Goal: Complete application form

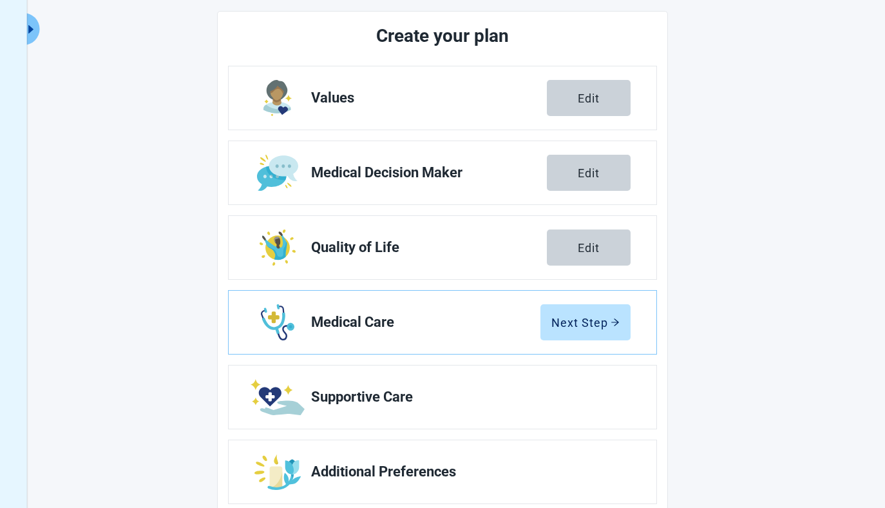
scroll to position [205, 0]
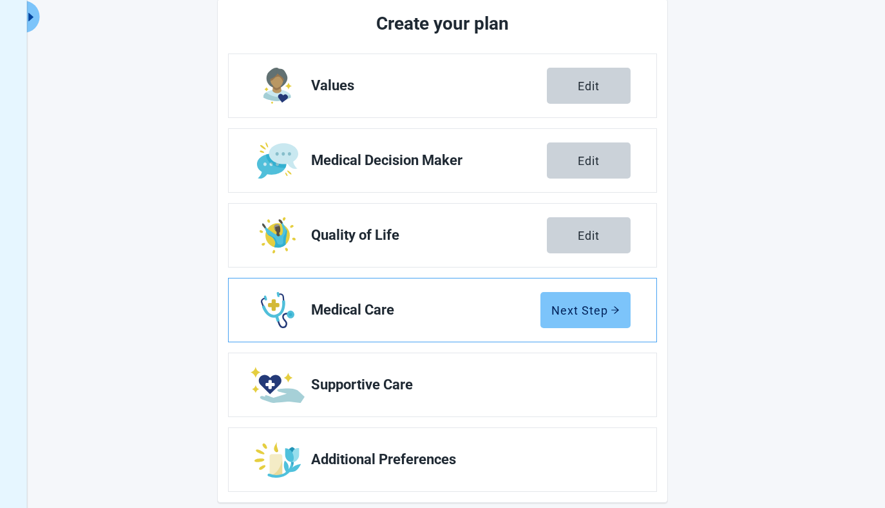
click at [586, 307] on div "Next Step" at bounding box center [586, 309] width 68 height 13
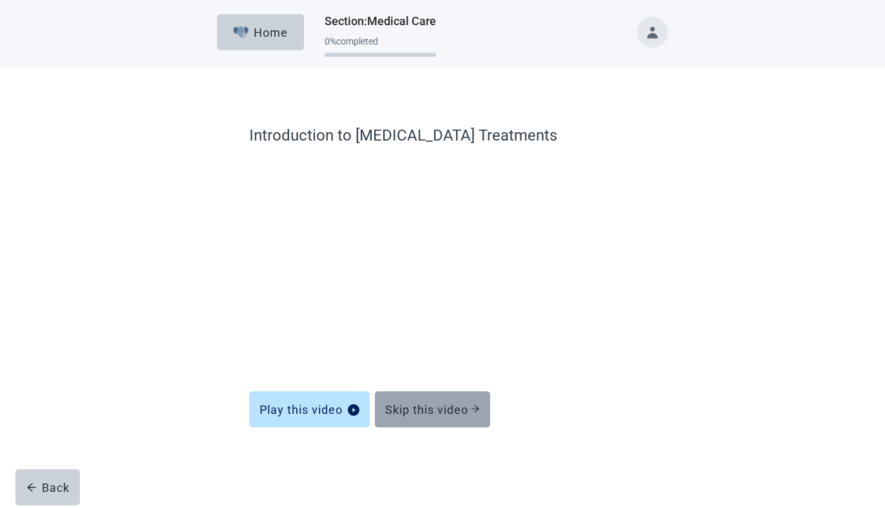
click at [462, 403] on div "Skip this video" at bounding box center [432, 409] width 95 height 13
click at [451, 414] on div "Skip this video" at bounding box center [432, 409] width 95 height 13
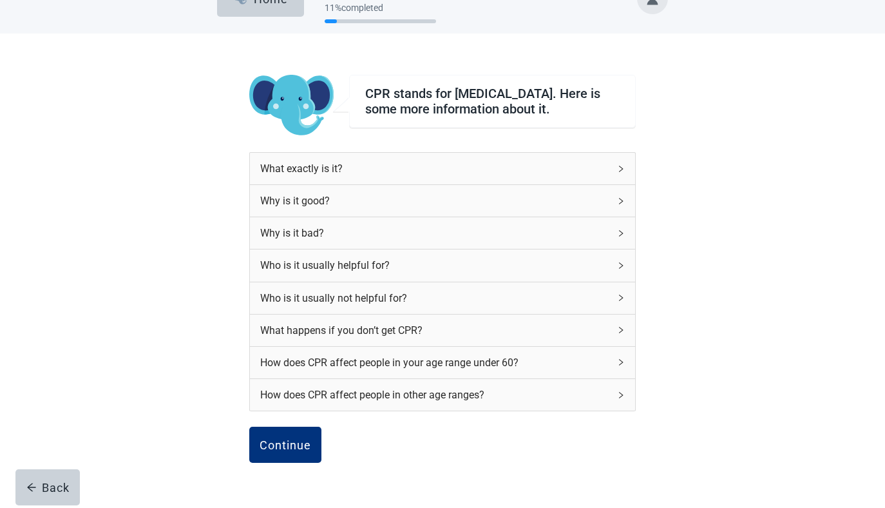
scroll to position [52, 0]
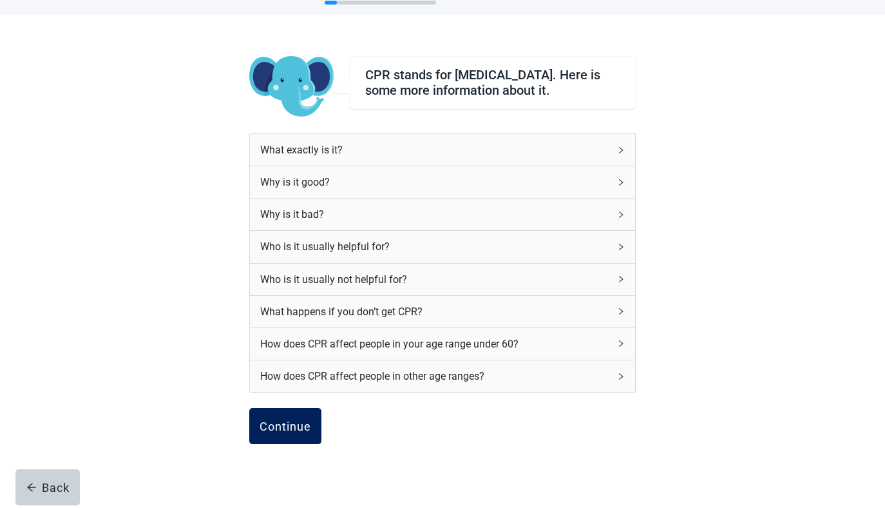
click at [283, 432] on div "Continue" at bounding box center [286, 425] width 52 height 13
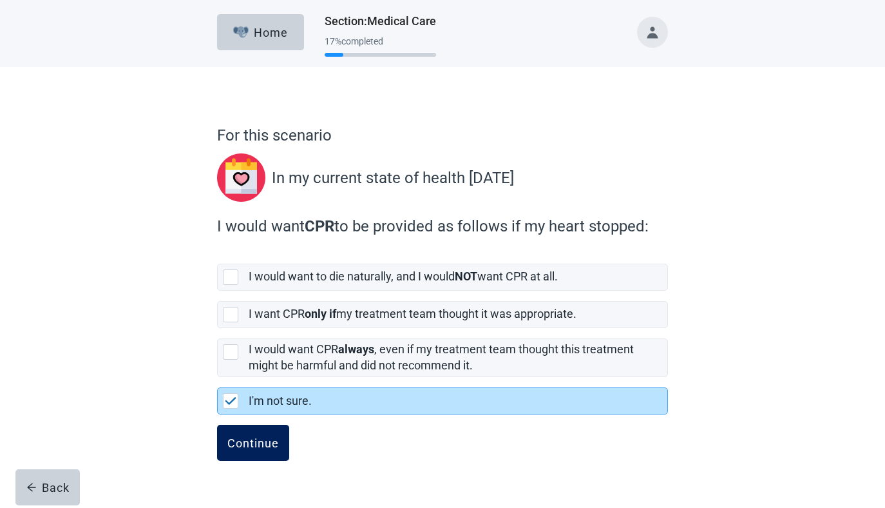
click at [277, 441] on div "Continue" at bounding box center [253, 442] width 52 height 13
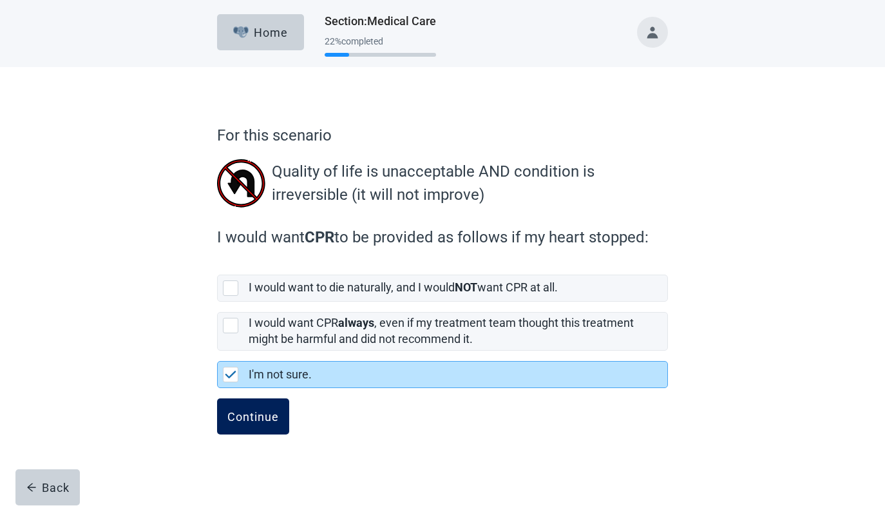
click at [274, 430] on button "Continue" at bounding box center [253, 416] width 72 height 36
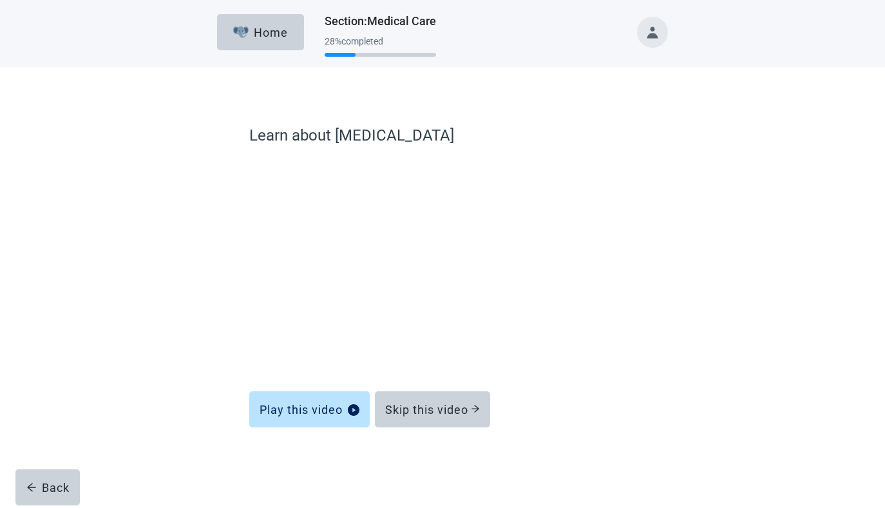
click at [414, 429] on form "Learn about Mechanical Ventilation Play this video Skip this video Back" at bounding box center [442, 310] width 387 height 373
click at [418, 413] on div "Skip this video" at bounding box center [432, 409] width 95 height 13
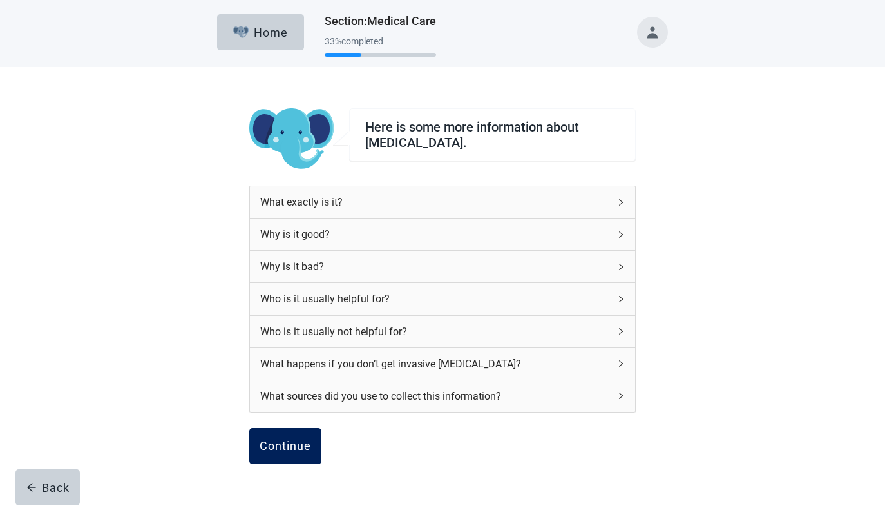
click at [273, 448] on div "Continue" at bounding box center [286, 445] width 52 height 13
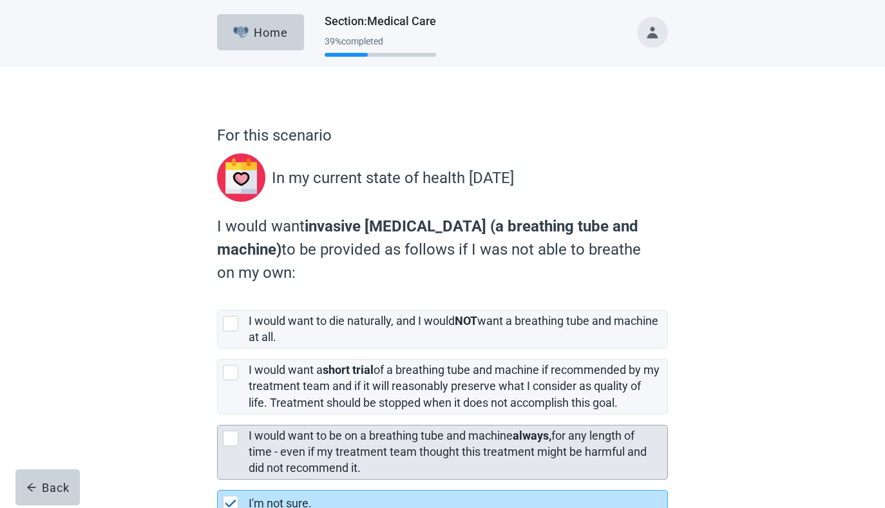
scroll to position [84, 0]
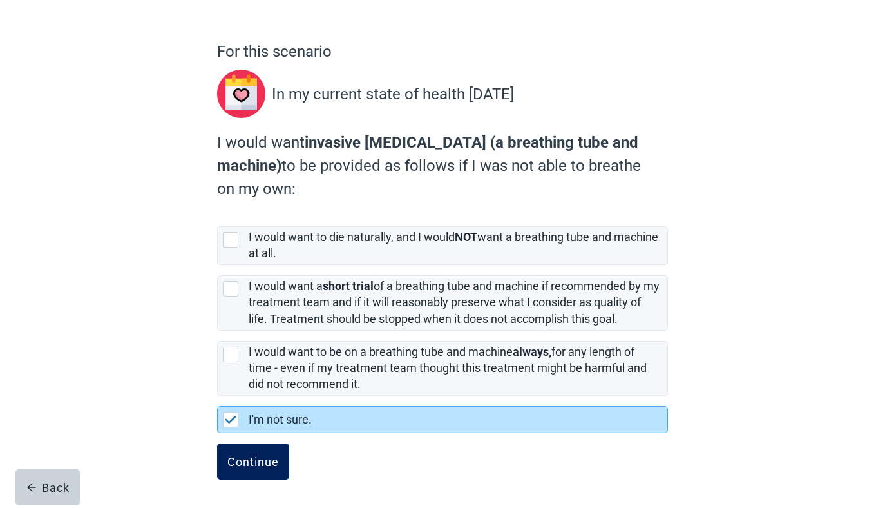
click at [268, 455] on div "Continue" at bounding box center [253, 461] width 52 height 13
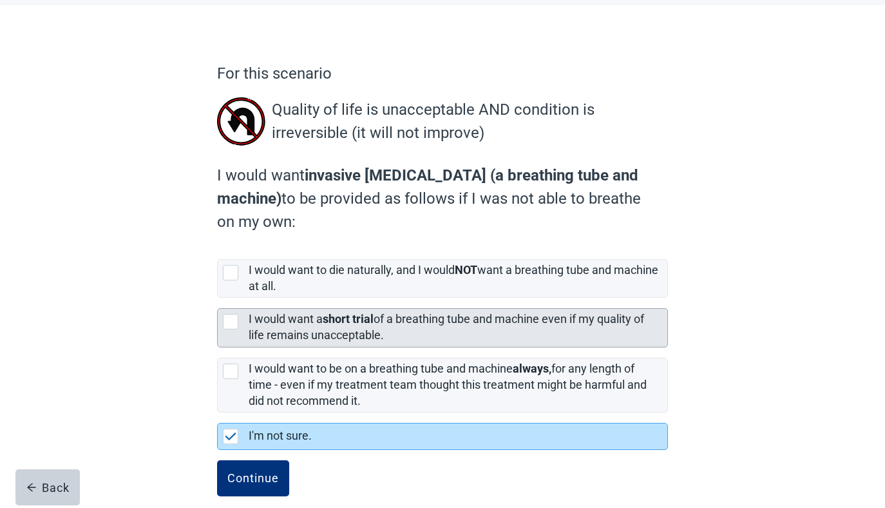
scroll to position [79, 0]
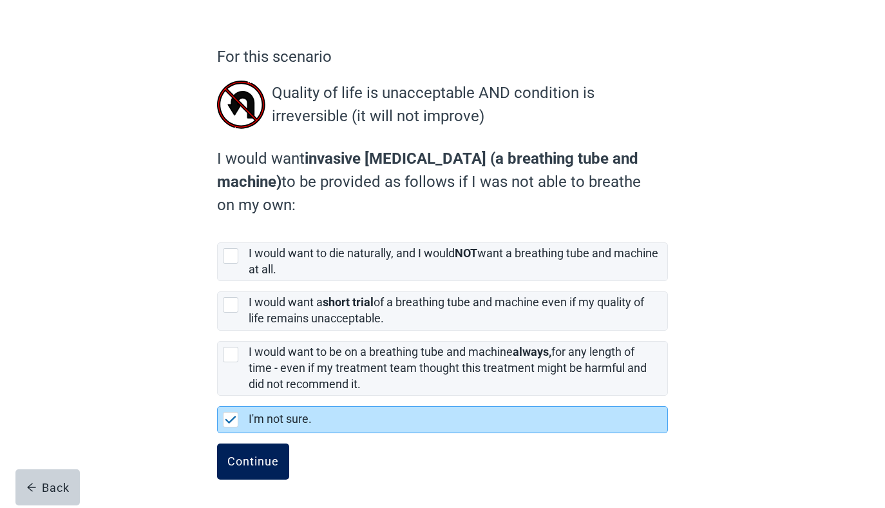
click at [251, 452] on button "Continue" at bounding box center [253, 461] width 72 height 36
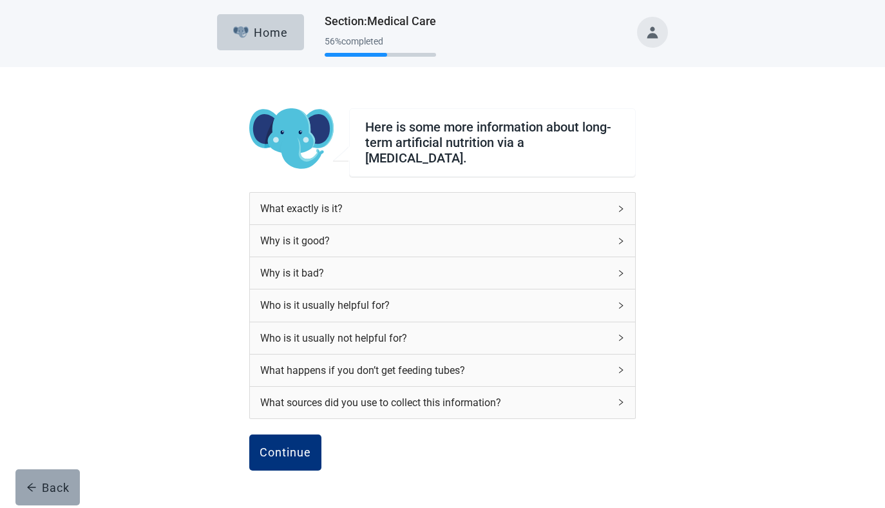
click at [62, 490] on div "Back" at bounding box center [47, 487] width 43 height 13
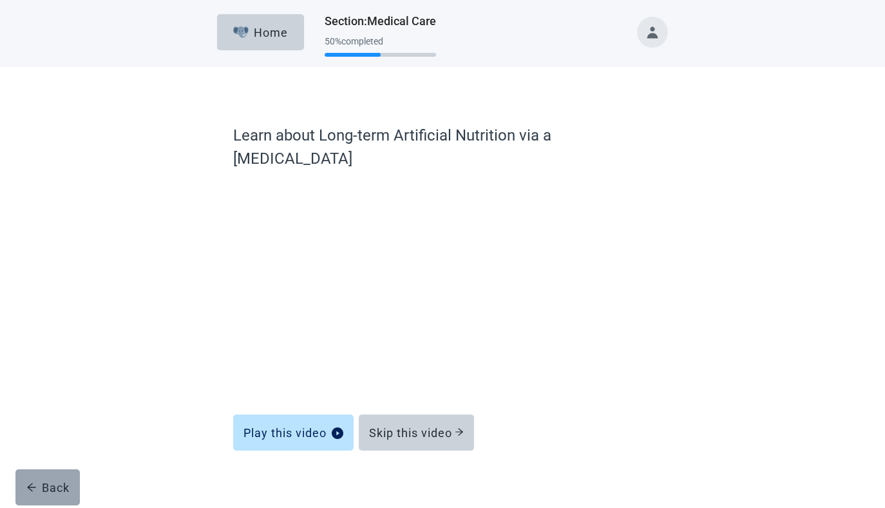
click at [43, 496] on button "Back" at bounding box center [47, 487] width 64 height 36
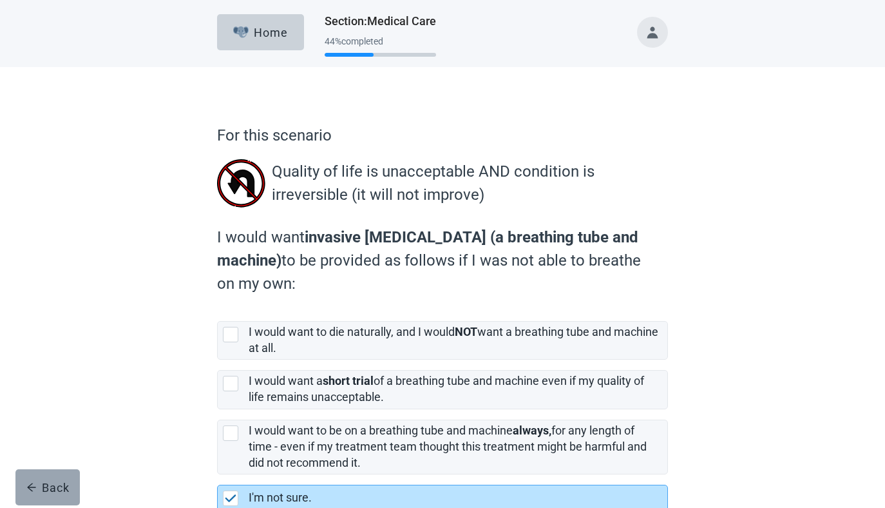
click at [50, 481] on div "Back" at bounding box center [47, 487] width 43 height 13
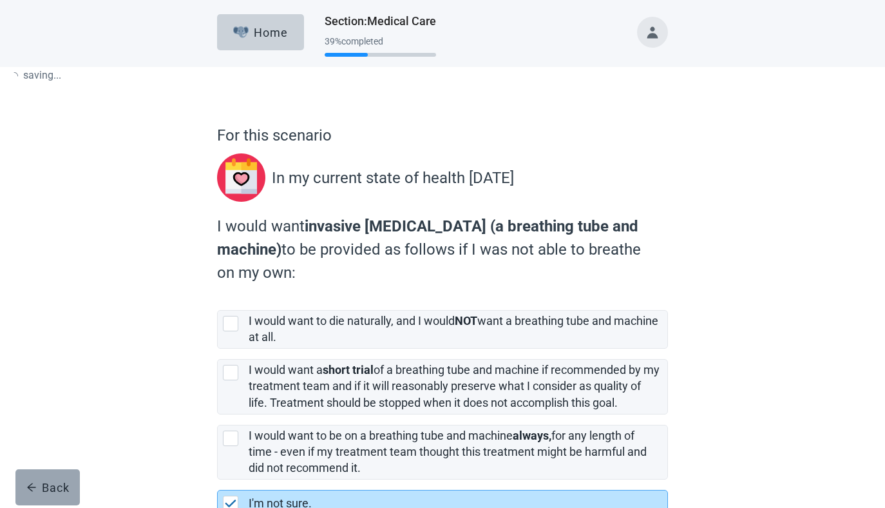
click at [50, 481] on div "Back" at bounding box center [47, 487] width 43 height 13
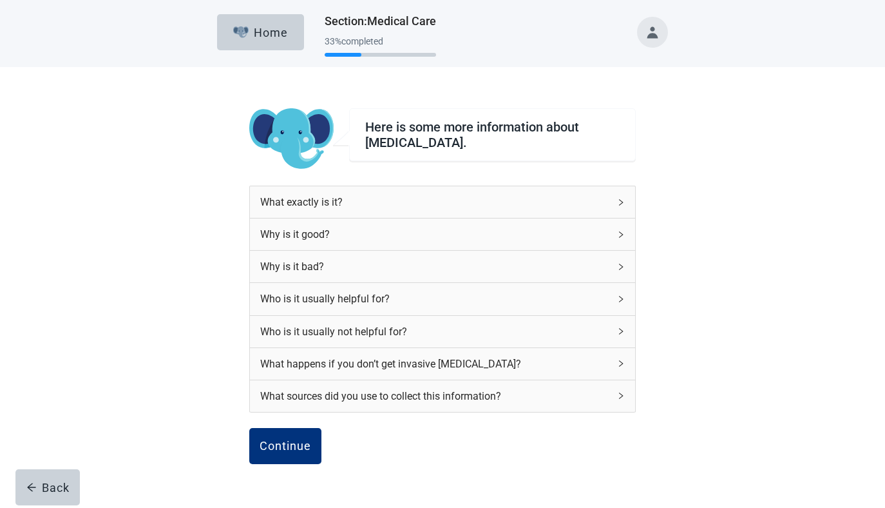
click at [50, 481] on div "Back" at bounding box center [47, 487] width 43 height 13
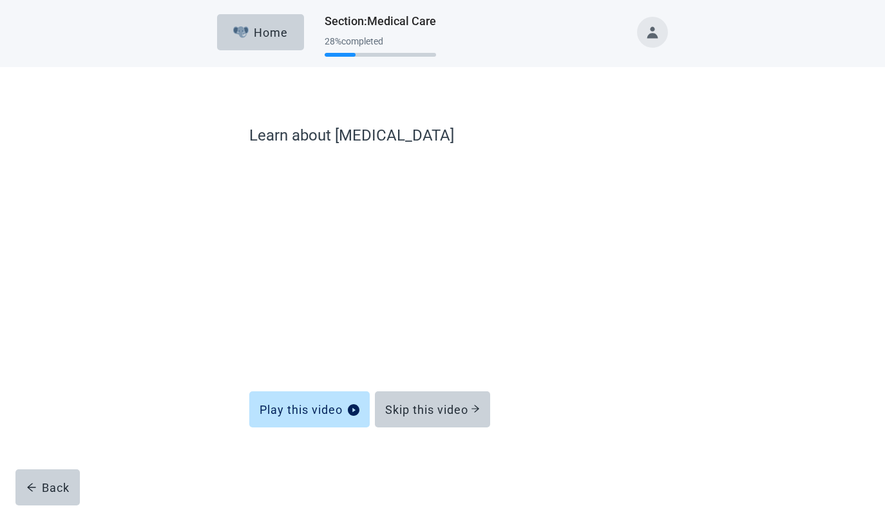
click at [50, 481] on div "Back" at bounding box center [47, 487] width 43 height 13
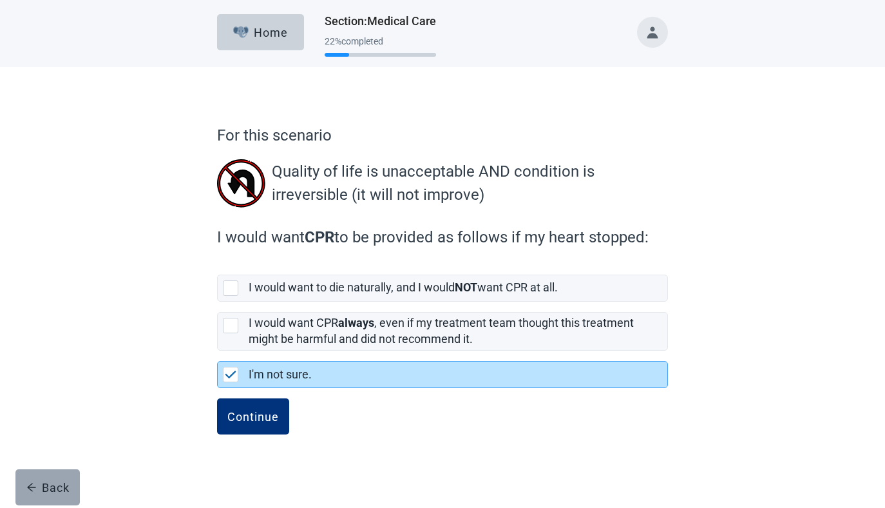
click at [50, 481] on div "Back" at bounding box center [47, 487] width 43 height 13
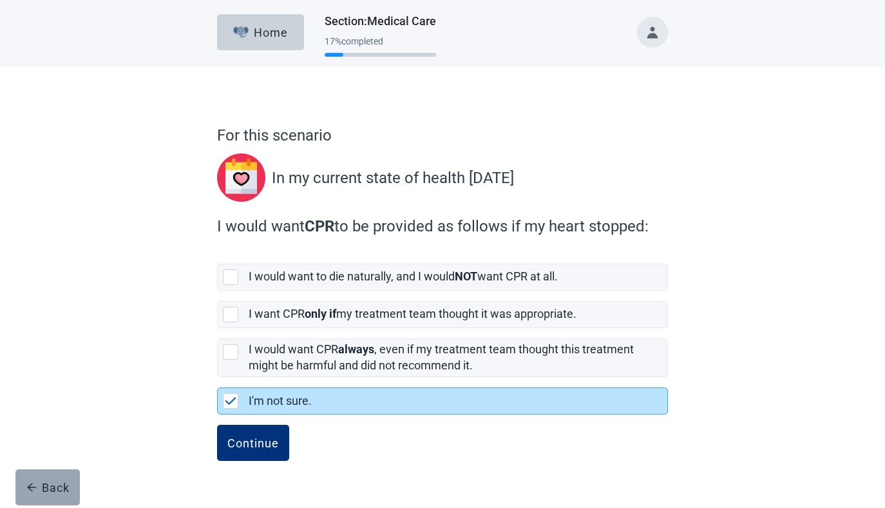
click at [50, 481] on div "Back" at bounding box center [47, 487] width 43 height 13
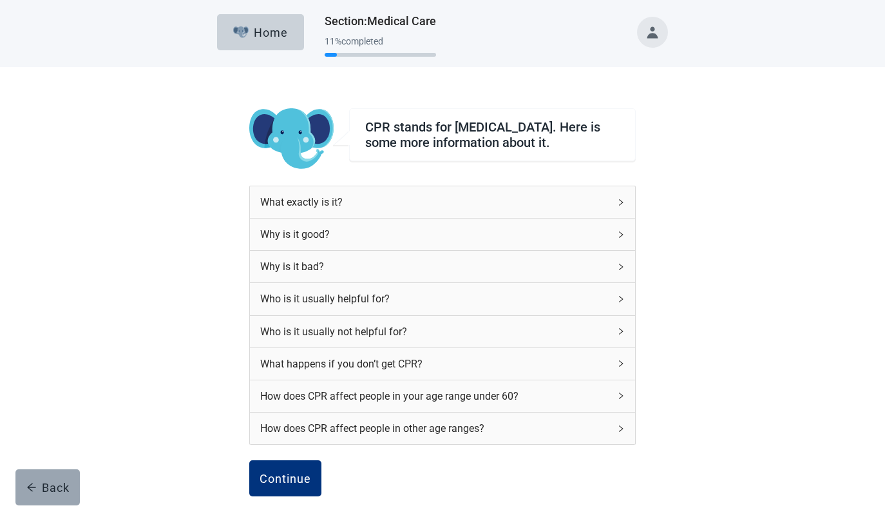
click at [47, 484] on div "Back" at bounding box center [47, 487] width 43 height 13
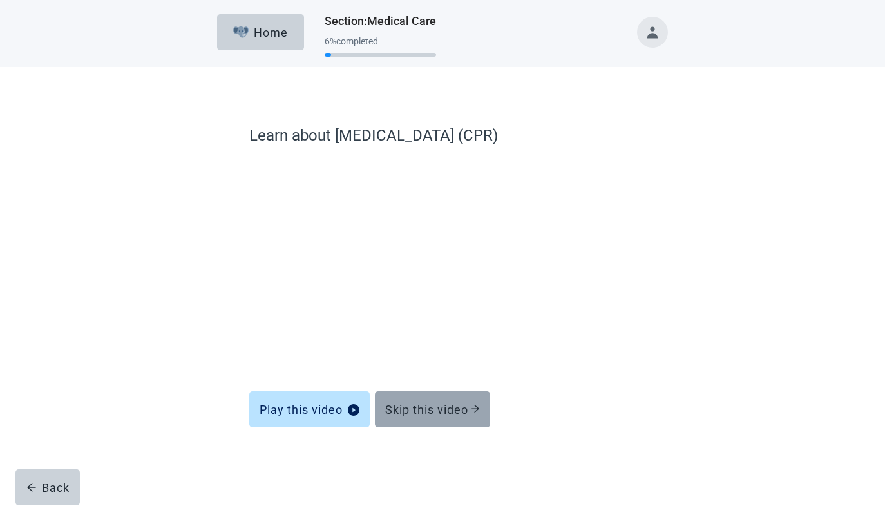
click at [461, 421] on button "Skip this video" at bounding box center [432, 409] width 115 height 36
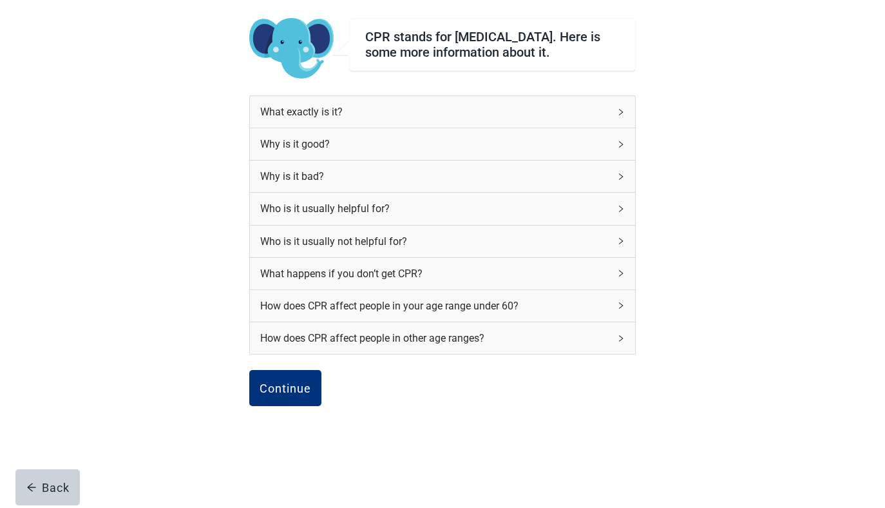
scroll to position [113, 0]
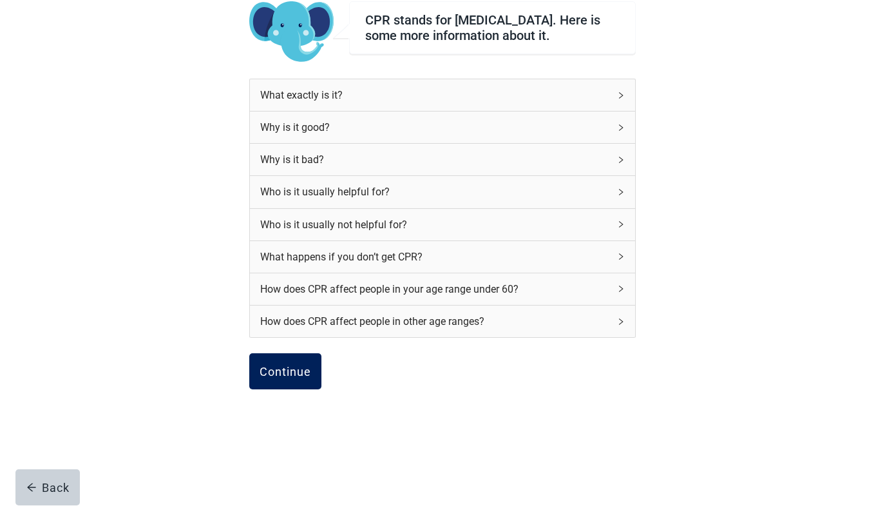
click at [281, 379] on button "Continue" at bounding box center [285, 371] width 72 height 36
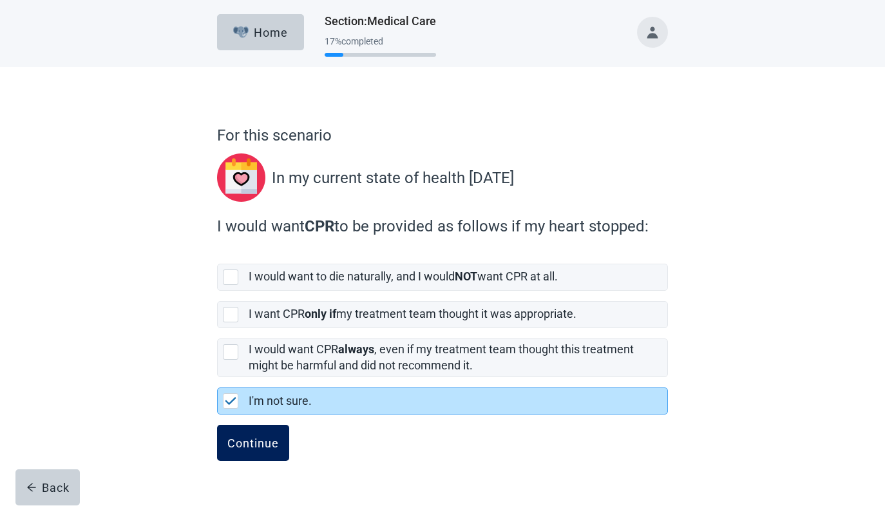
click at [273, 434] on button "Continue" at bounding box center [253, 443] width 72 height 36
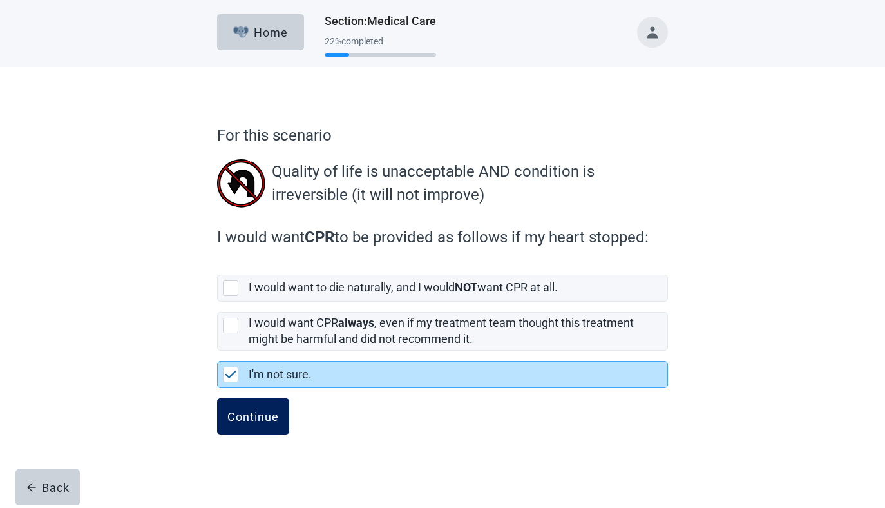
click at [273, 434] on button "Continue" at bounding box center [253, 416] width 72 height 36
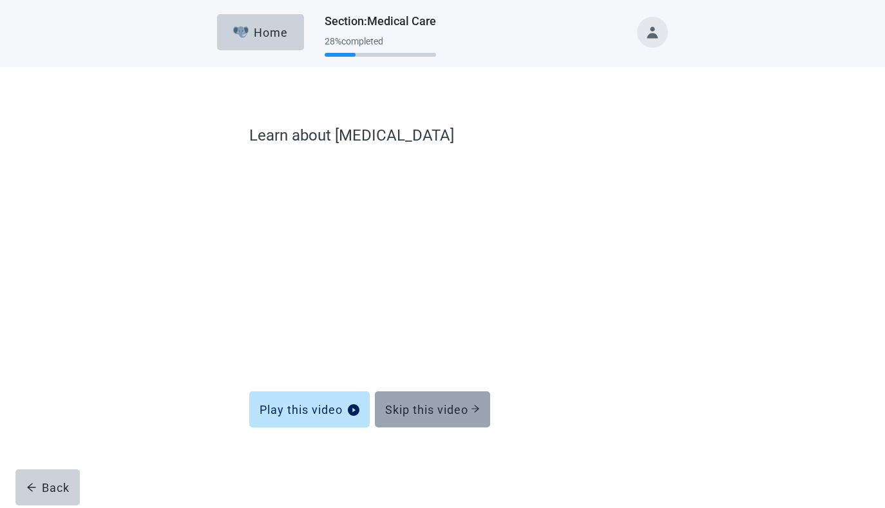
click at [439, 419] on button "Skip this video" at bounding box center [432, 409] width 115 height 36
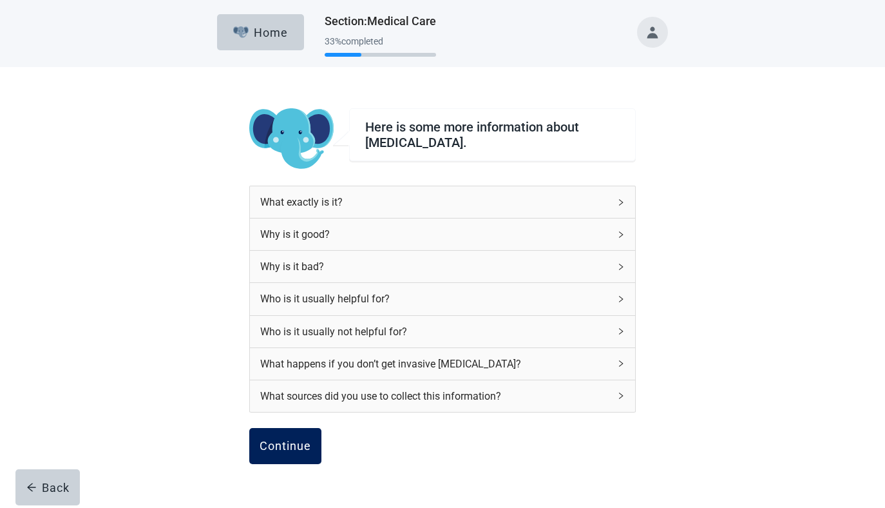
click at [302, 448] on div "Continue" at bounding box center [286, 445] width 52 height 13
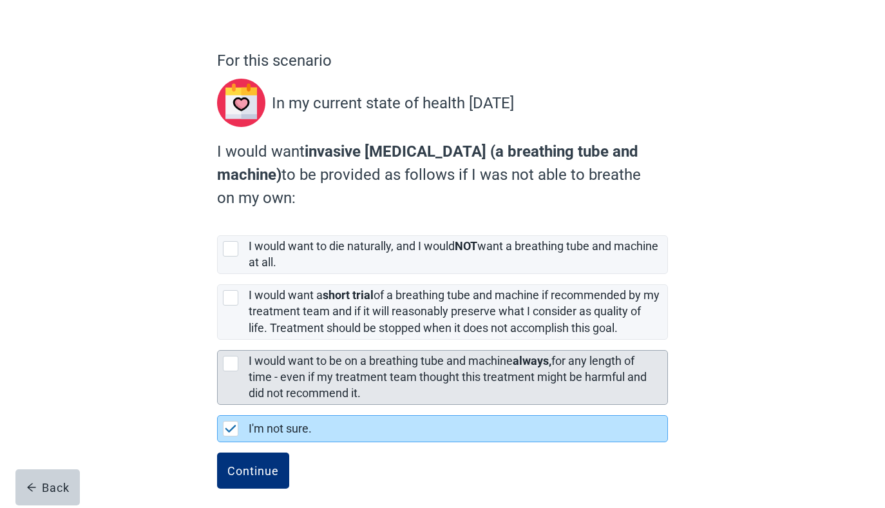
scroll to position [84, 0]
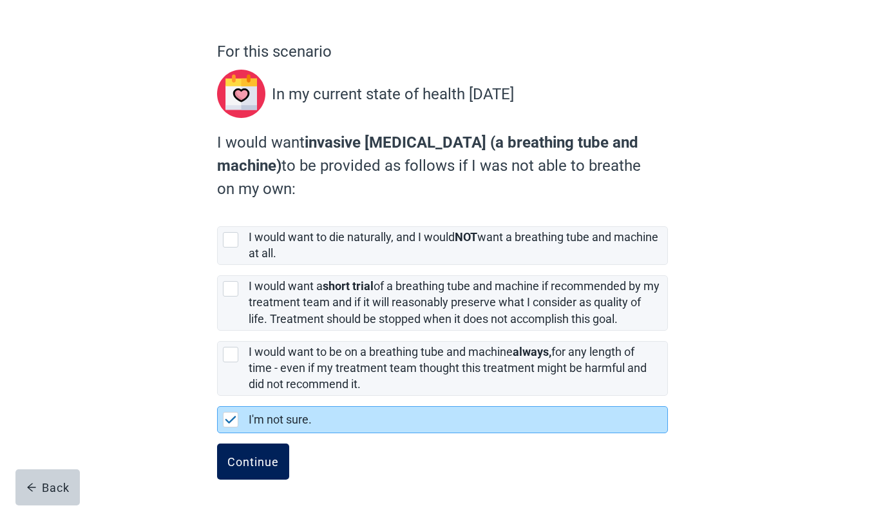
click at [247, 458] on div "Continue" at bounding box center [253, 461] width 52 height 13
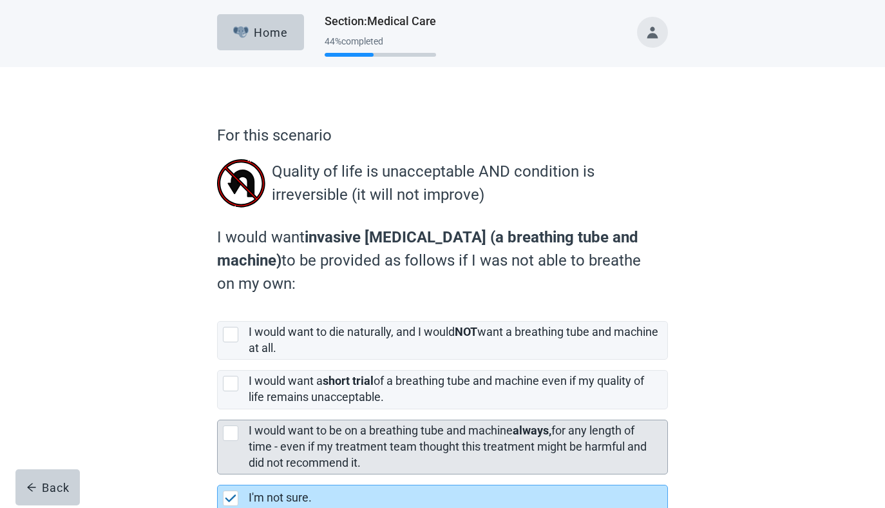
scroll to position [79, 0]
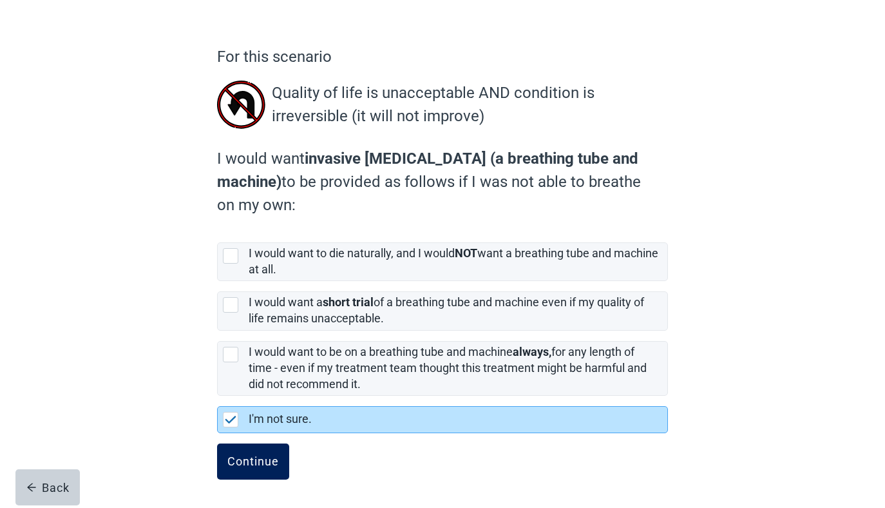
click at [271, 463] on div "Continue" at bounding box center [253, 461] width 52 height 13
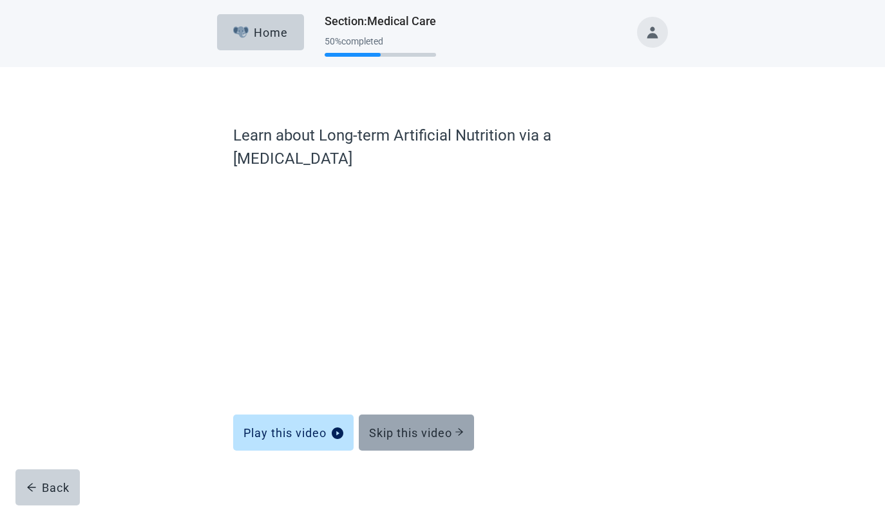
click at [443, 421] on button "Skip this video" at bounding box center [416, 432] width 115 height 36
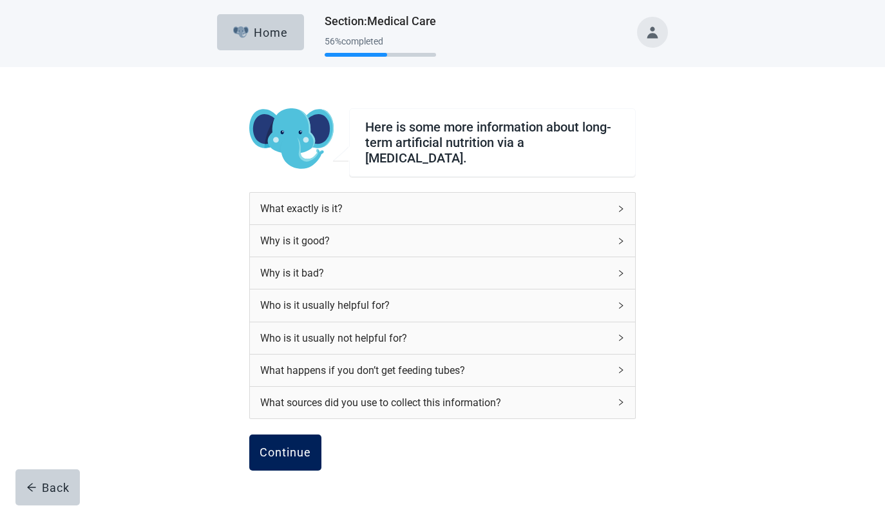
click at [303, 454] on button "Continue" at bounding box center [285, 452] width 72 height 36
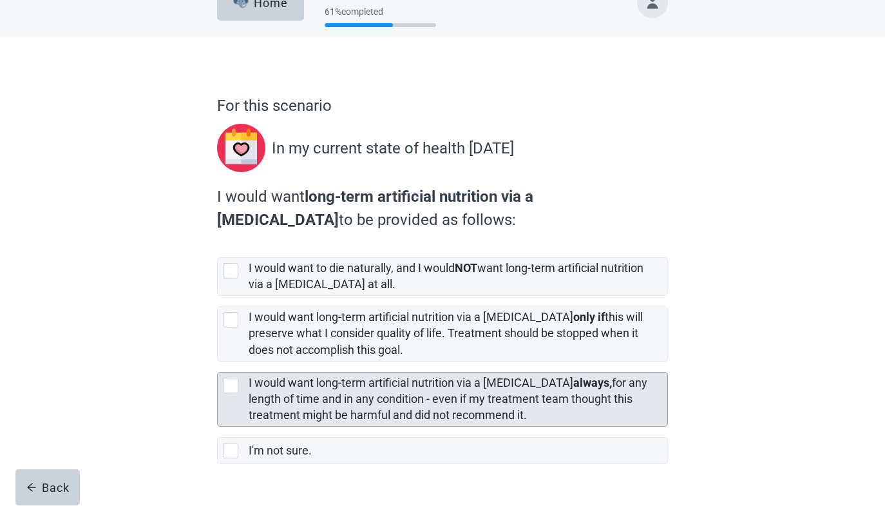
scroll to position [61, 0]
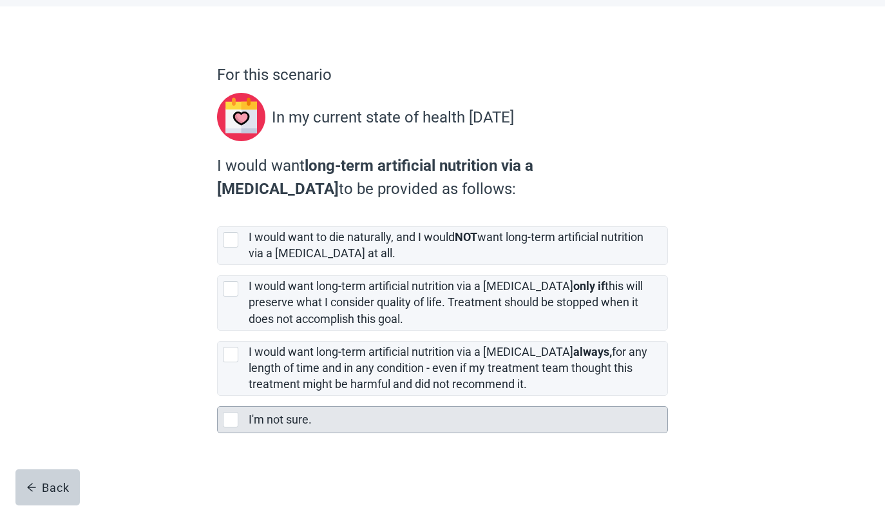
click at [296, 429] on div "I'm not sure." at bounding box center [458, 420] width 419 height 26
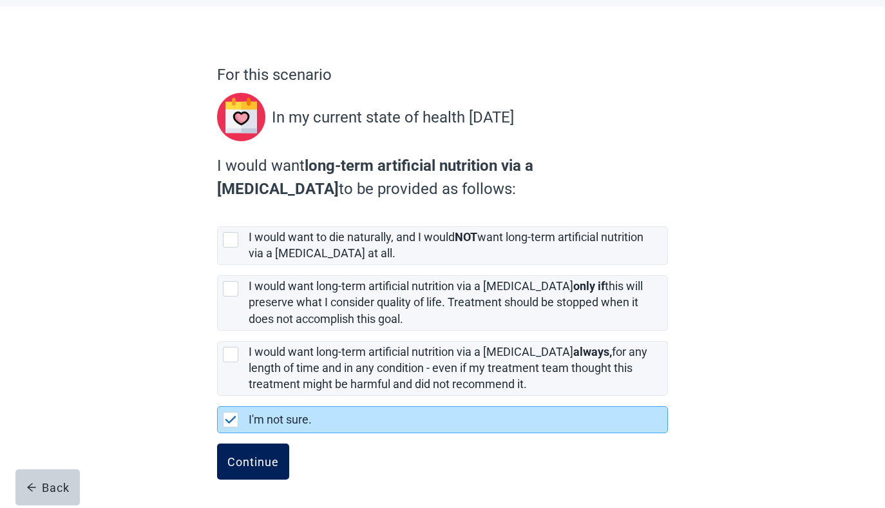
click at [249, 466] on div "Continue" at bounding box center [253, 461] width 52 height 13
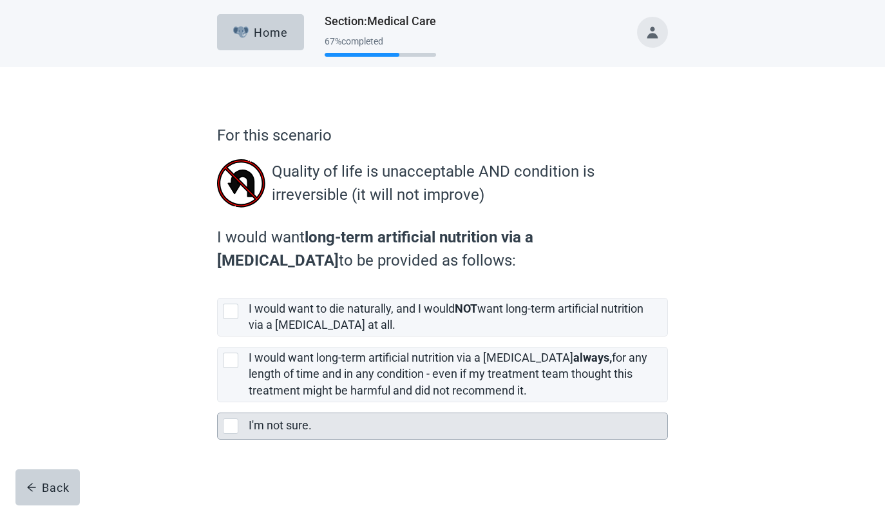
click at [303, 428] on label "I'm not sure." at bounding box center [280, 425] width 63 height 14
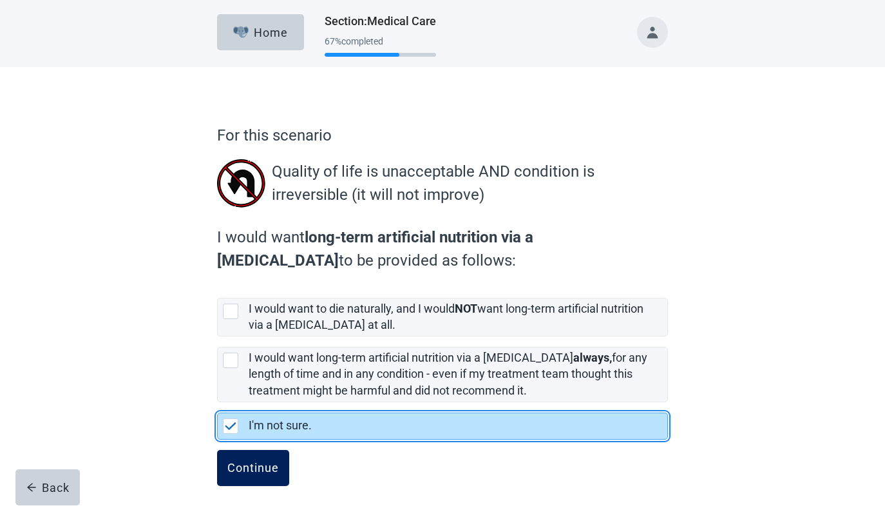
click at [240, 472] on div "Continue" at bounding box center [253, 467] width 52 height 13
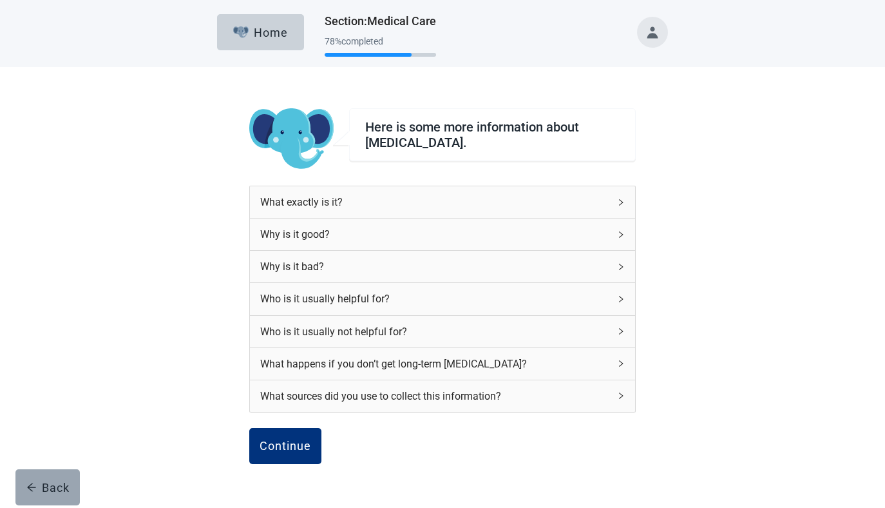
click at [26, 490] on icon "arrow-left" at bounding box center [31, 487] width 10 height 10
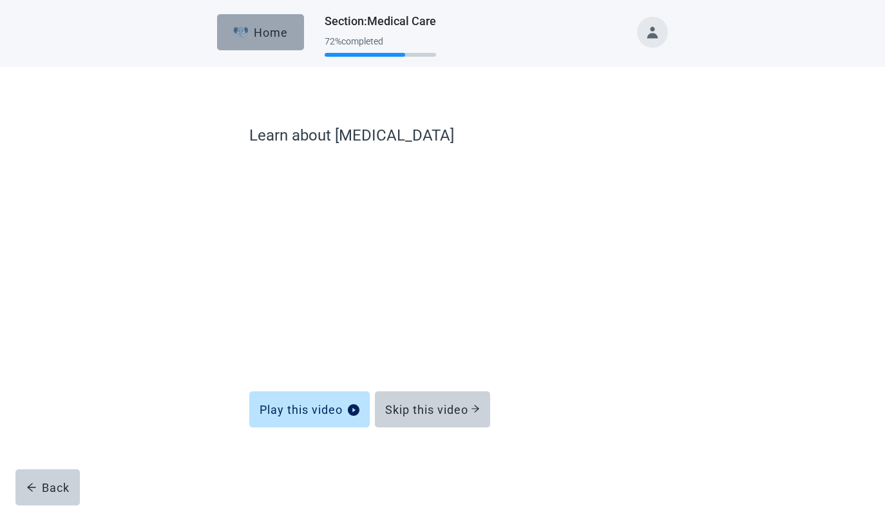
click at [262, 23] on button "Home" at bounding box center [260, 32] width 87 height 36
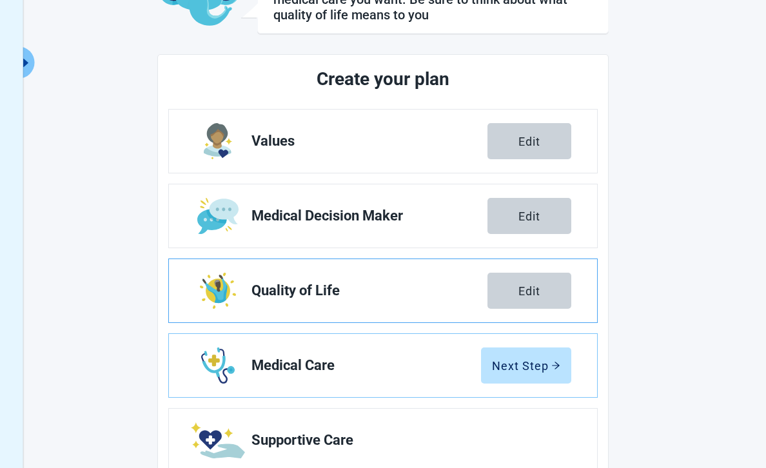
scroll to position [260, 0]
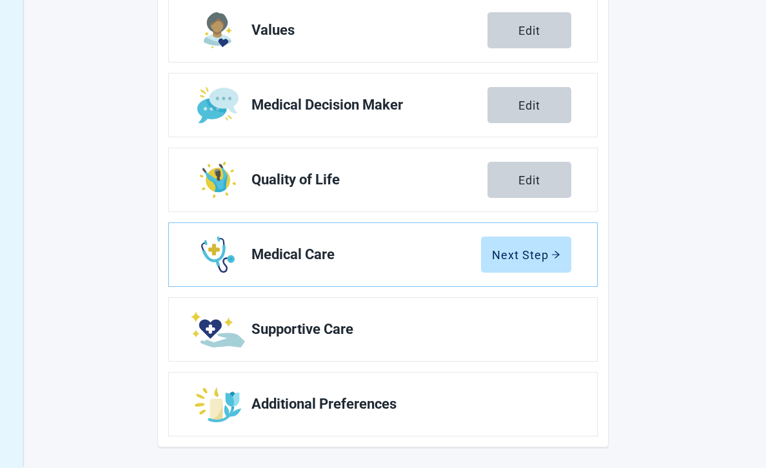
click at [394, 348] on link "Supportive Care" at bounding box center [383, 329] width 428 height 63
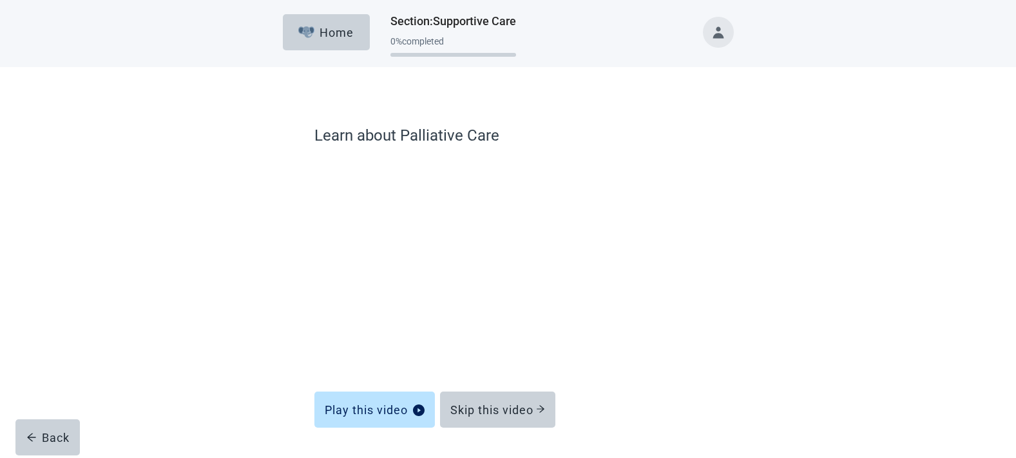
drag, startPoint x: 343, startPoint y: 37, endPoint x: 414, endPoint y: 43, distance: 71.8
click at [343, 37] on div "Home" at bounding box center [325, 32] width 55 height 13
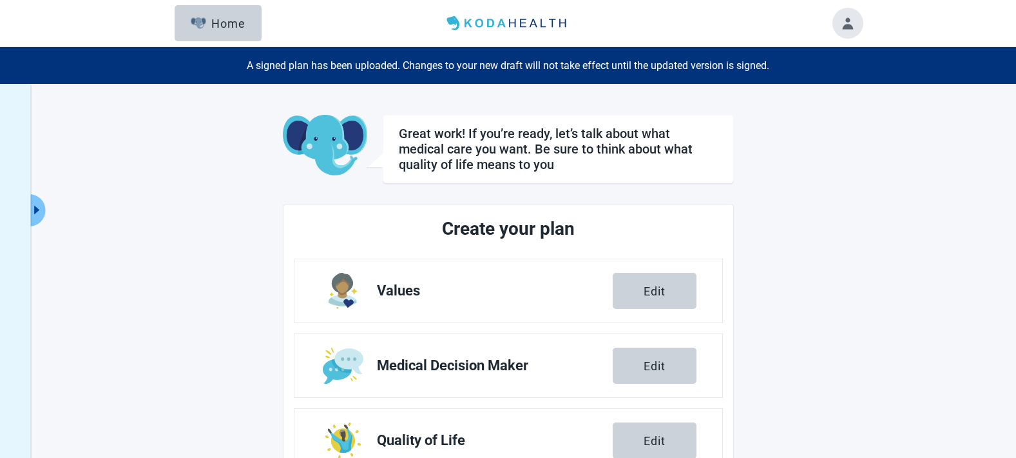
click at [765, 24] on button "Toggle account menu" at bounding box center [848, 23] width 31 height 31
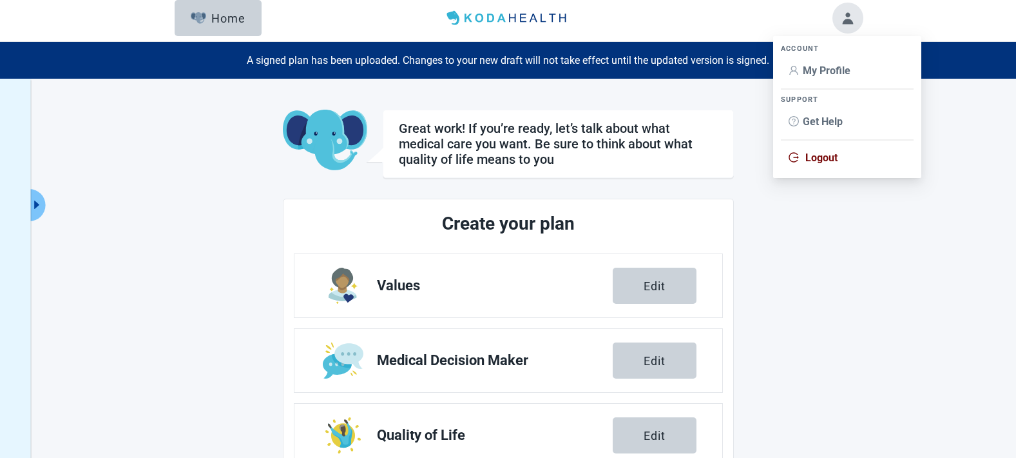
scroll to position [8, 0]
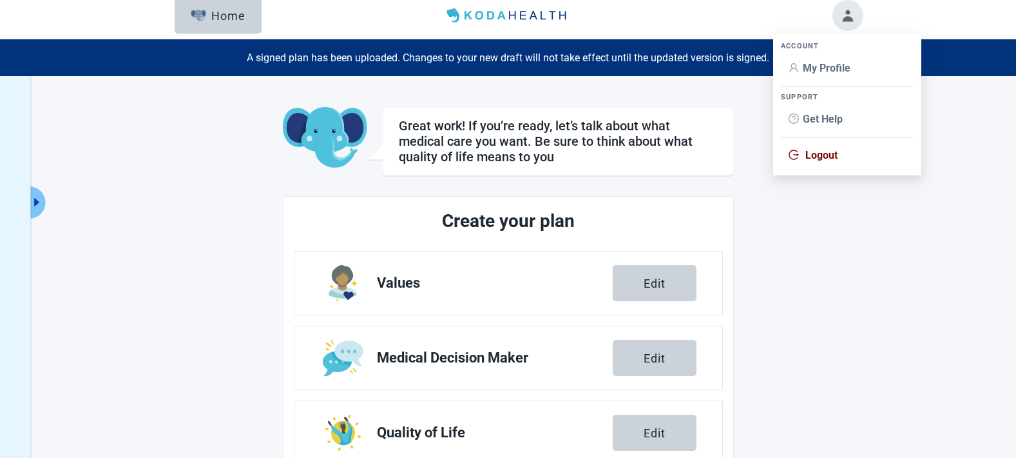
click at [765, 71] on span "My Profile" at bounding box center [827, 68] width 48 height 12
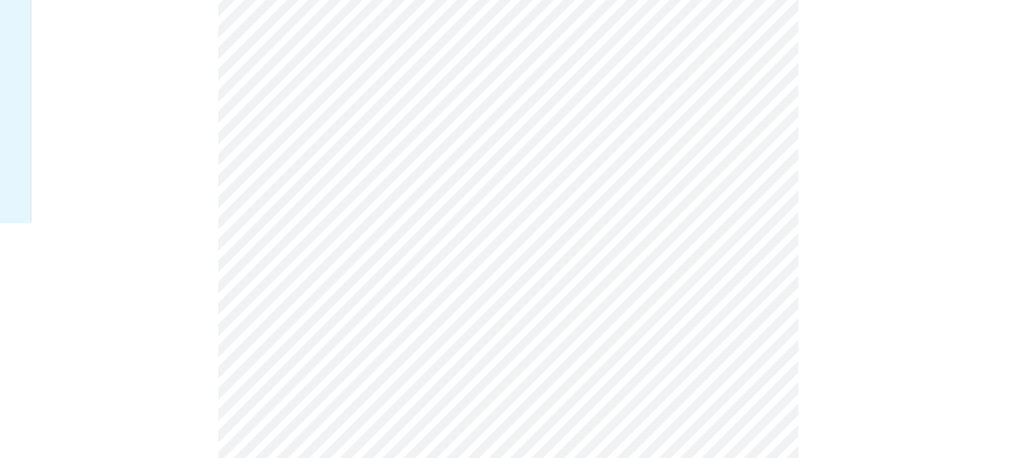
scroll to position [390, 0]
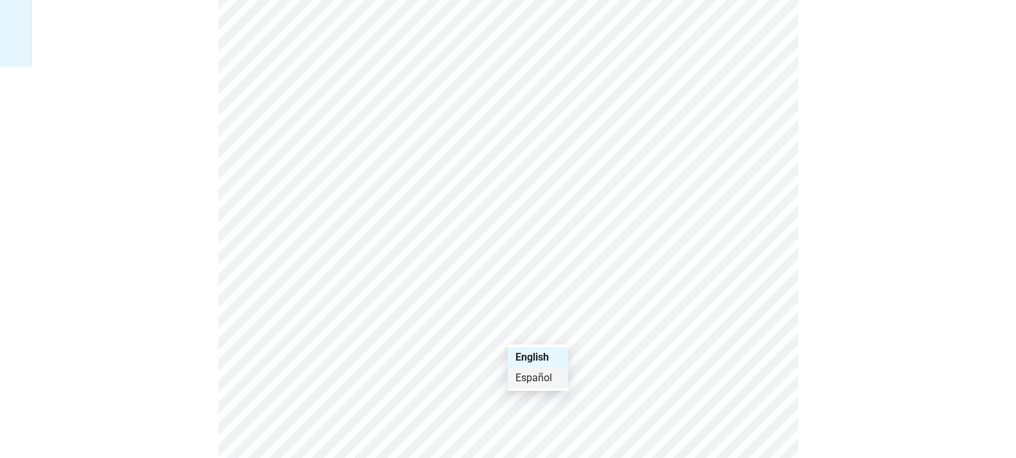
click at [541, 376] on div "Español" at bounding box center [537, 378] width 45 height 14
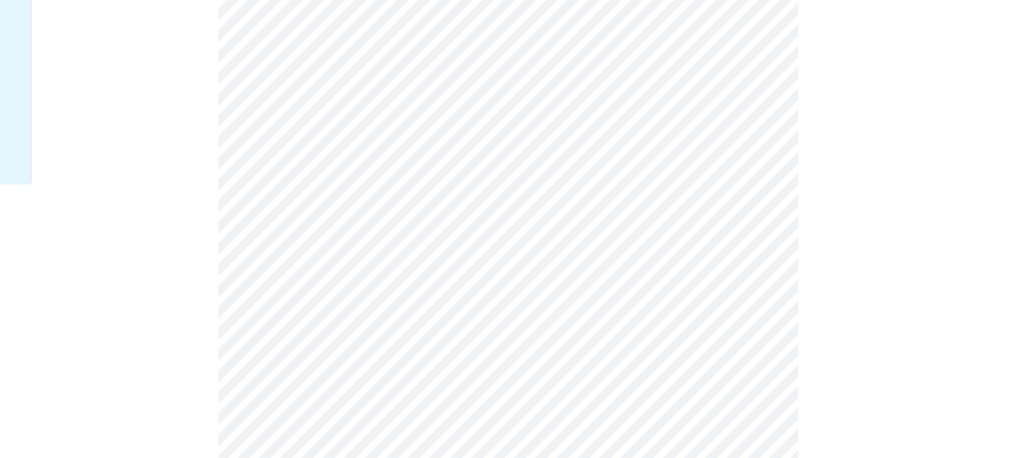
scroll to position [0, 0]
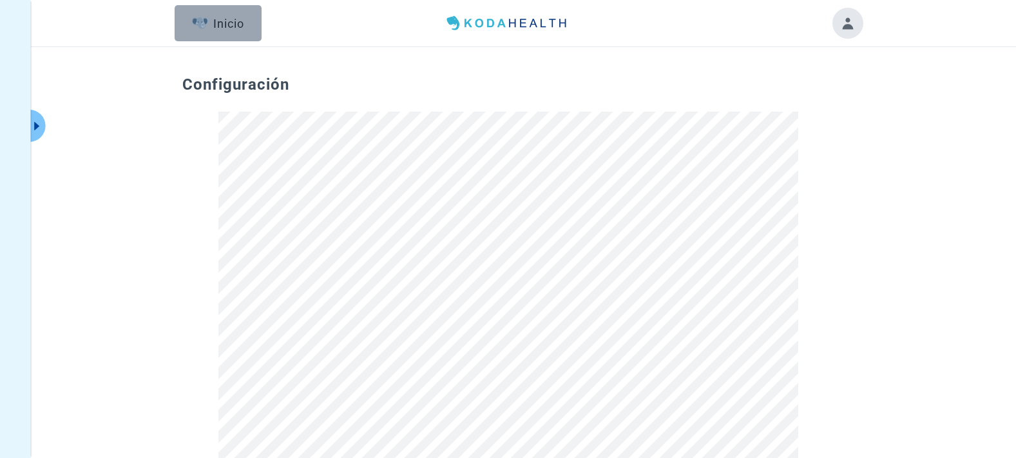
click at [226, 26] on div "Inicio" at bounding box center [218, 23] width 52 height 13
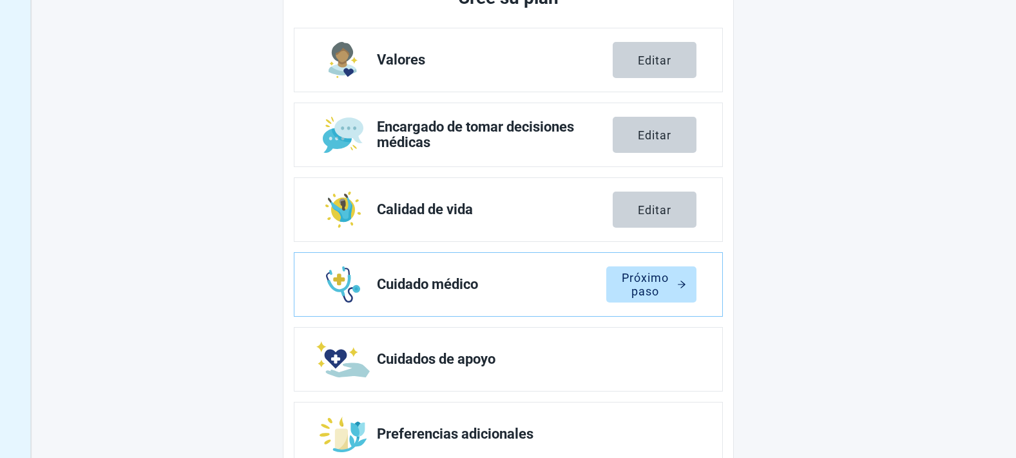
scroll to position [237, 0]
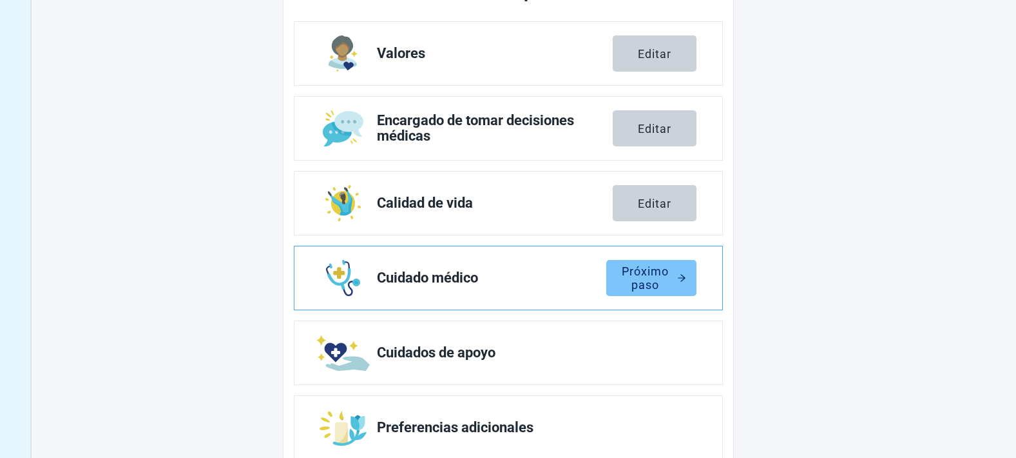
click at [617, 284] on div "Próximo paso" at bounding box center [652, 277] width 70 height 13
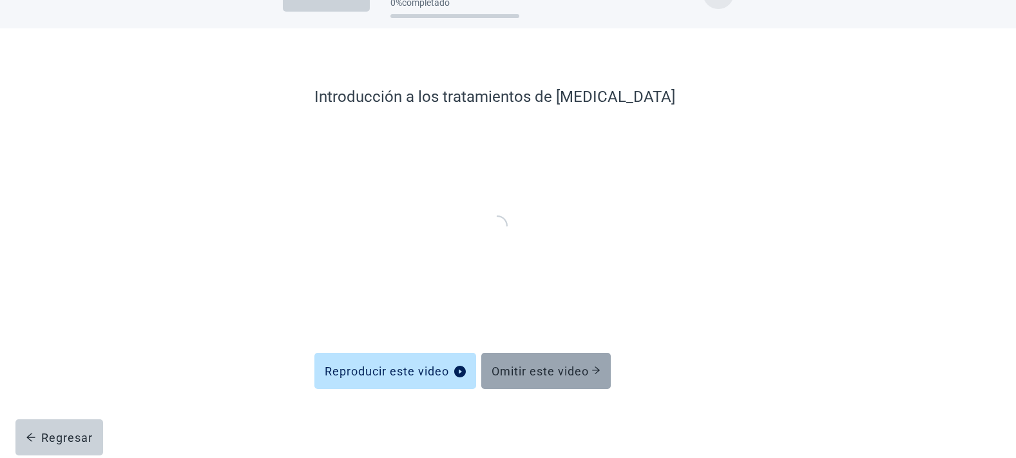
click at [552, 383] on button "Omitir este video" at bounding box center [546, 370] width 130 height 36
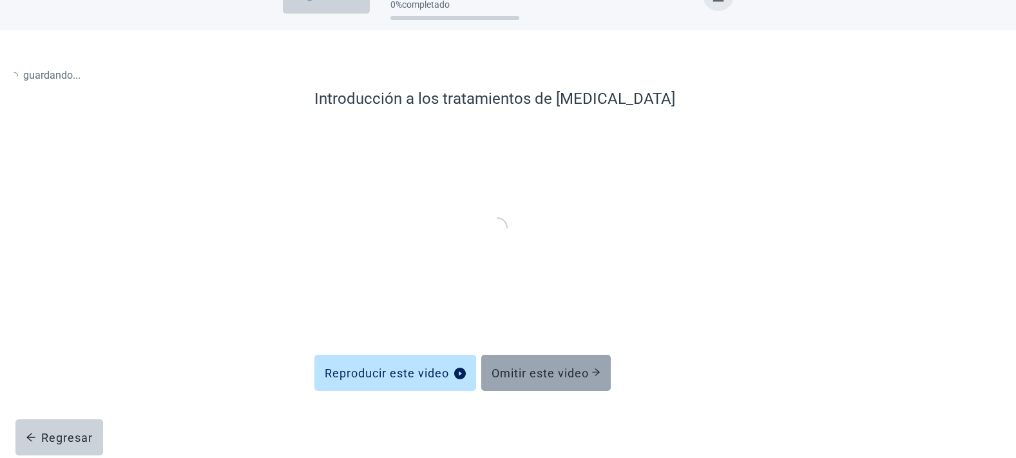
scroll to position [36, 0]
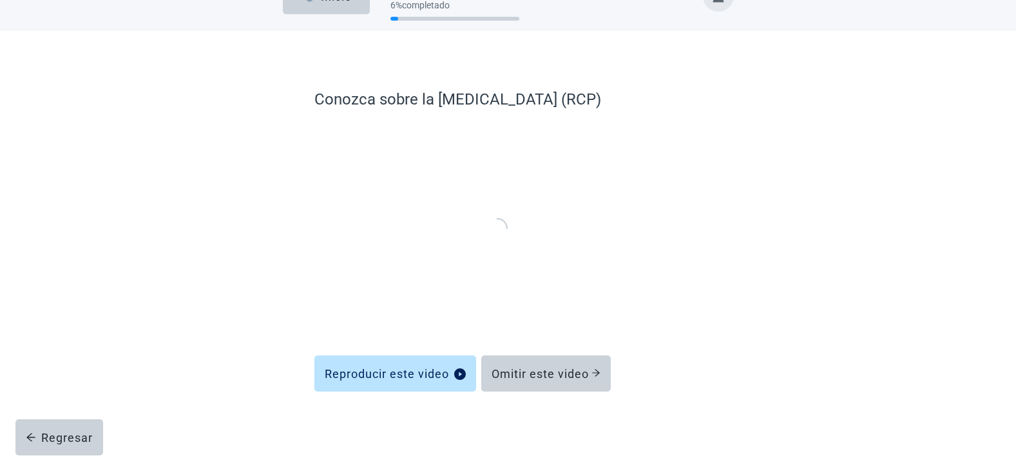
drag, startPoint x: 682, startPoint y: 96, endPoint x: 307, endPoint y: 104, distance: 374.5
click at [307, 104] on div "Conozca sobre la reanimación cardiopulmonar (RCP) Reproducir este video Omitir …" at bounding box center [507, 259] width 541 height 404
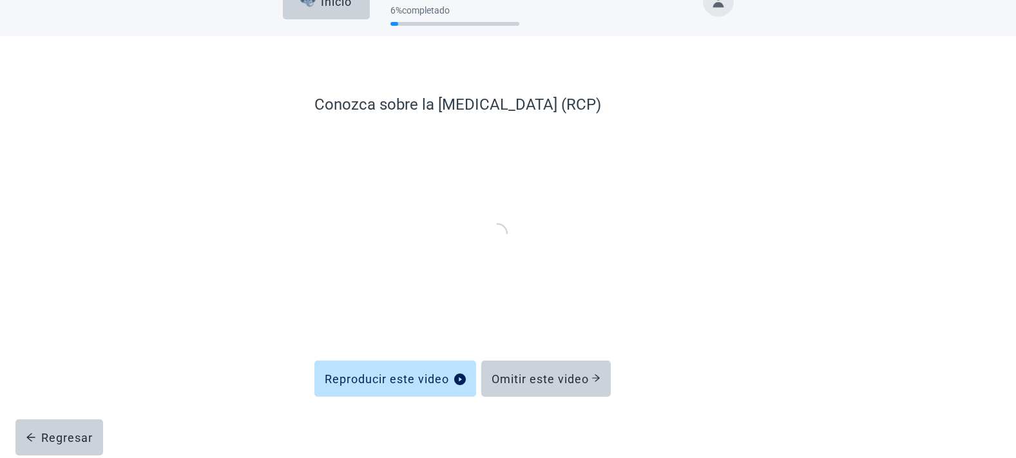
copy label "Conozca sobre la reanimación cardiopulmonar (RCP)"
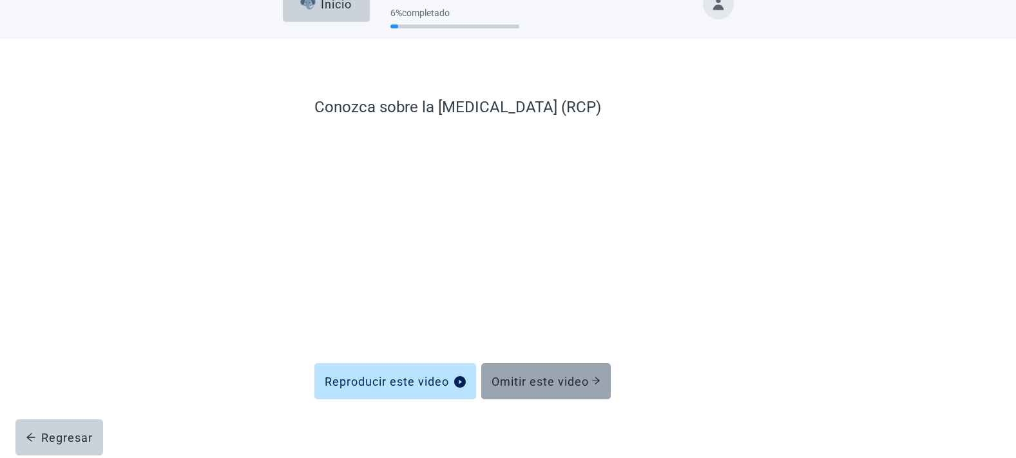
click at [531, 383] on div "Omitir este video" at bounding box center [546, 380] width 109 height 13
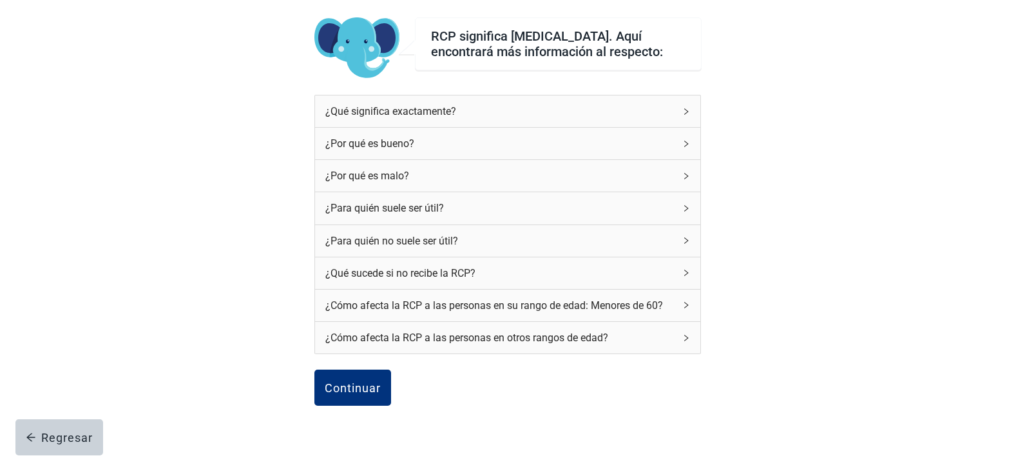
scroll to position [136, 0]
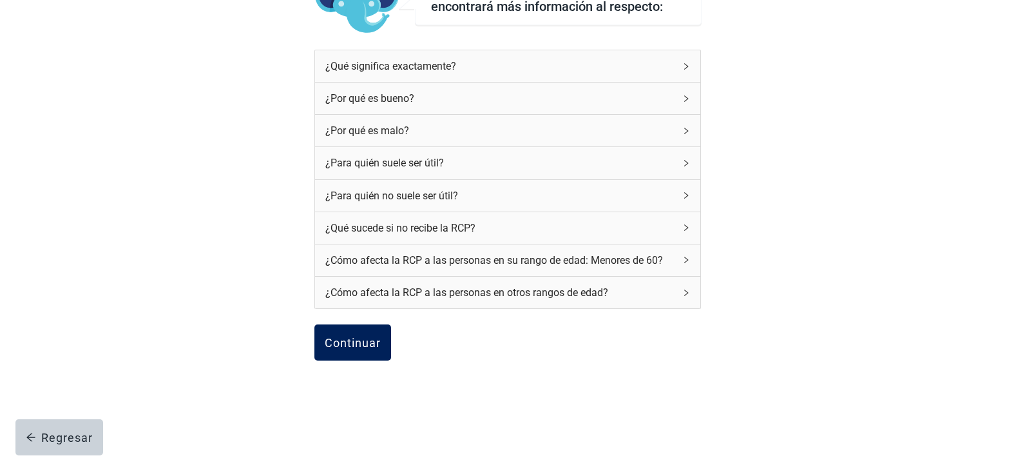
click at [358, 347] on div "Continuar" at bounding box center [353, 342] width 56 height 13
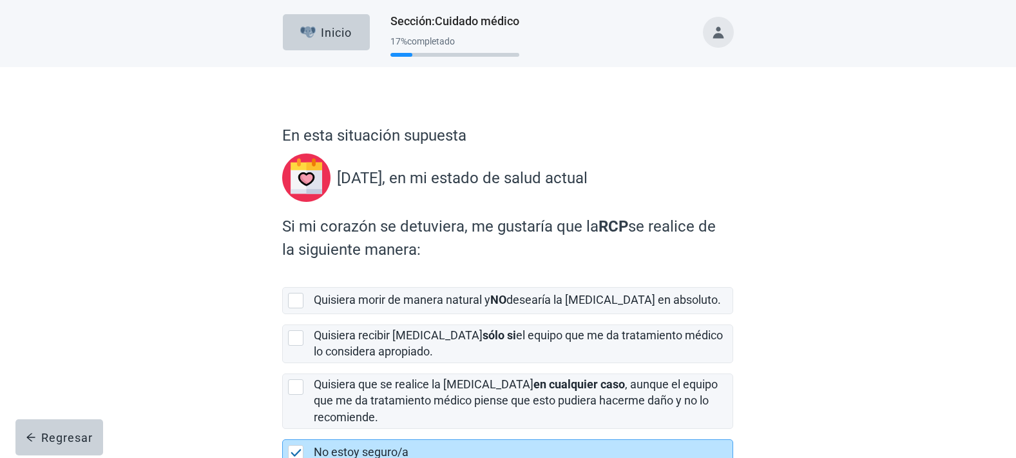
scroll to position [95, 0]
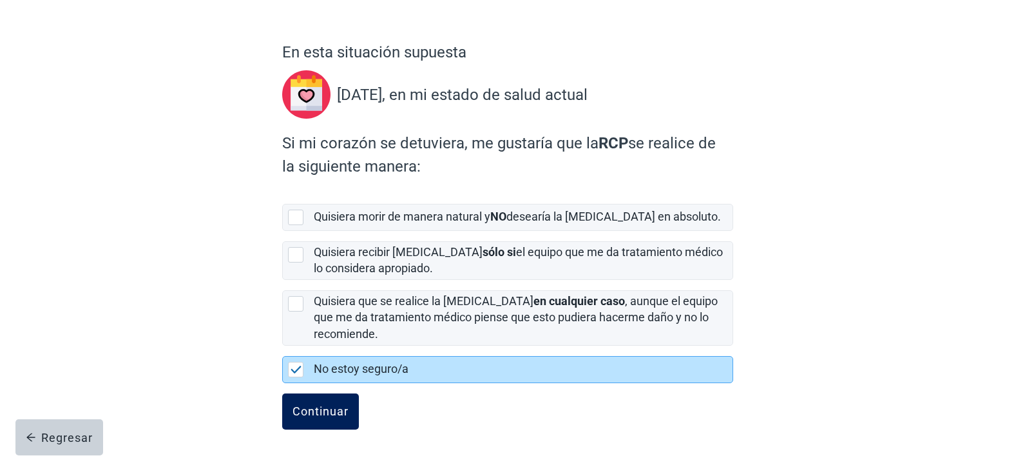
click at [331, 421] on button "Continuar" at bounding box center [320, 411] width 77 height 36
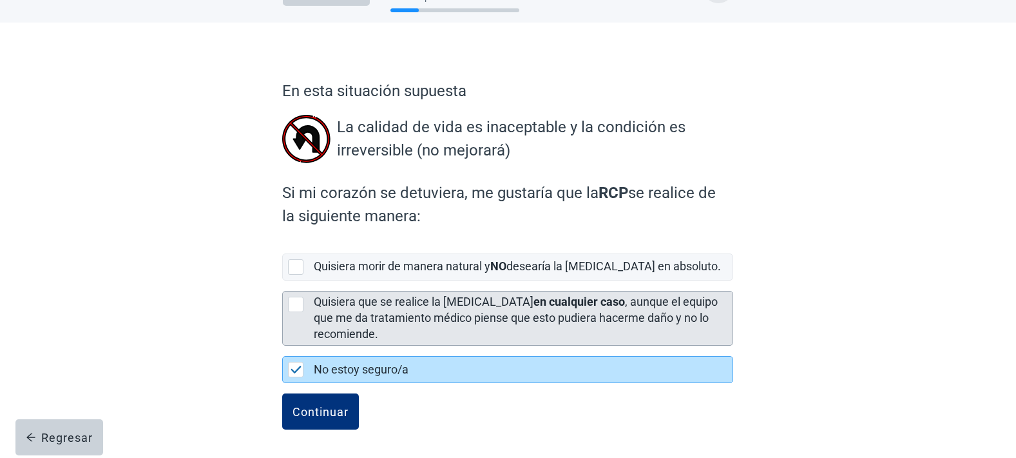
scroll to position [56, 0]
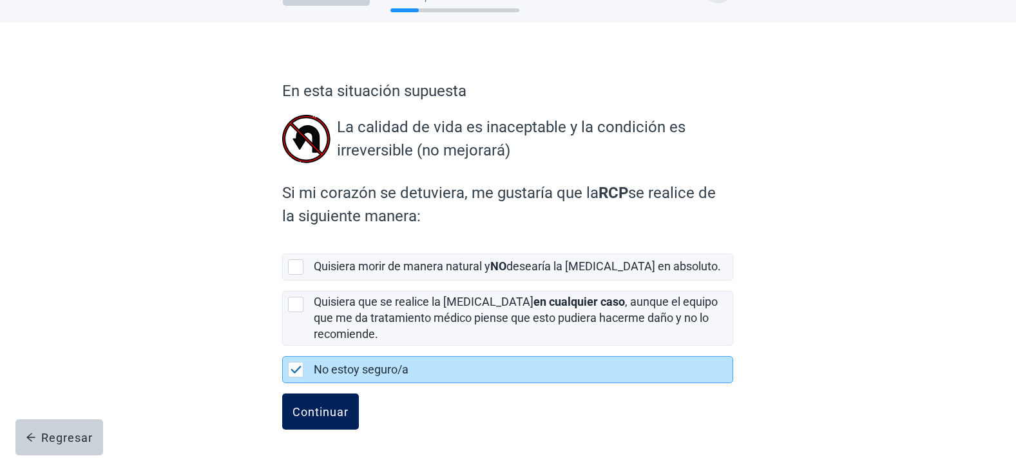
click at [338, 403] on button "Continuar" at bounding box center [320, 411] width 77 height 36
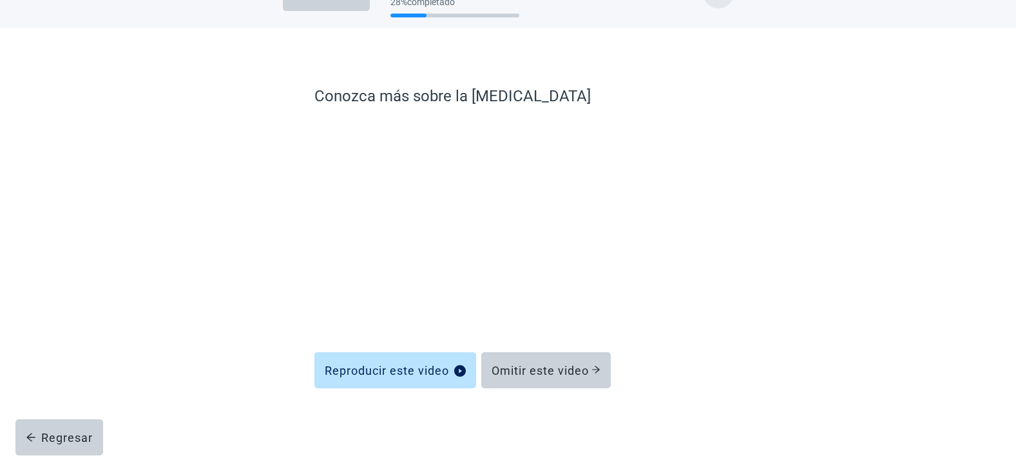
scroll to position [39, 0]
click at [522, 377] on button "Omitir este video" at bounding box center [546, 370] width 130 height 36
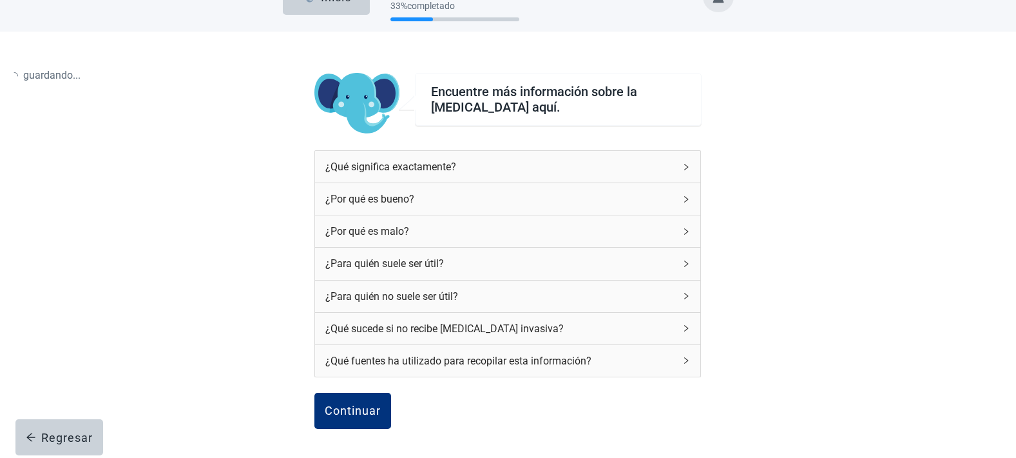
scroll to position [36, 0]
click at [365, 405] on div "Continuar" at bounding box center [353, 409] width 56 height 13
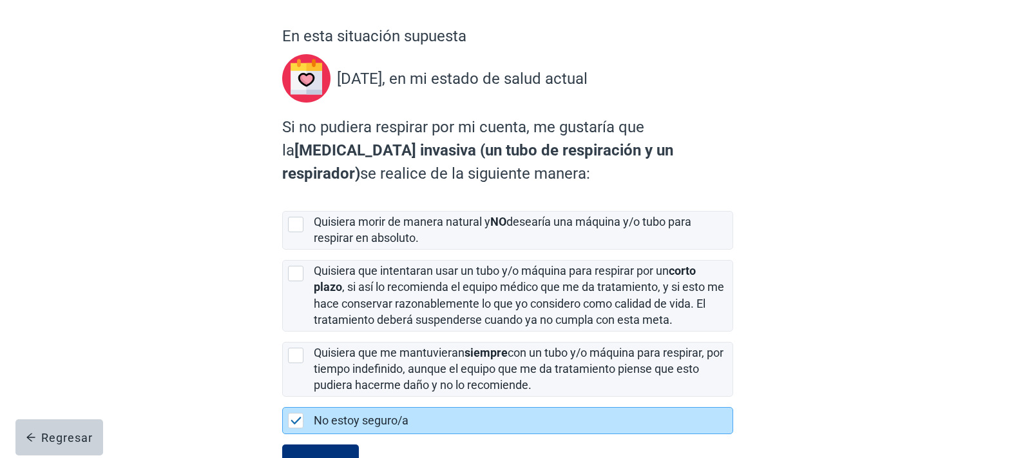
scroll to position [150, 0]
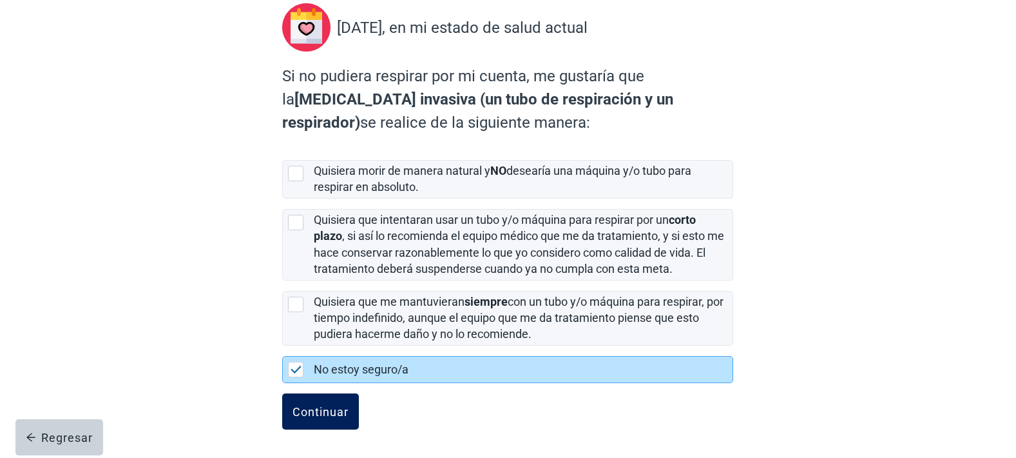
click at [343, 410] on div "Continuar" at bounding box center [321, 411] width 56 height 13
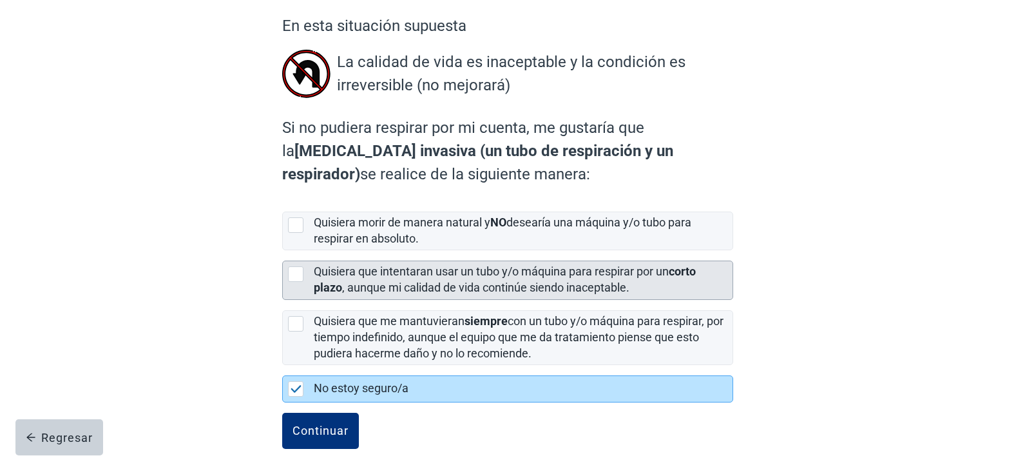
scroll to position [129, 0]
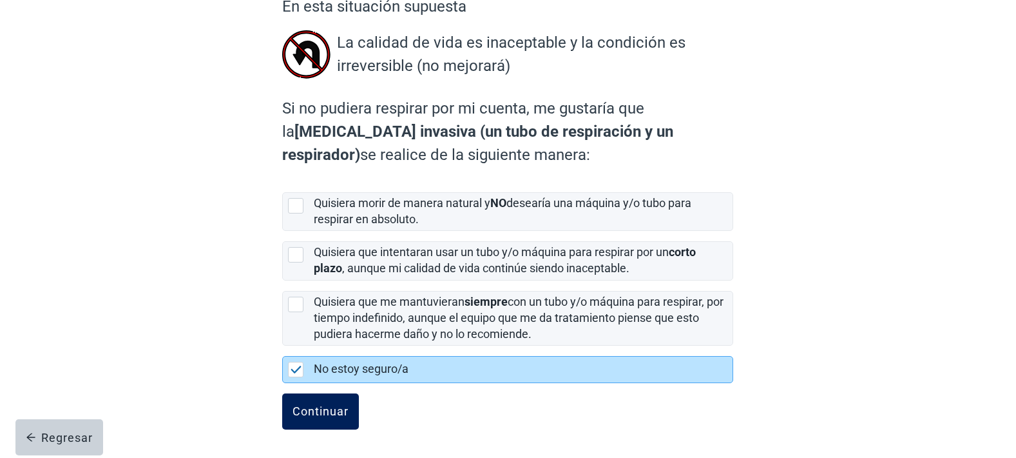
click at [329, 407] on div "Continuar" at bounding box center [321, 411] width 56 height 13
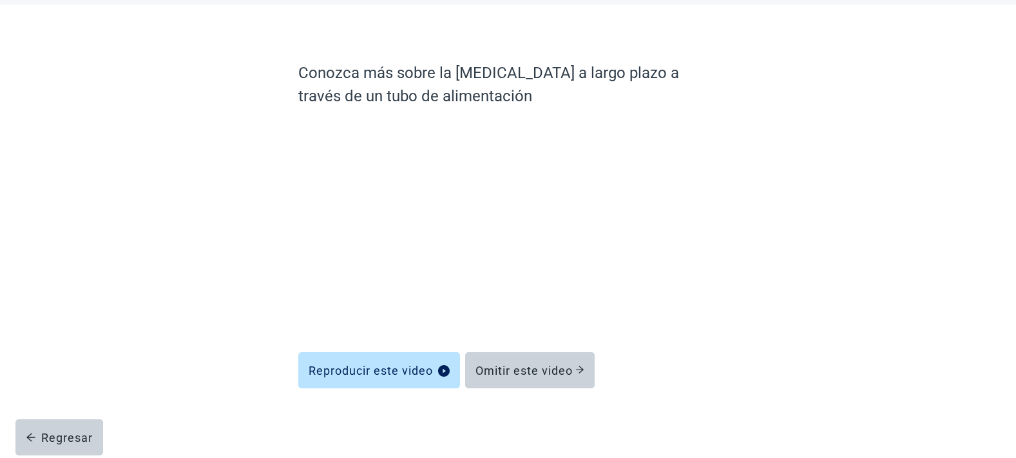
scroll to position [63, 0]
drag, startPoint x: 532, startPoint y: 95, endPoint x: 299, endPoint y: 71, distance: 233.8
click at [299, 71] on label "Conozca más sobre la nutrición artificial a largo plazo a través de un tubo de …" at bounding box center [507, 84] width 419 height 46
copy label "Conozca más sobre la nutrición artificial a largo plazo a través de un tubo de …"
click at [506, 372] on div "Omitir este video" at bounding box center [530, 369] width 109 height 13
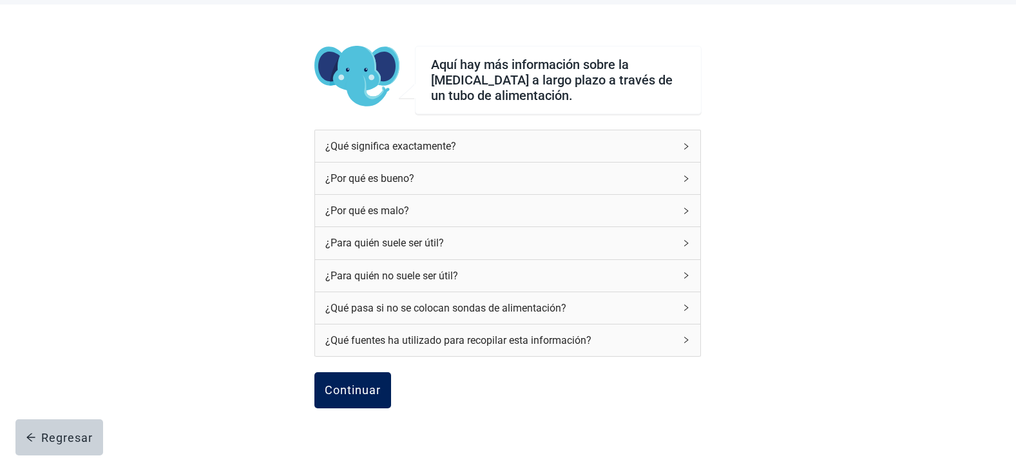
click at [379, 392] on div "Continuar" at bounding box center [353, 389] width 56 height 13
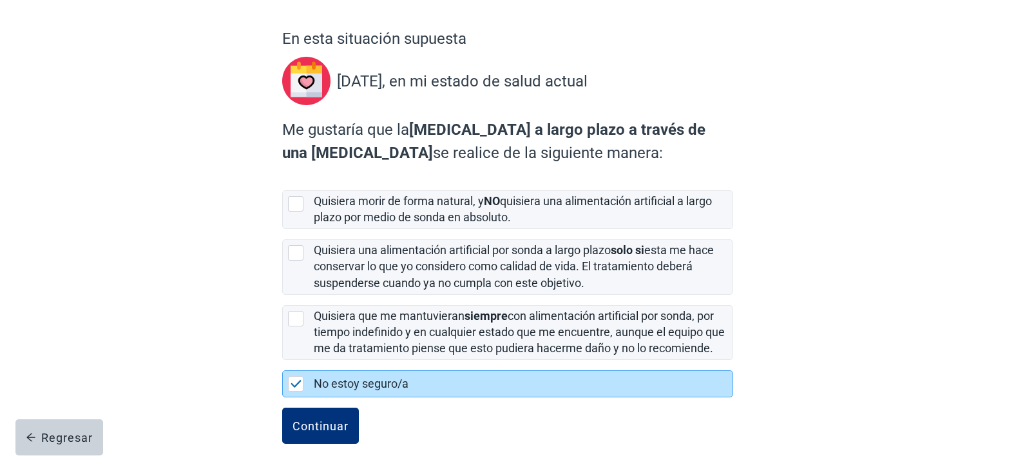
scroll to position [127, 0]
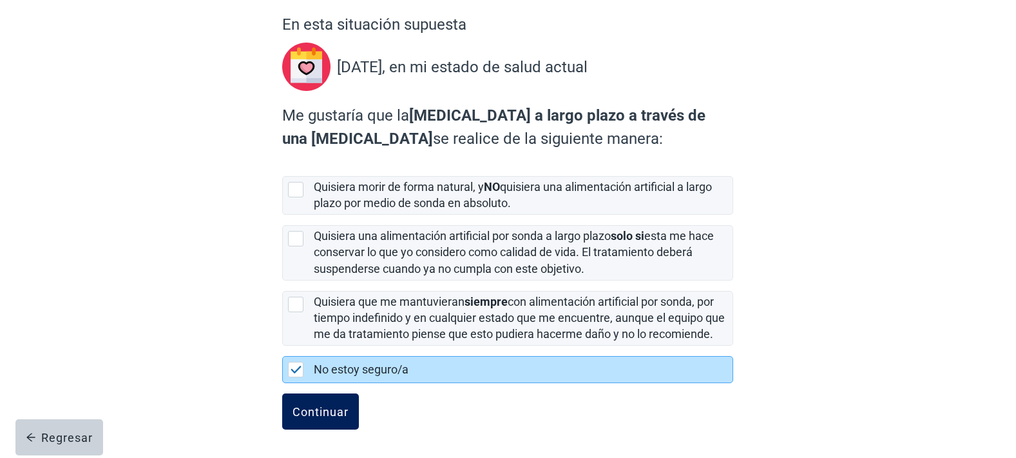
click at [352, 400] on button "Continuar" at bounding box center [320, 411] width 77 height 36
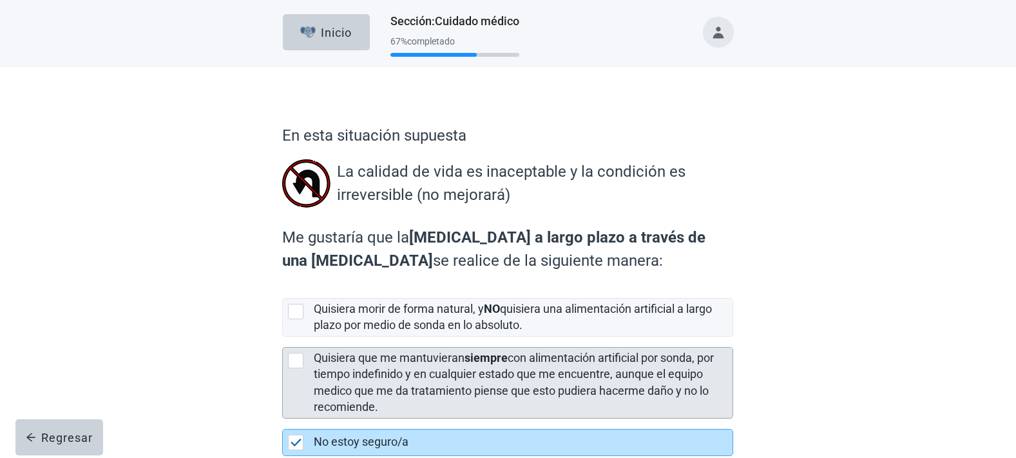
scroll to position [73, 0]
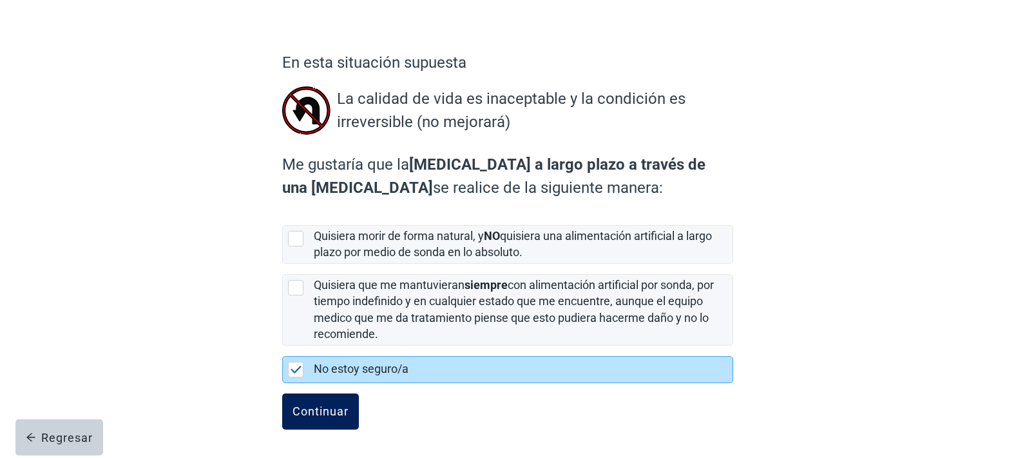
click at [352, 405] on button "Continuar" at bounding box center [320, 411] width 77 height 36
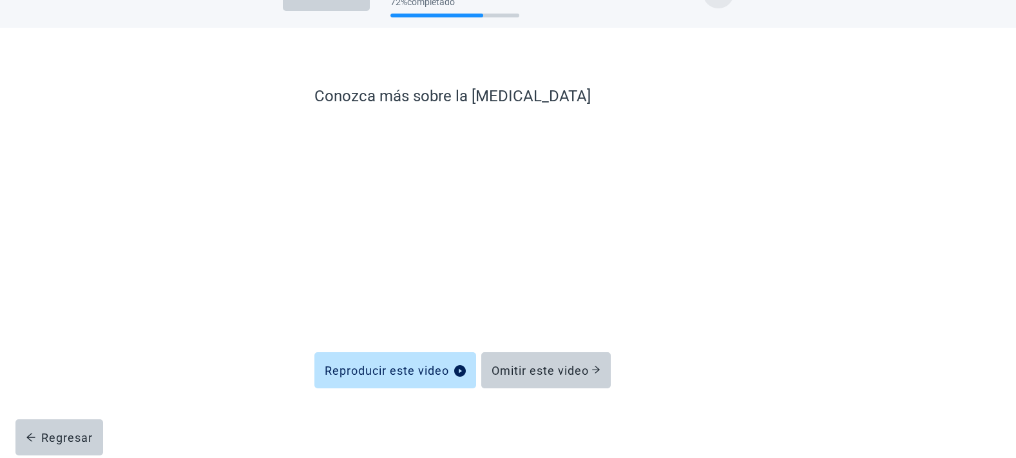
scroll to position [39, 0]
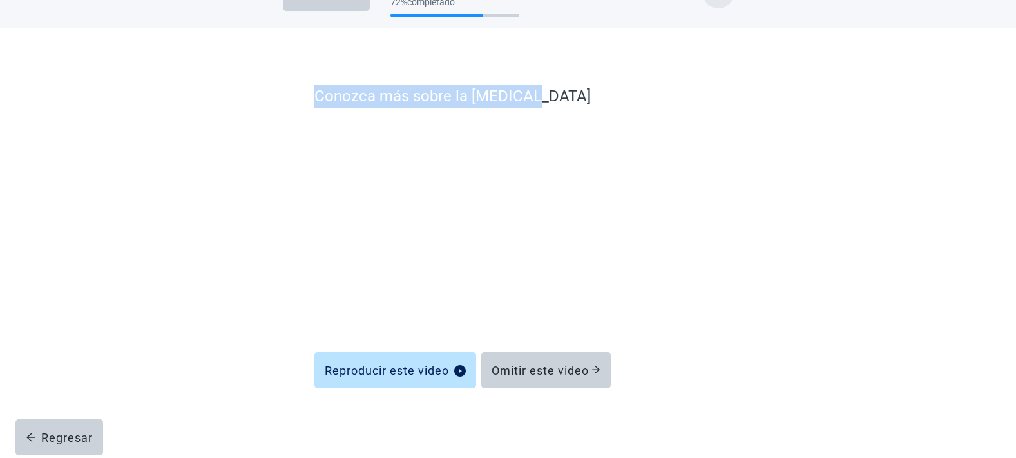
drag, startPoint x: 526, startPoint y: 97, endPoint x: 314, endPoint y: 97, distance: 212.0
click at [314, 97] on label "Conozca más sobre la diálisis" at bounding box center [507, 95] width 387 height 23
copy label "Conozca más sobre la diálisis"
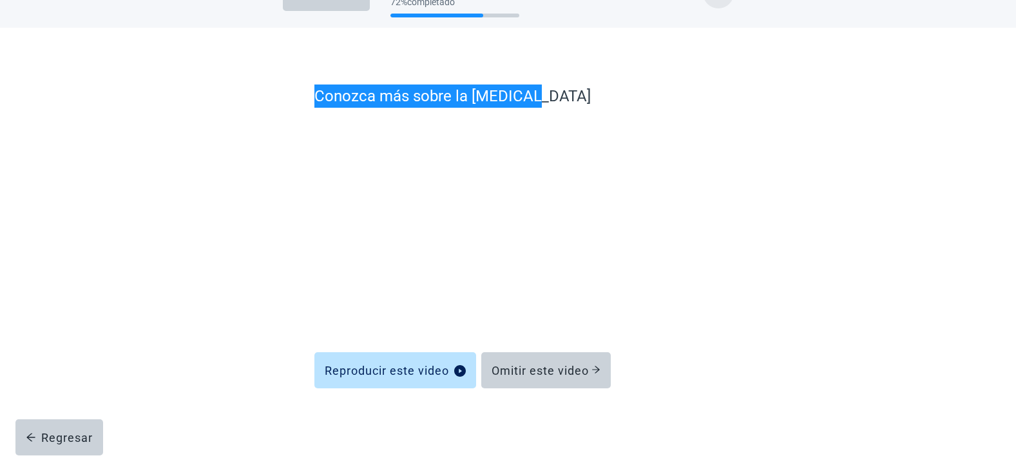
scroll to position [0, 0]
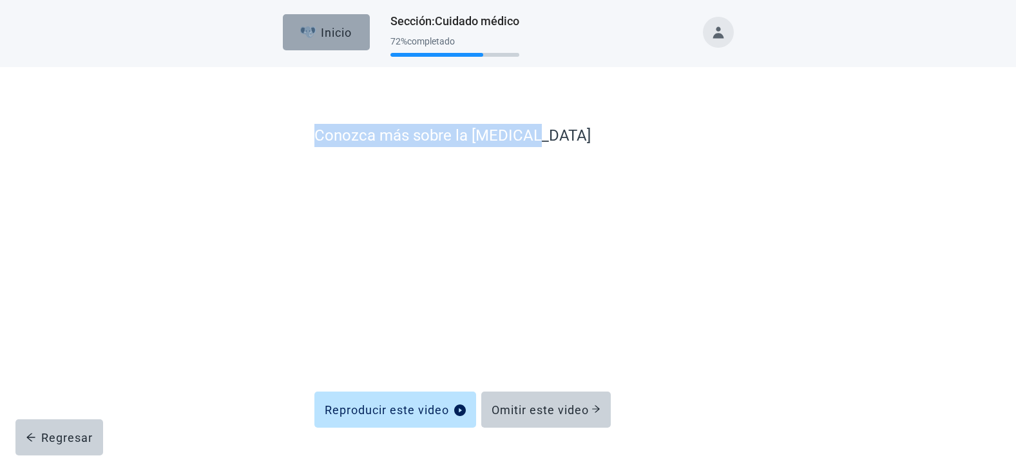
click at [325, 32] on div "Inicio" at bounding box center [326, 32] width 52 height 13
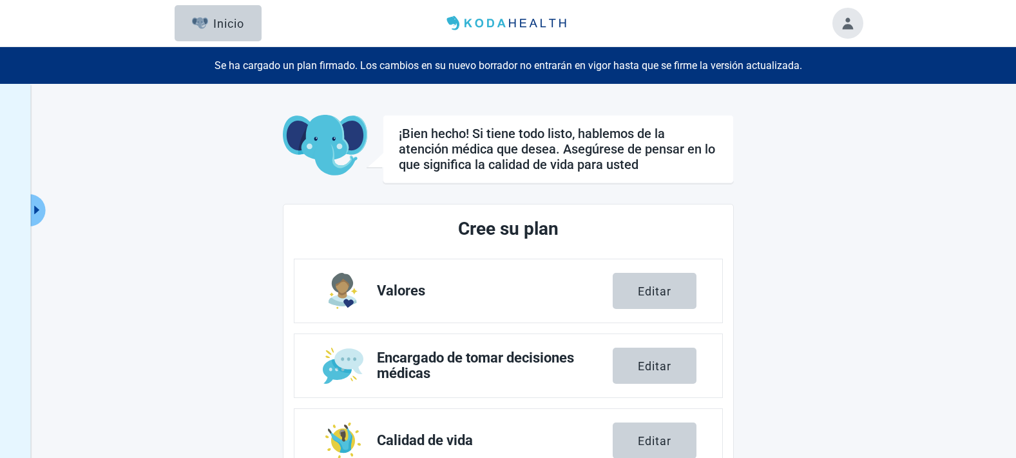
scroll to position [271, 0]
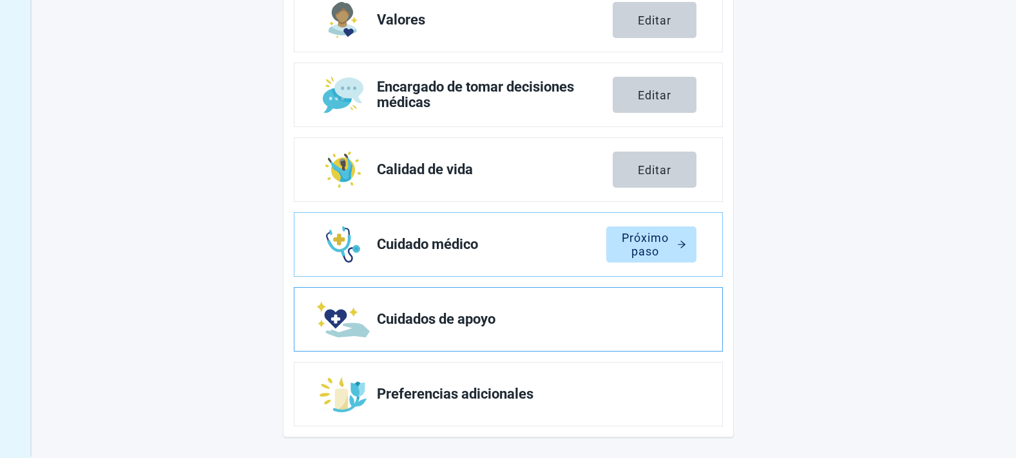
click at [631, 318] on span "Cuidados de apoyo" at bounding box center [531, 318] width 309 height 15
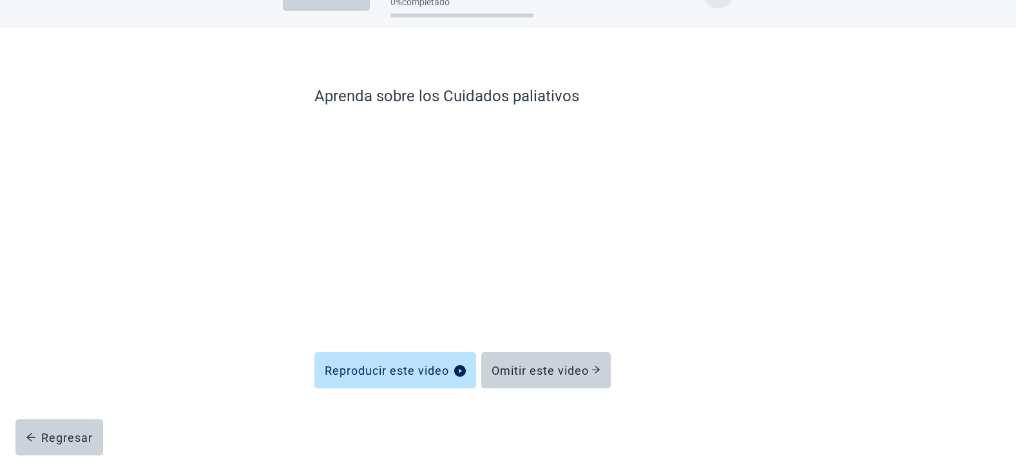
scroll to position [39, 0]
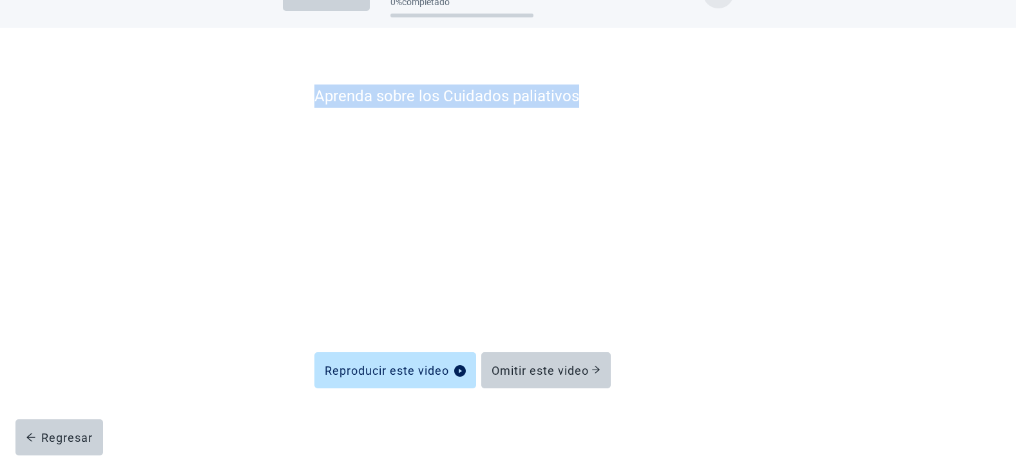
drag, startPoint x: 582, startPoint y: 97, endPoint x: 310, endPoint y: 97, distance: 271.9
click at [310, 97] on div "Aprenda sobre los Cuidados paliativos Reproducir este video Omitir este video R…" at bounding box center [507, 255] width 541 height 404
copy label "Aprenda sobre los Cuidados paliativos"
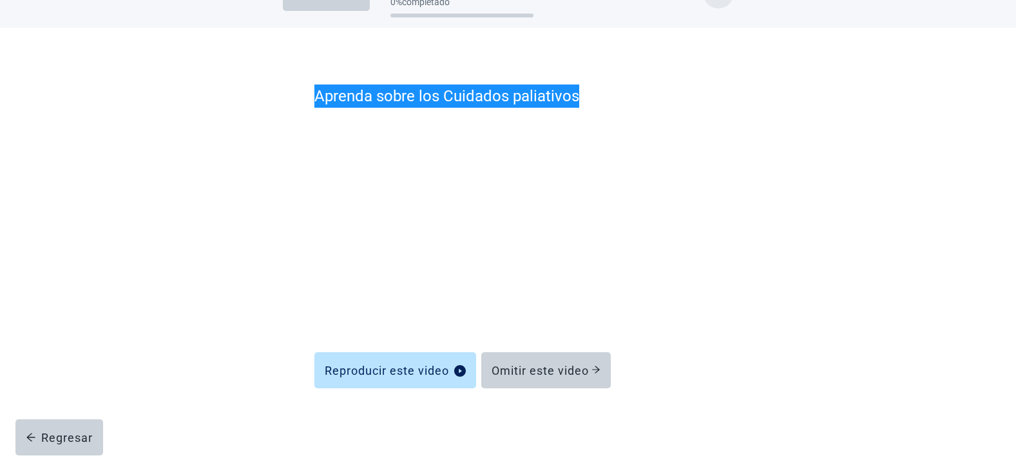
scroll to position [0, 0]
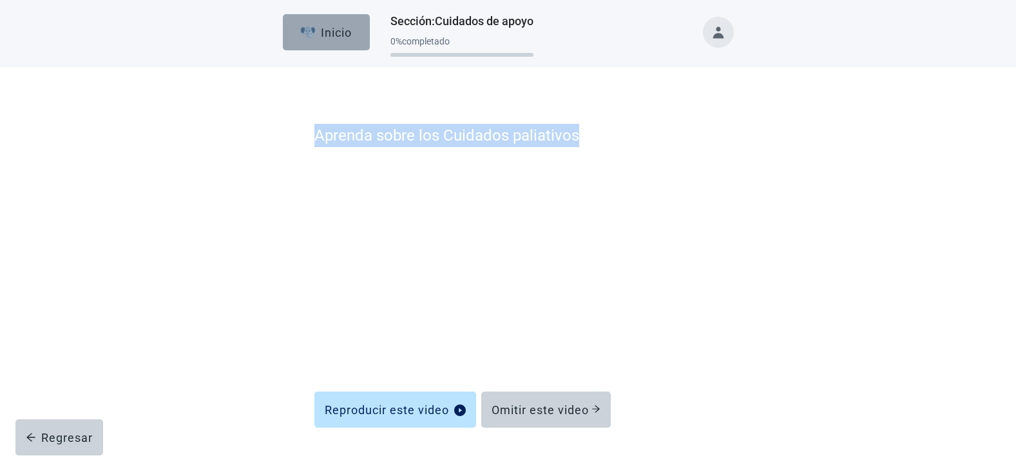
click at [335, 26] on div "Inicio" at bounding box center [326, 32] width 52 height 13
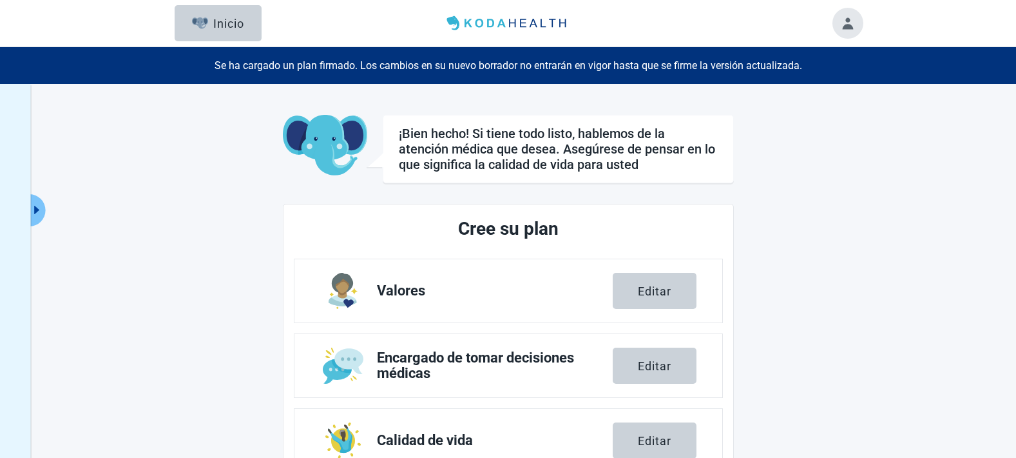
click at [765, 24] on button "Toggle account menu" at bounding box center [848, 23] width 31 height 31
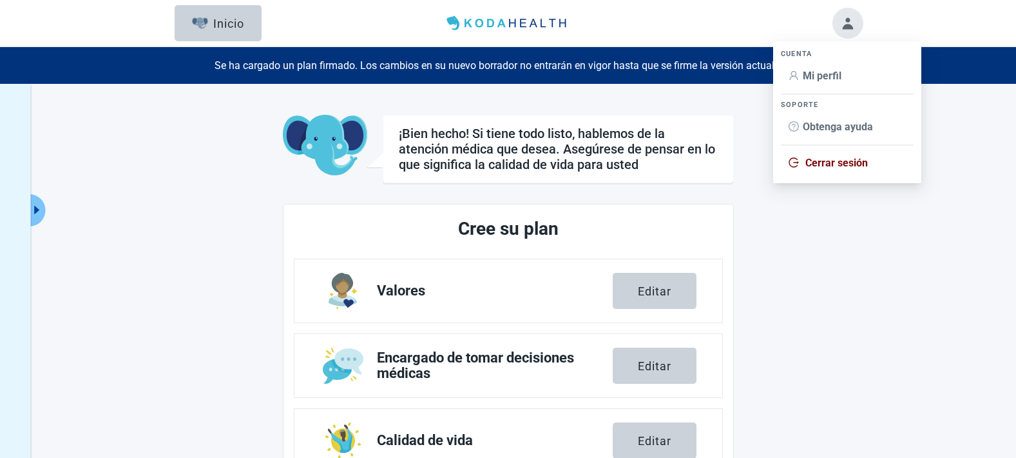
click at [765, 70] on span "Mi perfil" at bounding box center [822, 76] width 39 height 12
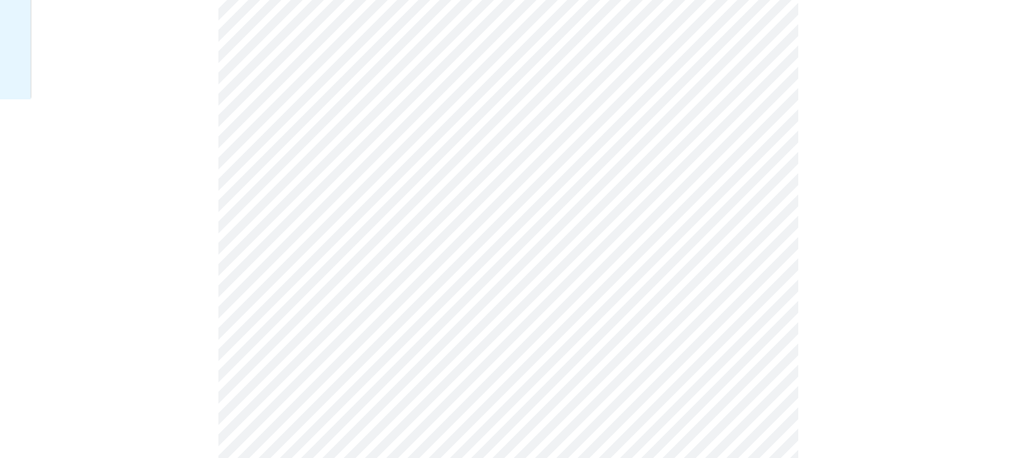
scroll to position [452, 0]
click at [541, 290] on div "English" at bounding box center [539, 295] width 48 height 14
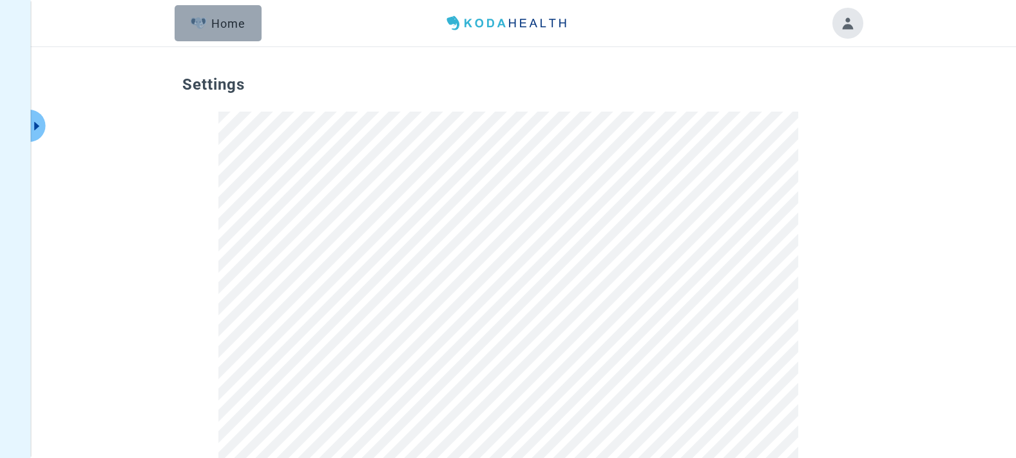
scroll to position [1, 0]
click at [235, 33] on button "Home" at bounding box center [218, 23] width 87 height 36
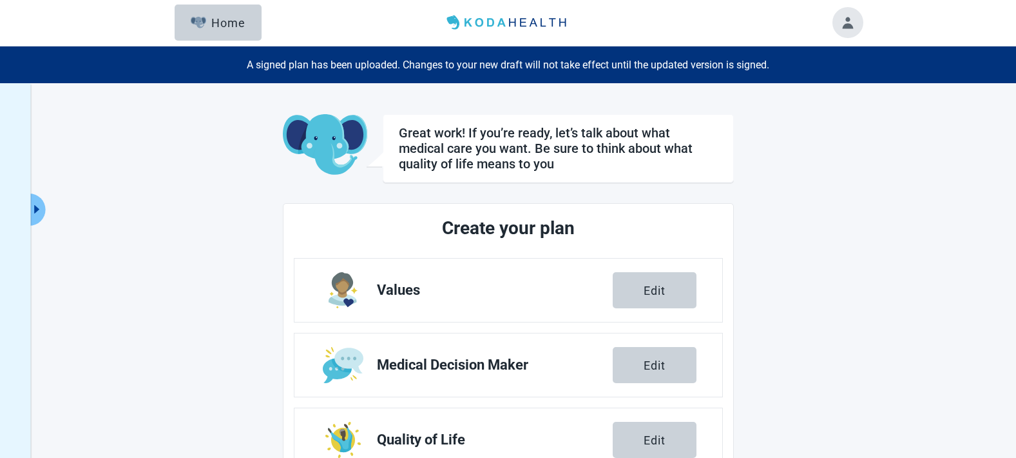
scroll to position [271, 0]
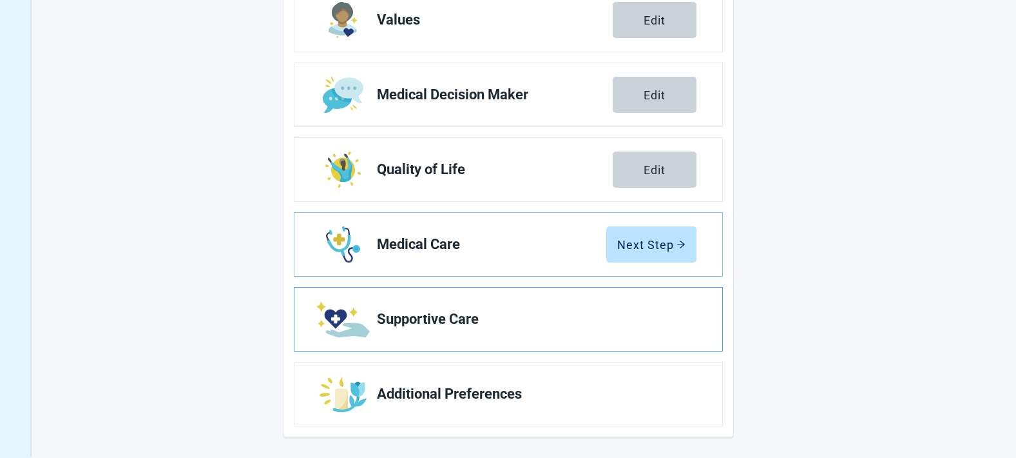
click at [638, 316] on span "Supportive Care" at bounding box center [531, 318] width 309 height 15
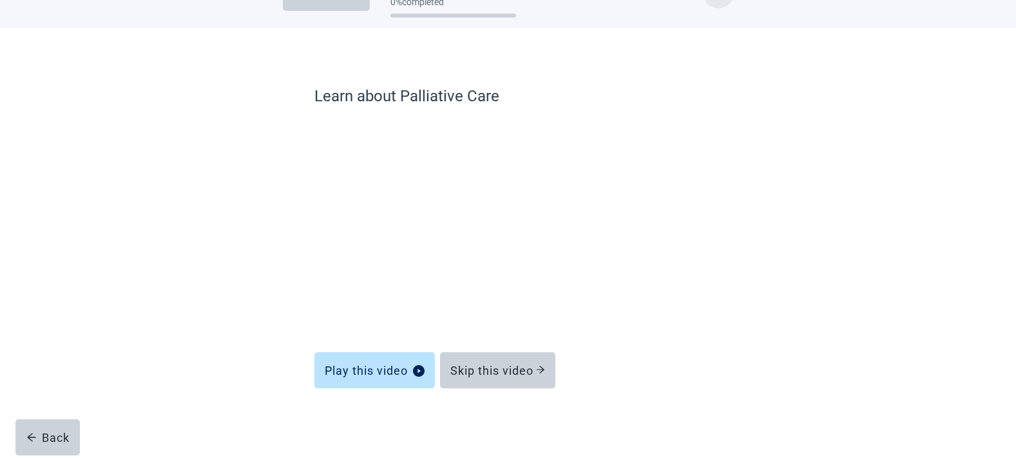
scroll to position [37, 0]
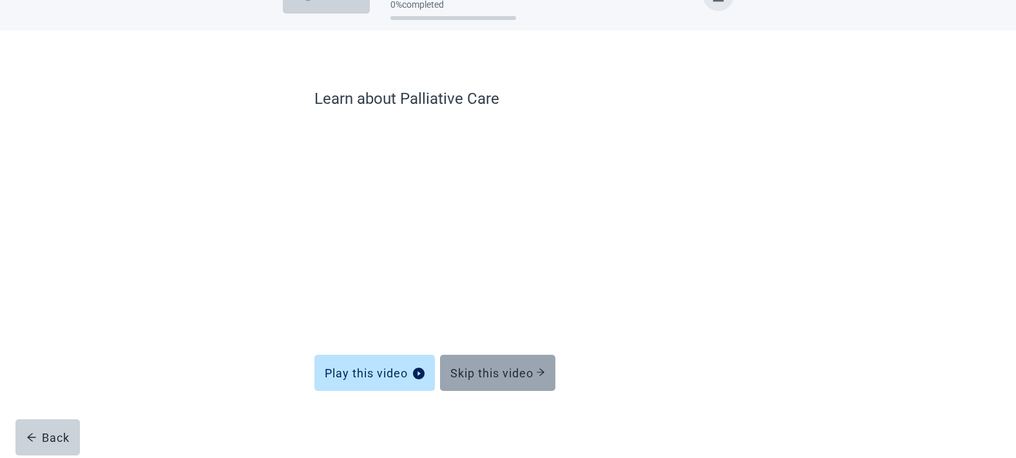
click at [516, 380] on button "Skip this video" at bounding box center [497, 372] width 115 height 36
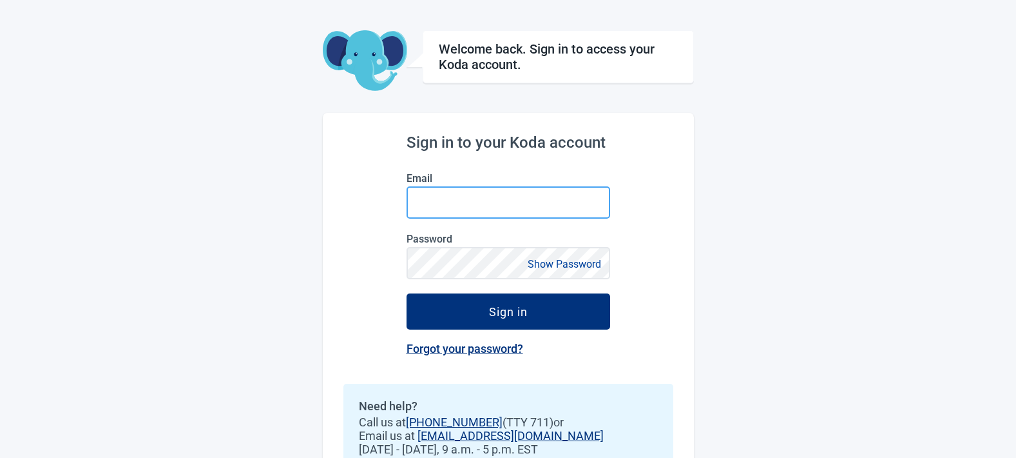
click at [458, 207] on input "Email" at bounding box center [509, 202] width 204 height 32
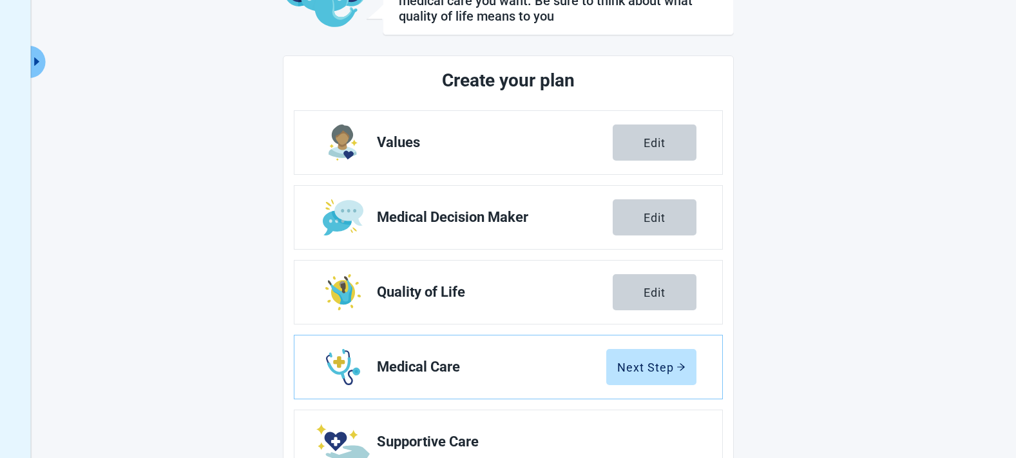
scroll to position [271, 0]
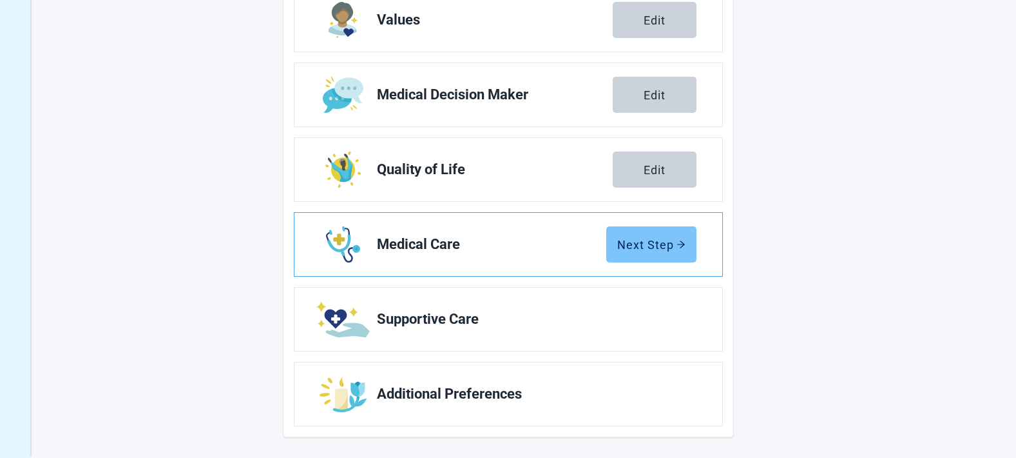
click at [647, 249] on div "Next Step" at bounding box center [651, 244] width 68 height 13
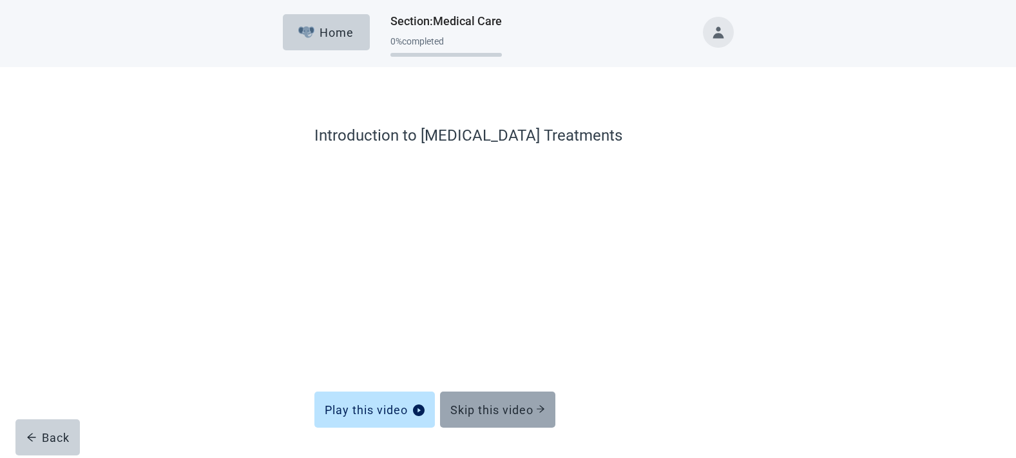
click at [480, 418] on button "Skip this video" at bounding box center [497, 409] width 115 height 36
click at [481, 412] on div "Skip this video" at bounding box center [497, 409] width 95 height 13
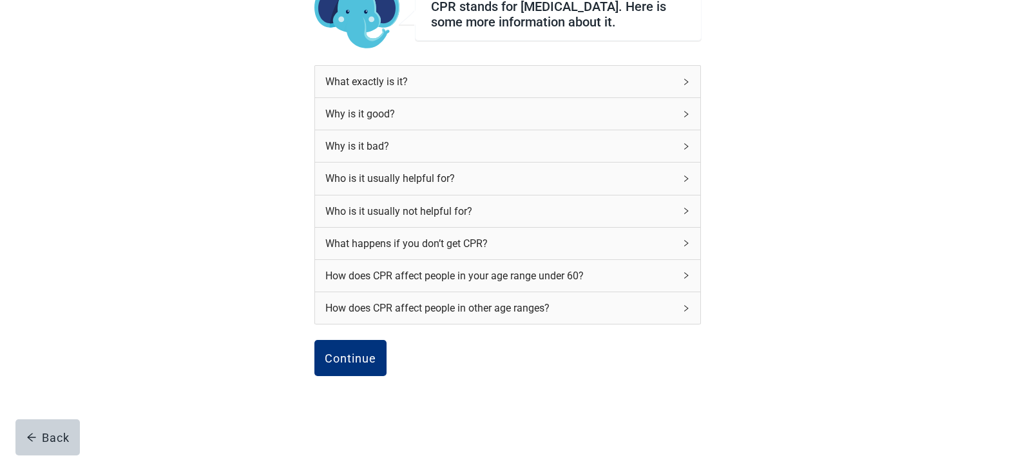
scroll to position [164, 0]
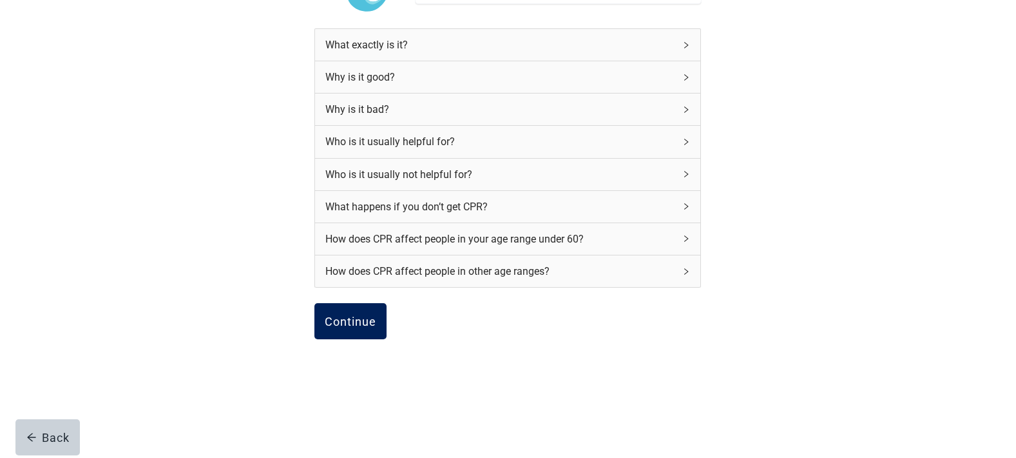
click at [367, 324] on div "Continue" at bounding box center [351, 320] width 52 height 13
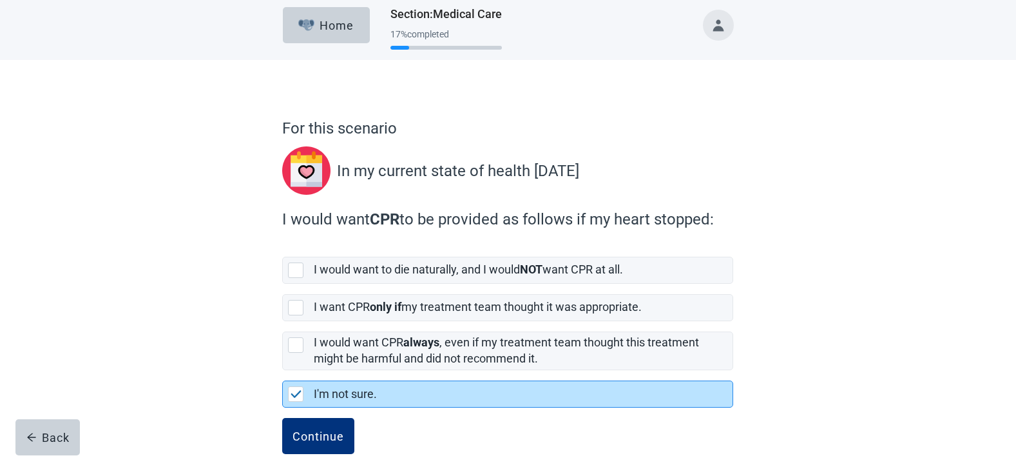
scroll to position [32, 0]
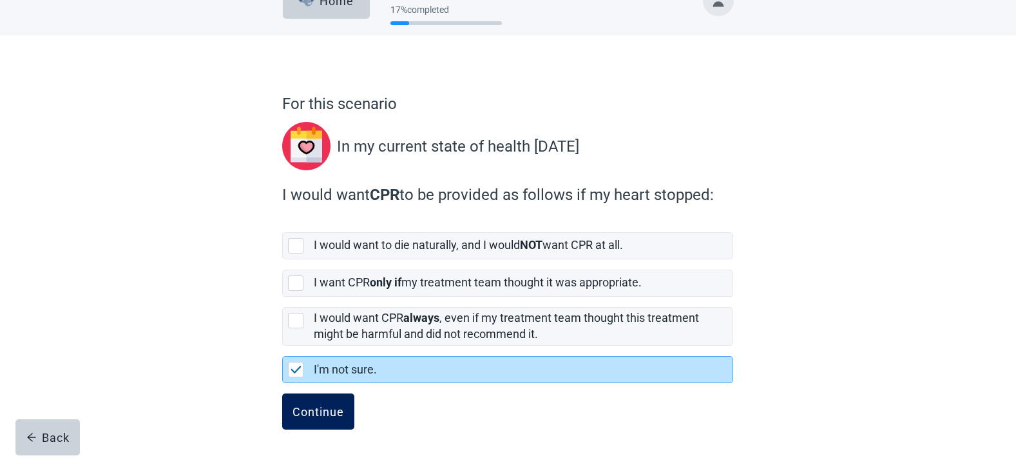
click at [330, 407] on div "Continue" at bounding box center [319, 411] width 52 height 13
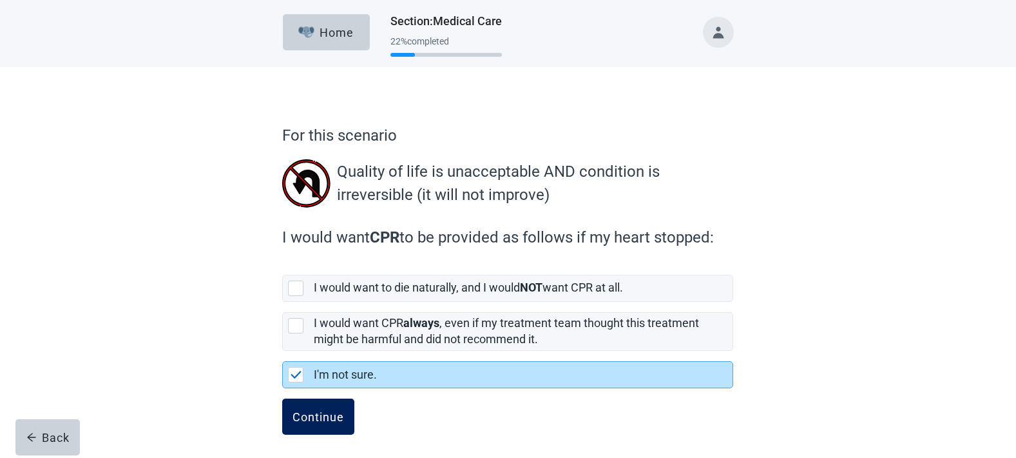
click at [326, 414] on div "Continue" at bounding box center [319, 416] width 52 height 13
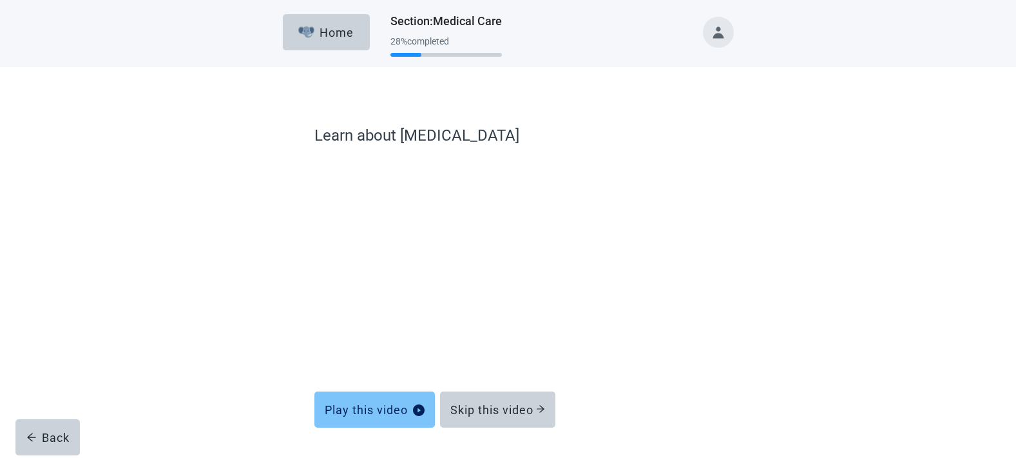
scroll to position [39, 0]
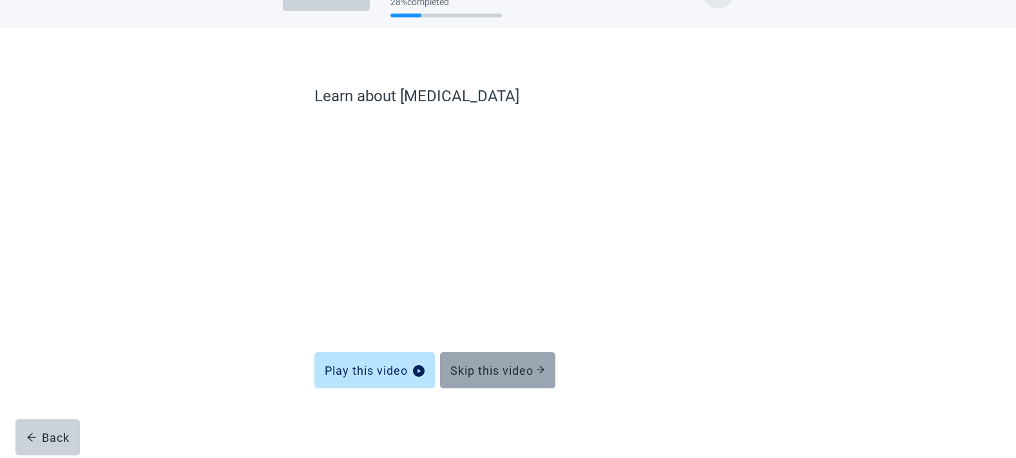
click at [469, 379] on button "Skip this video" at bounding box center [497, 370] width 115 height 36
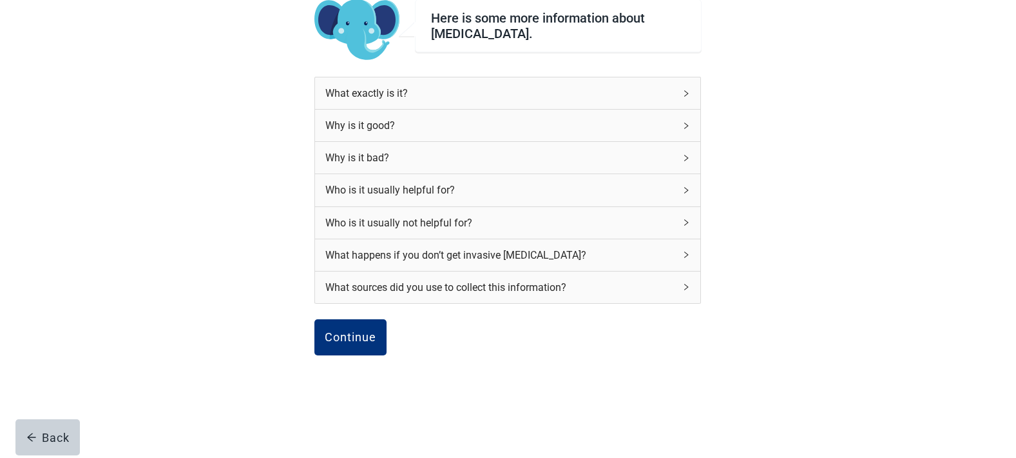
scroll to position [125, 0]
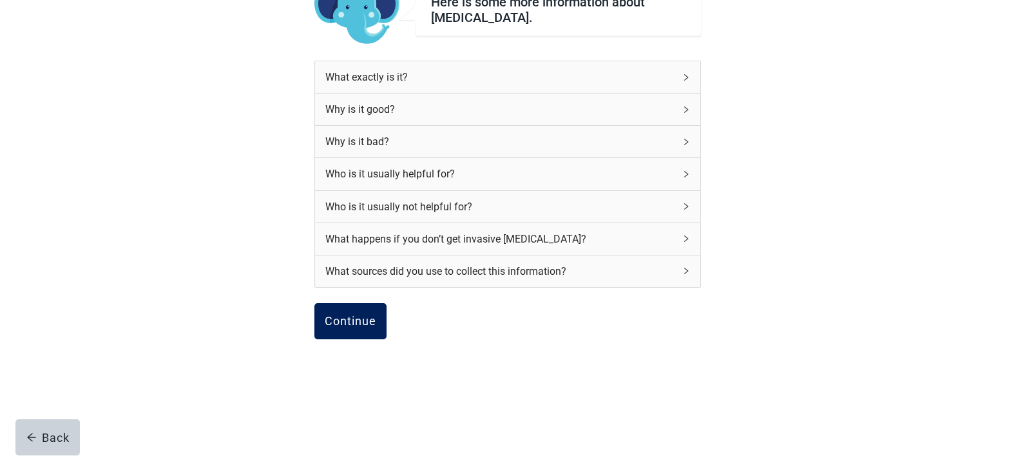
click at [351, 318] on div "Continue" at bounding box center [351, 320] width 52 height 13
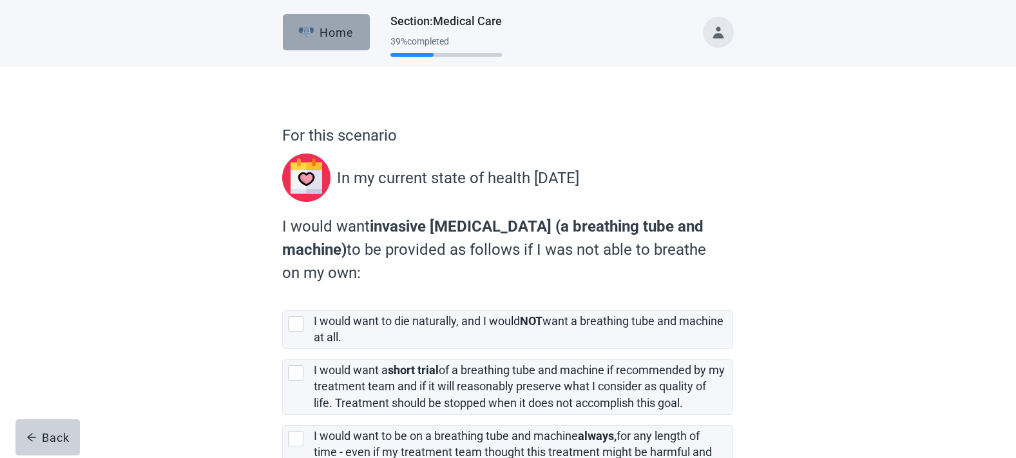
click at [353, 39] on button "Home" at bounding box center [326, 32] width 87 height 36
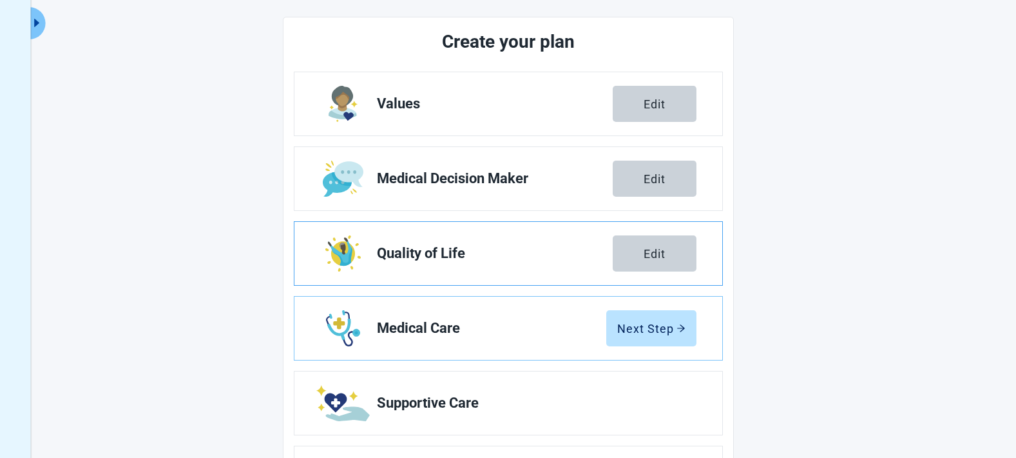
scroll to position [271, 0]
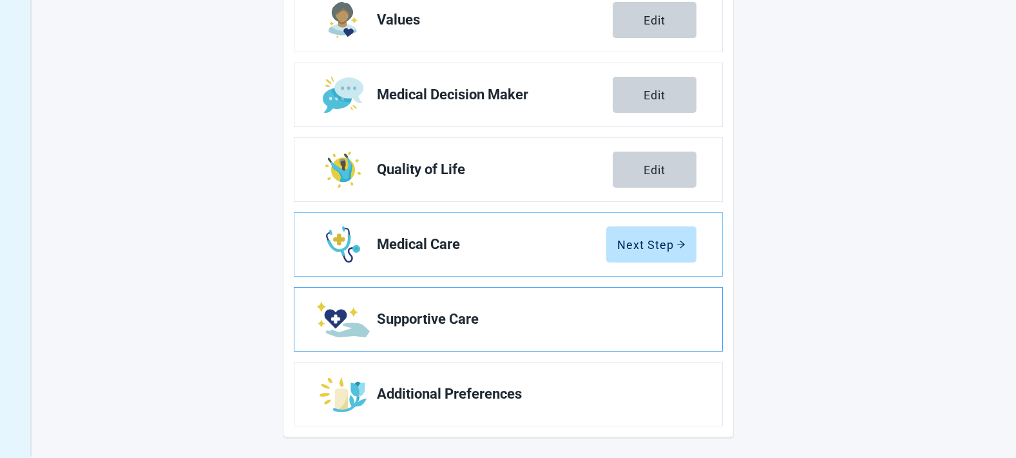
click at [637, 317] on span "Supportive Care" at bounding box center [531, 318] width 309 height 15
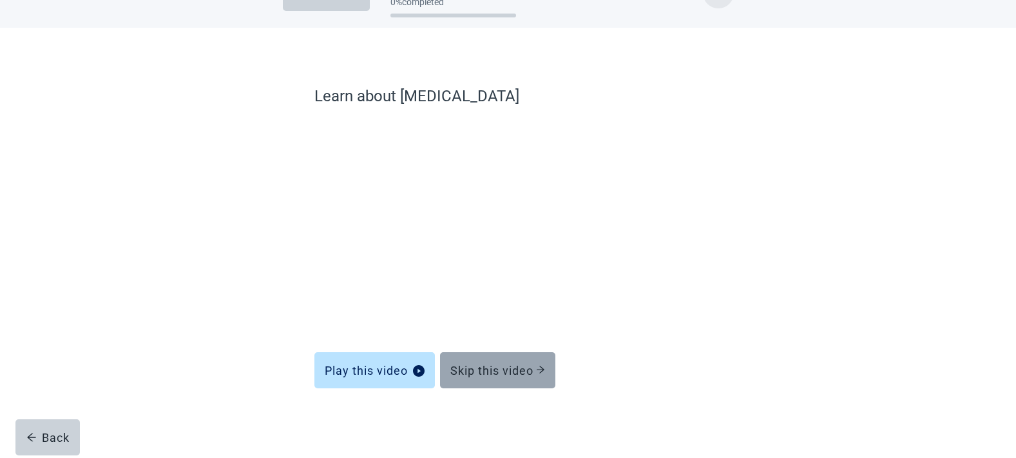
scroll to position [39, 0]
click at [501, 367] on div "Skip this video" at bounding box center [497, 369] width 95 height 13
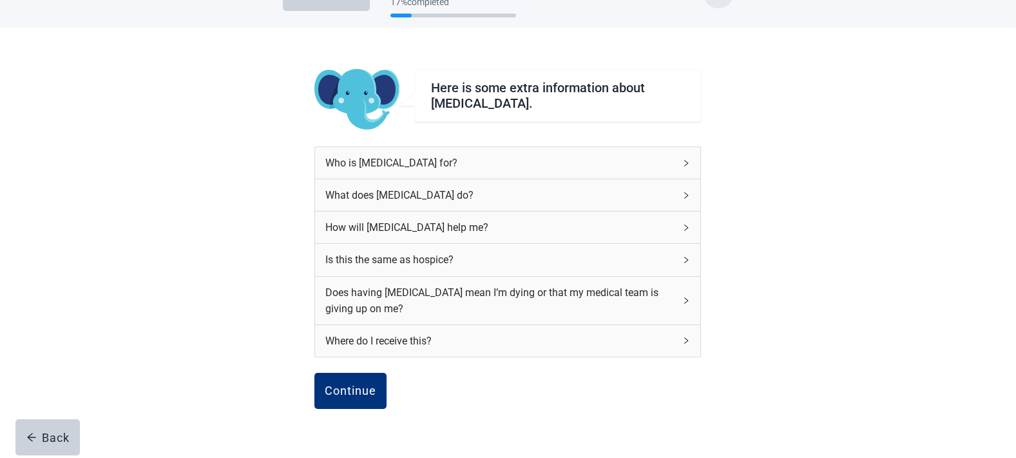
click at [480, 161] on div "Who is [MEDICAL_DATA] for?" at bounding box center [499, 163] width 349 height 16
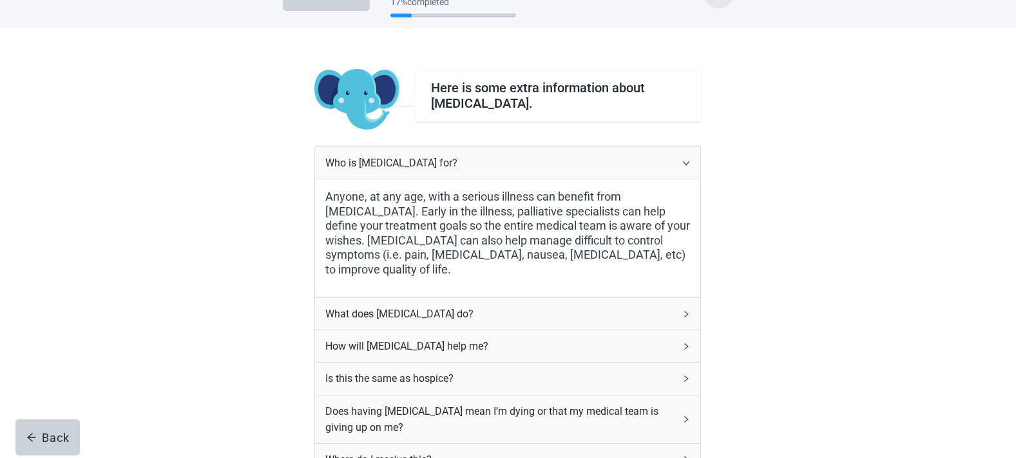
drag, startPoint x: 401, startPoint y: 164, endPoint x: 327, endPoint y: 169, distance: 74.9
click at [327, 169] on div "Who is [MEDICAL_DATA] for?" at bounding box center [499, 163] width 349 height 16
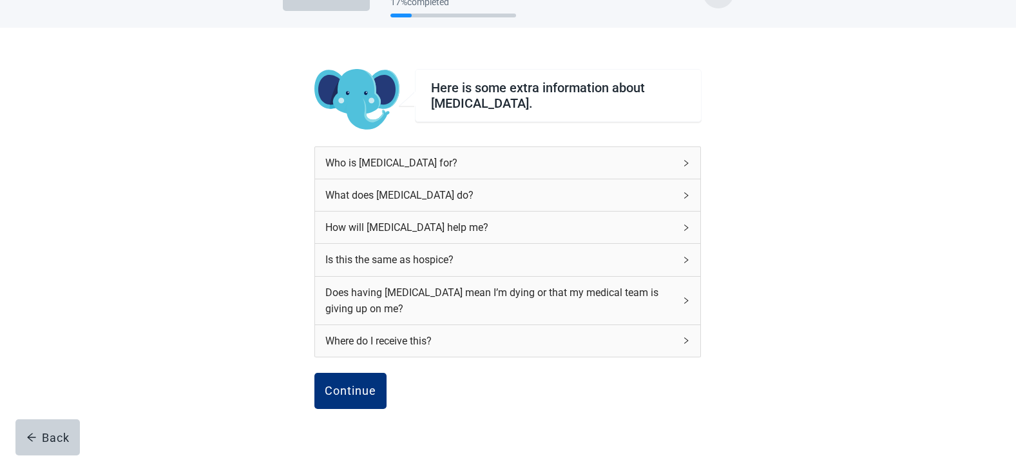
copy div "Who is [MEDICAL_DATA] for?"
click at [689, 166] on icon "right" at bounding box center [686, 163] width 8 height 8
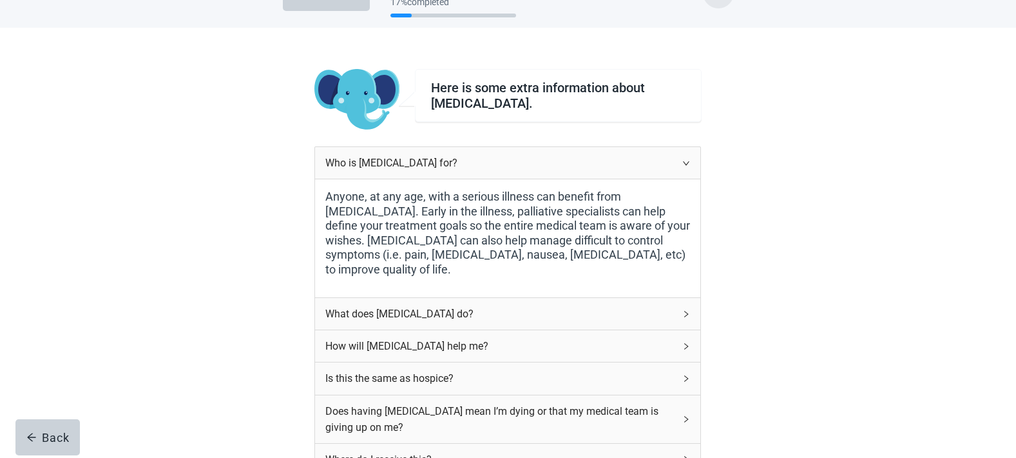
drag, startPoint x: 358, startPoint y: 269, endPoint x: 325, endPoint y: 195, distance: 80.8
click at [325, 195] on label "Anyone, at any age, with a serious illness can benefit from [MEDICAL_DATA]. Ear…" at bounding box center [507, 232] width 365 height 87
copy label "Anyone, at any age, with a serious illness can benefit from [MEDICAL_DATA]. Ear…"
click at [682, 316] on div "What does [MEDICAL_DATA] do?" at bounding box center [507, 314] width 385 height 32
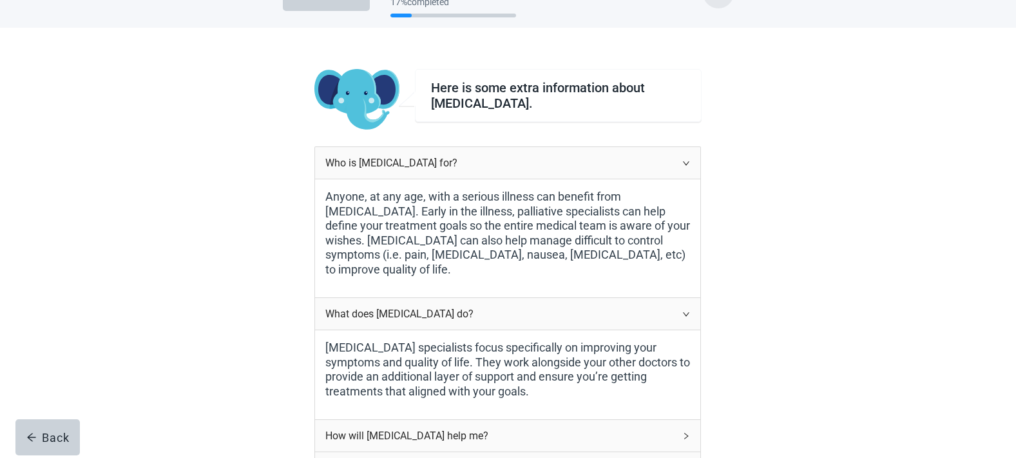
drag, startPoint x: 472, startPoint y: 310, endPoint x: 325, endPoint y: 313, distance: 146.3
click at [325, 313] on div "What does [MEDICAL_DATA] do?" at bounding box center [499, 313] width 349 height 16
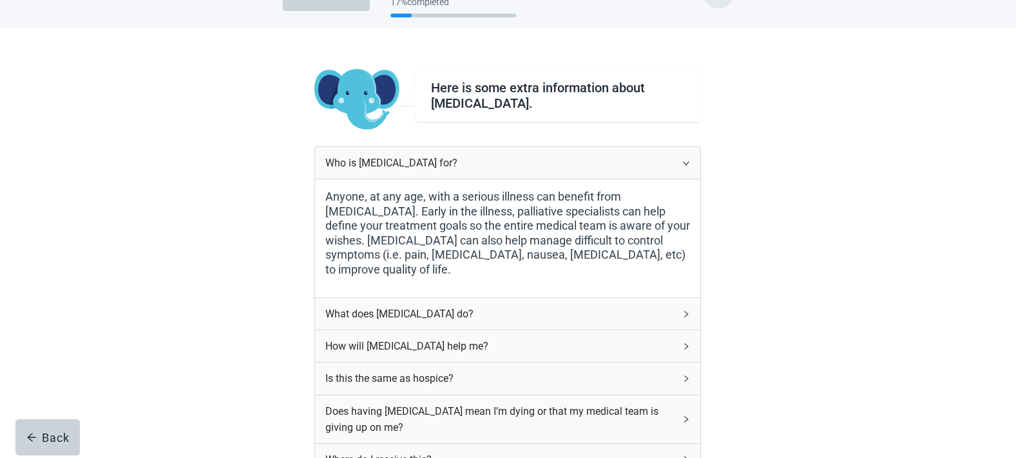
copy div "What does [MEDICAL_DATA] do?"
click at [586, 313] on div "What does [MEDICAL_DATA] do?" at bounding box center [499, 313] width 349 height 16
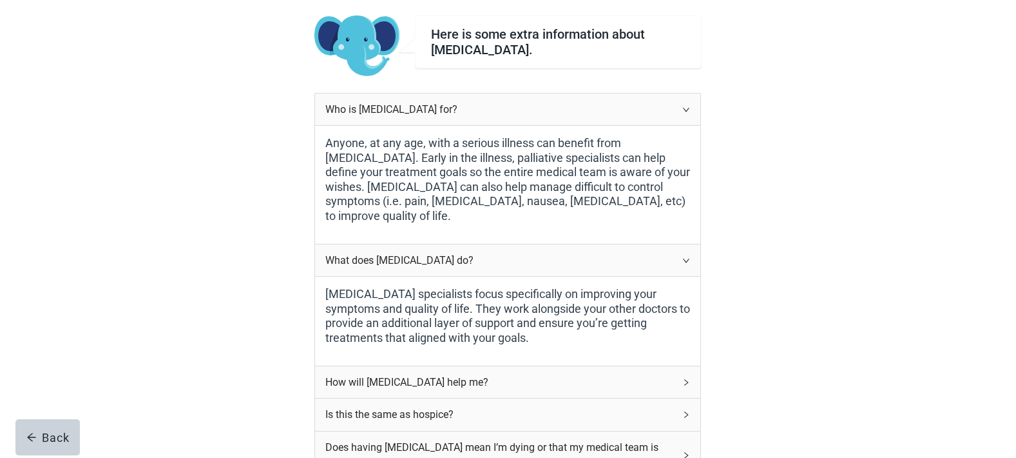
scroll to position [106, 0]
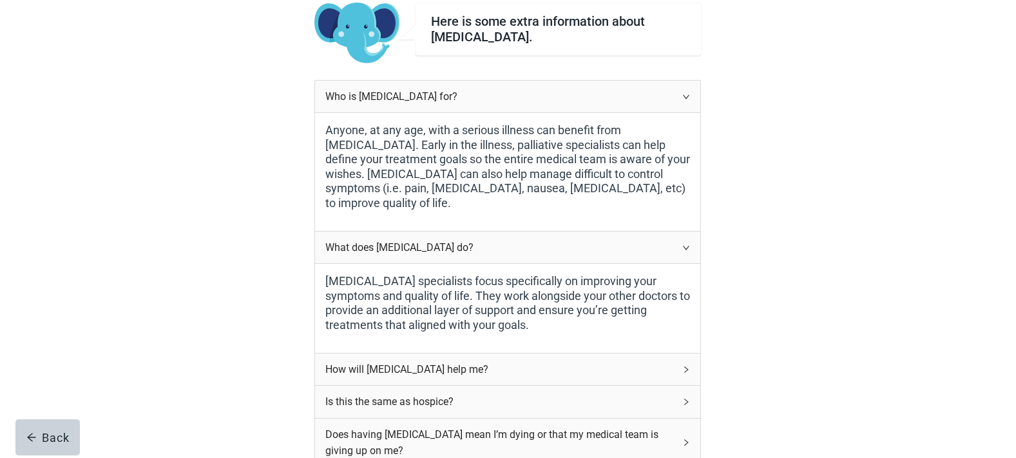
drag, startPoint x: 533, startPoint y: 325, endPoint x: 320, endPoint y: 271, distance: 219.3
click at [321, 271] on div "[MEDICAL_DATA] specialists focus specifically on improving your symptoms and qu…" at bounding box center [507, 308] width 385 height 89
copy label "[MEDICAL_DATA] specialists focus specifically on improving your symptoms and qu…"
drag, startPoint x: 517, startPoint y: 38, endPoint x: 427, endPoint y: 22, distance: 91.6
click at [427, 22] on div "Here is some extra information about [MEDICAL_DATA]." at bounding box center [558, 29] width 287 height 53
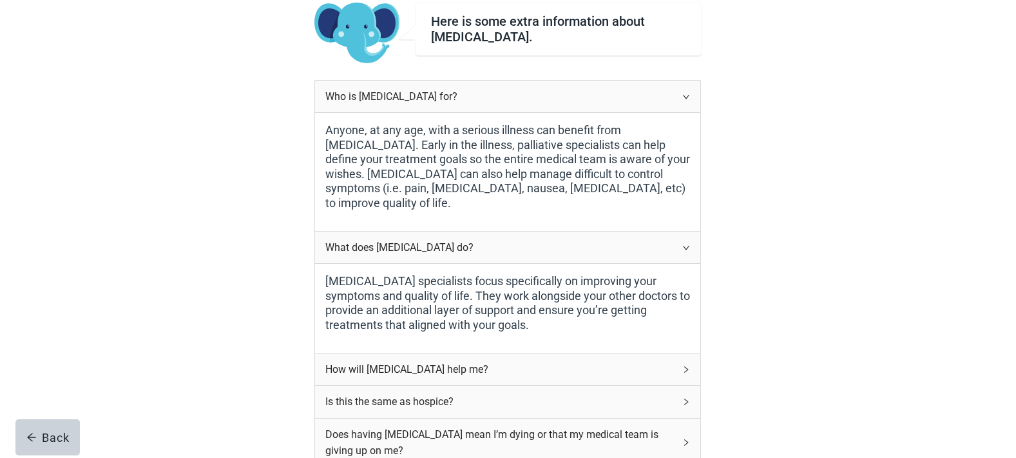
copy div "Here is some extra information about [MEDICAL_DATA]."
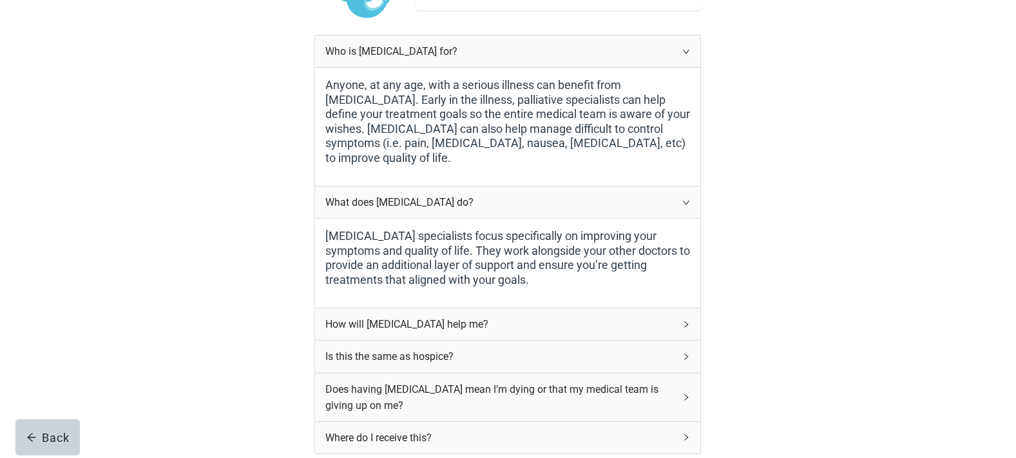
scroll to position [188, 0]
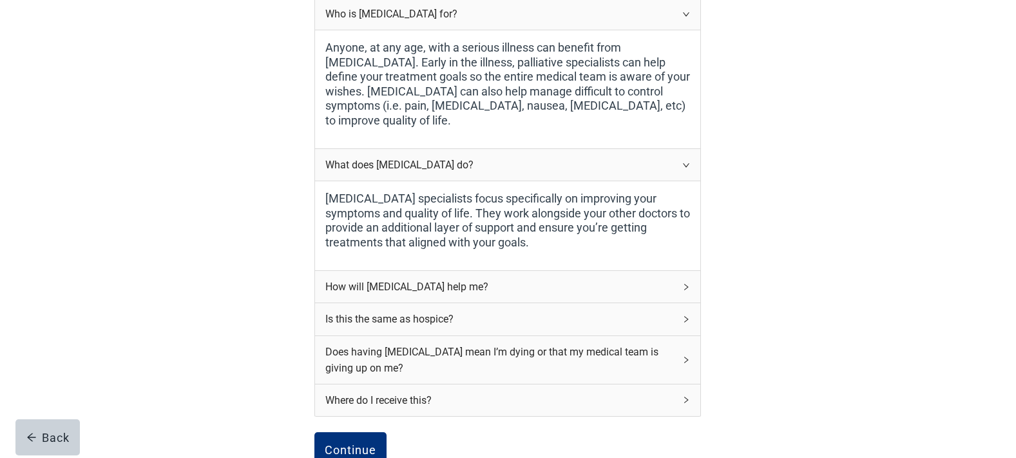
click at [441, 289] on div "How will [MEDICAL_DATA] help me?" at bounding box center [499, 286] width 349 height 16
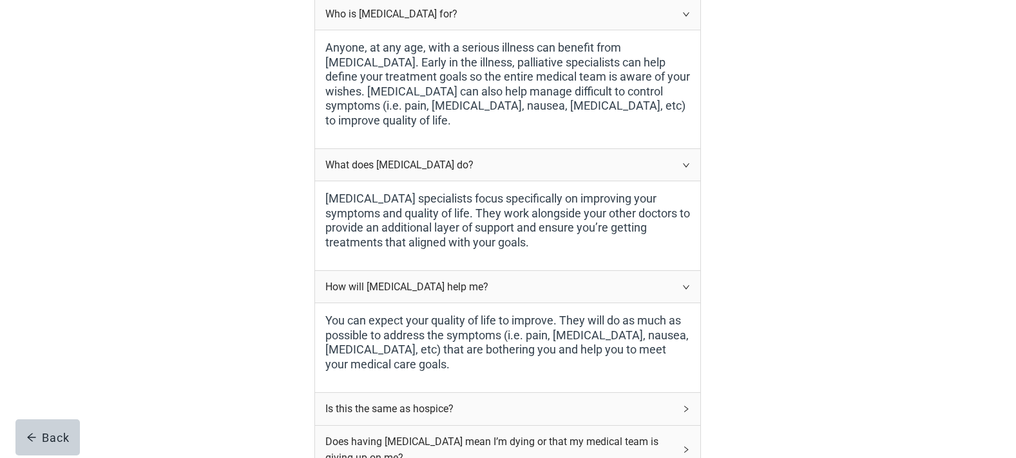
drag, startPoint x: 481, startPoint y: 288, endPoint x: 326, endPoint y: 292, distance: 154.7
click at [326, 292] on div "How will [MEDICAL_DATA] help me?" at bounding box center [499, 286] width 349 height 16
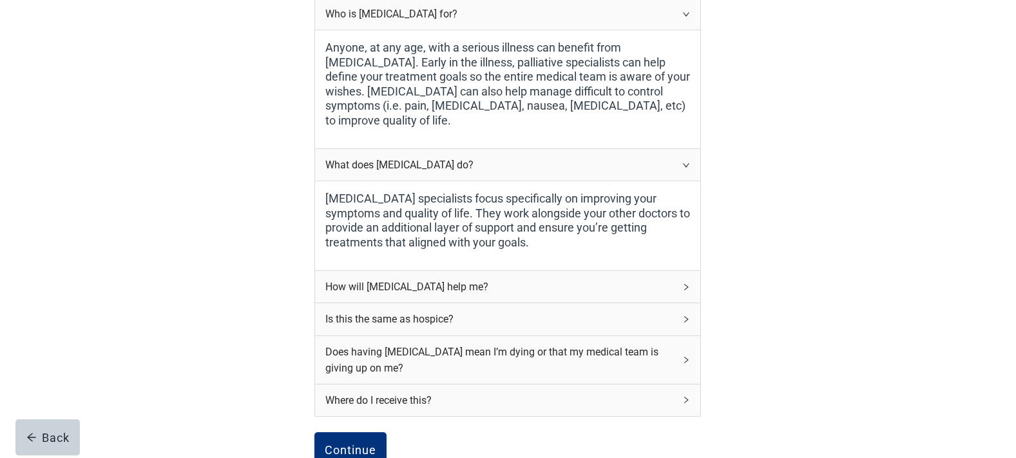
copy div "How will [MEDICAL_DATA] help me?"
click at [506, 289] on div "How will [MEDICAL_DATA] help me?" at bounding box center [499, 286] width 349 height 16
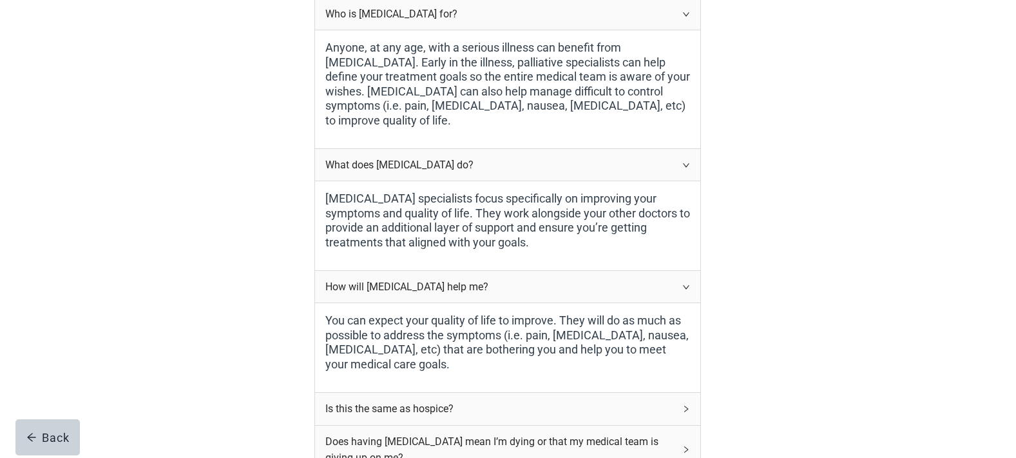
drag, startPoint x: 434, startPoint y: 363, endPoint x: 325, endPoint y: 321, distance: 116.3
click at [325, 321] on label "You can expect your quality of life to improve. They will do as much as possibl…" at bounding box center [507, 342] width 365 height 58
copy label "You can expect your quality of life to improve. They will do as much as possibl…"
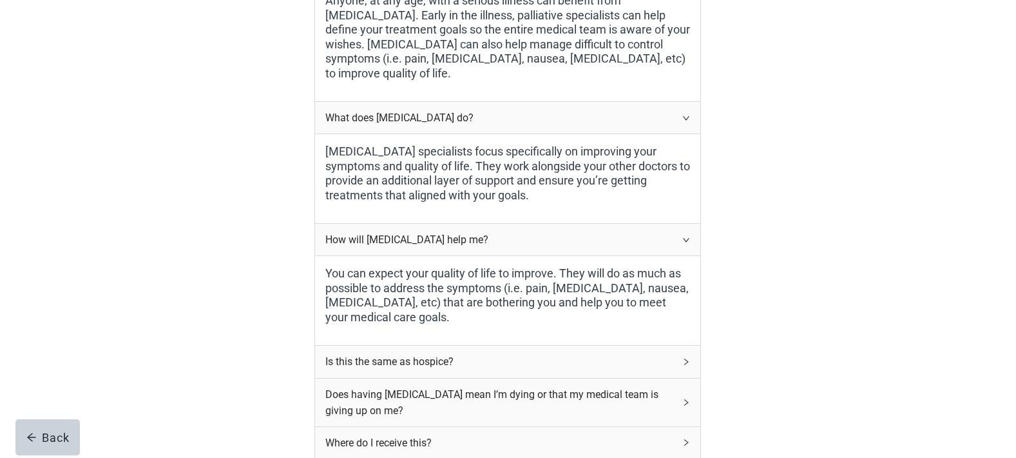
scroll to position [263, 0]
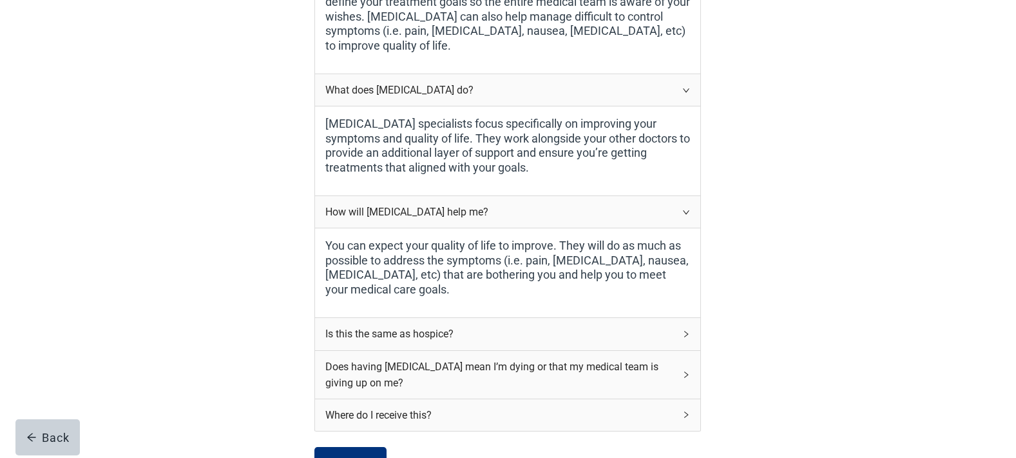
click at [467, 336] on div "Is this the same as hospice?" at bounding box center [499, 333] width 349 height 16
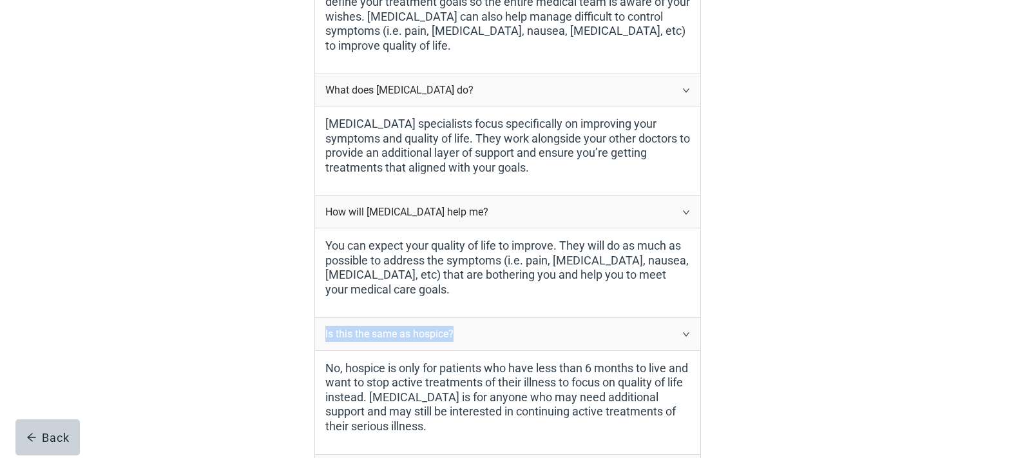
drag, startPoint x: 465, startPoint y: 335, endPoint x: 325, endPoint y: 334, distance: 140.5
click at [325, 334] on div "Is this the same as hospice?" at bounding box center [507, 334] width 385 height 32
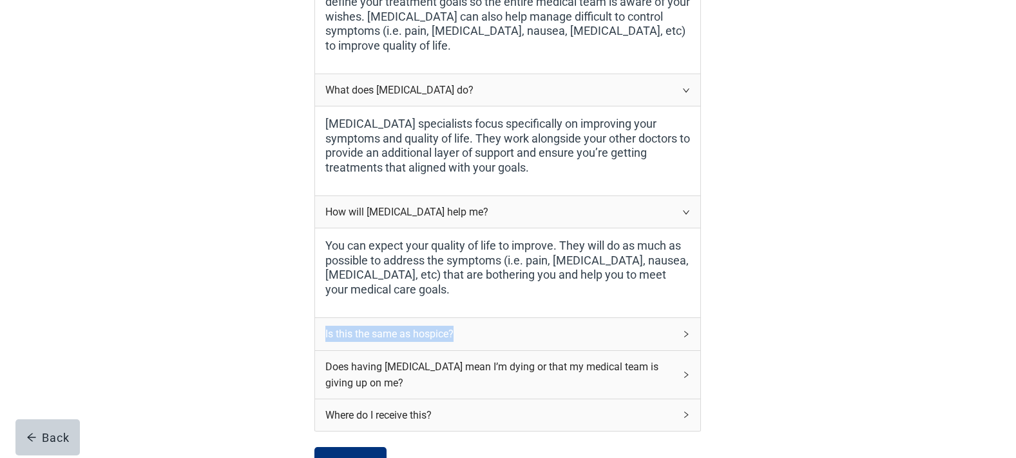
copy div "Is this the same as hospice?"
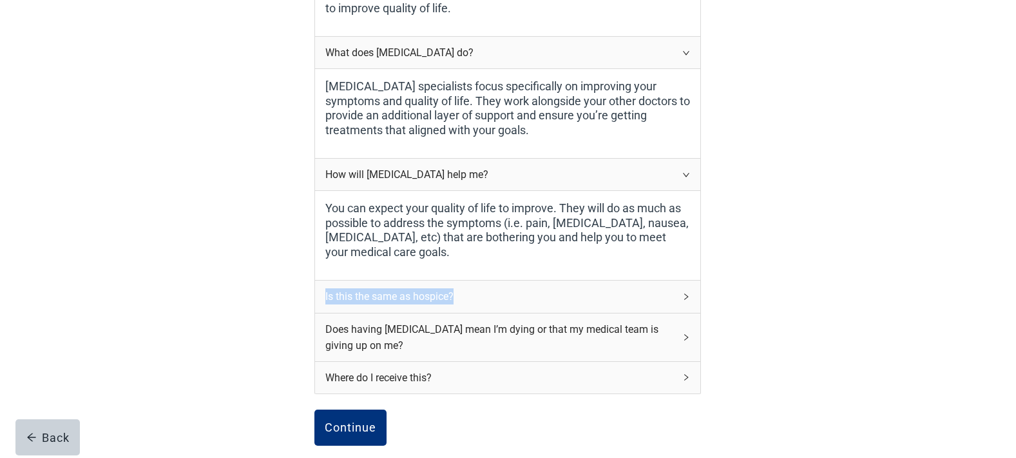
click at [526, 296] on div "Is this the same as hospice?" at bounding box center [499, 296] width 349 height 16
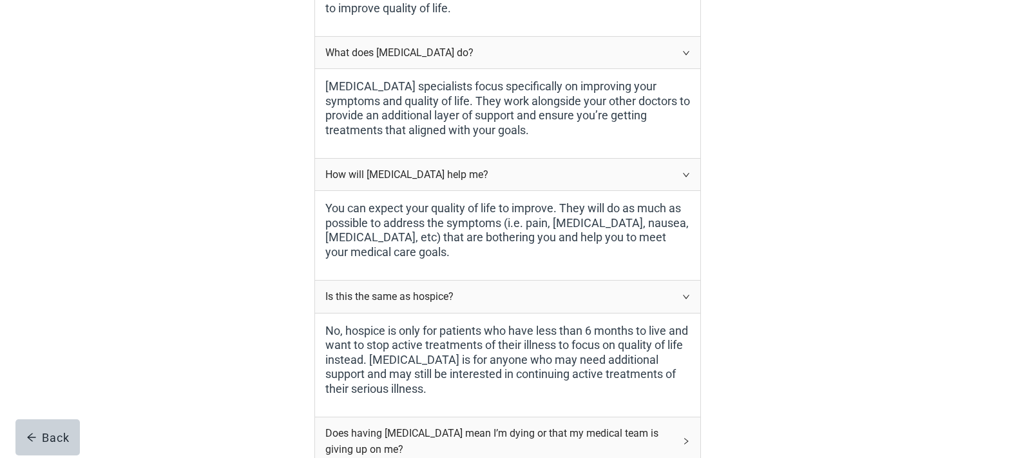
drag, startPoint x: 434, startPoint y: 389, endPoint x: 320, endPoint y: 327, distance: 129.4
click at [320, 327] on div "No, hospice is only for patients who have less than 6 months to live and want t…" at bounding box center [507, 365] width 385 height 104
copy label "No, hospice is only for patients who have less than 6 months to live and want t…"
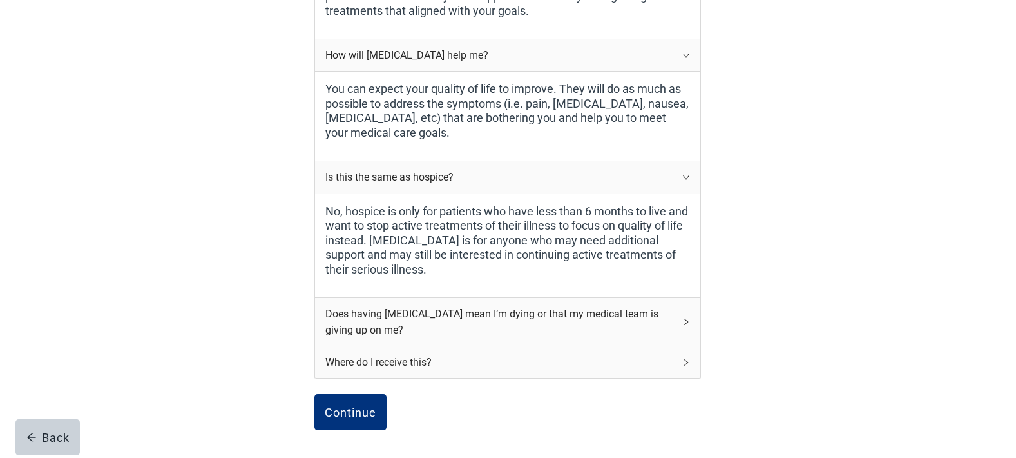
scroll to position [445, 0]
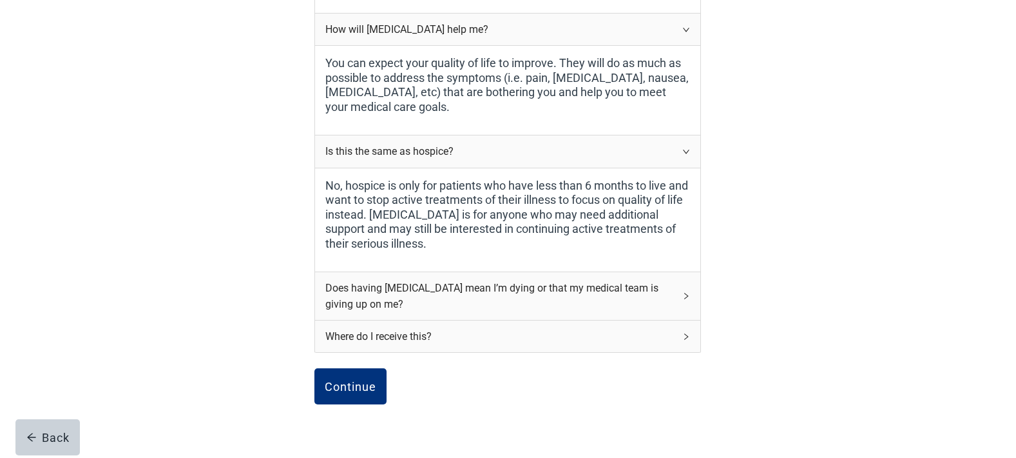
drag, startPoint x: 367, startPoint y: 302, endPoint x: 327, endPoint y: 291, distance: 41.9
click at [327, 291] on div "Does having [MEDICAL_DATA] mean I’m dying or that my medical team is giving up …" at bounding box center [499, 296] width 349 height 32
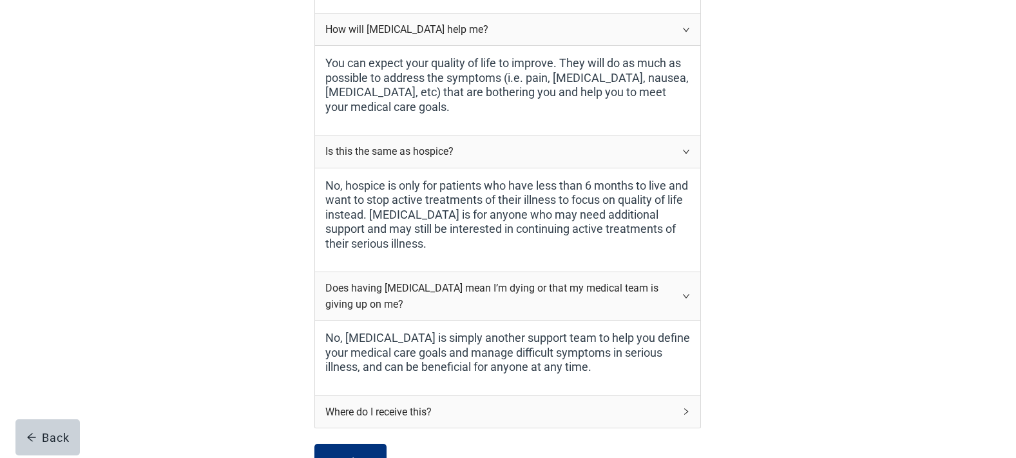
copy div "Does having [MEDICAL_DATA] mean I’m dying or that my medical team is giving up …"
drag, startPoint x: 592, startPoint y: 367, endPoint x: 323, endPoint y: 337, distance: 269.8
click at [323, 337] on div "No, [MEDICAL_DATA] is simply another support team to help you define your medic…" at bounding box center [507, 357] width 385 height 75
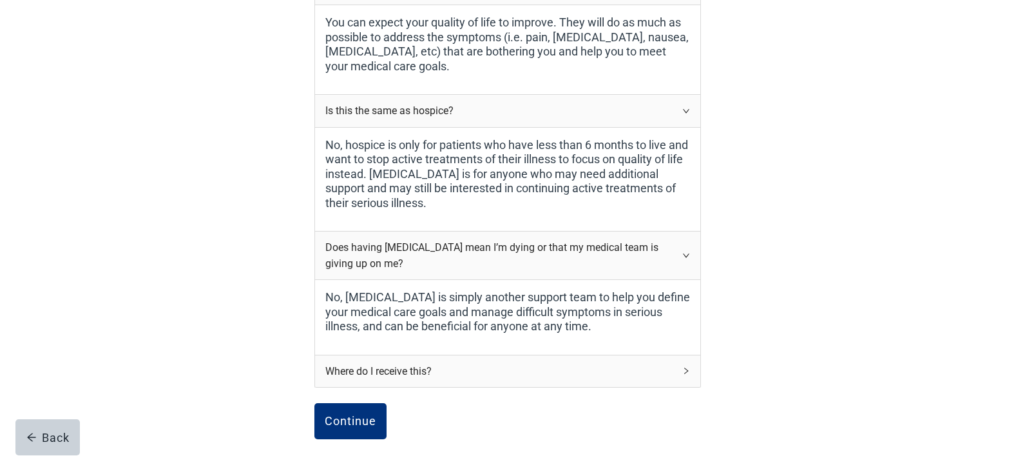
scroll to position [512, 0]
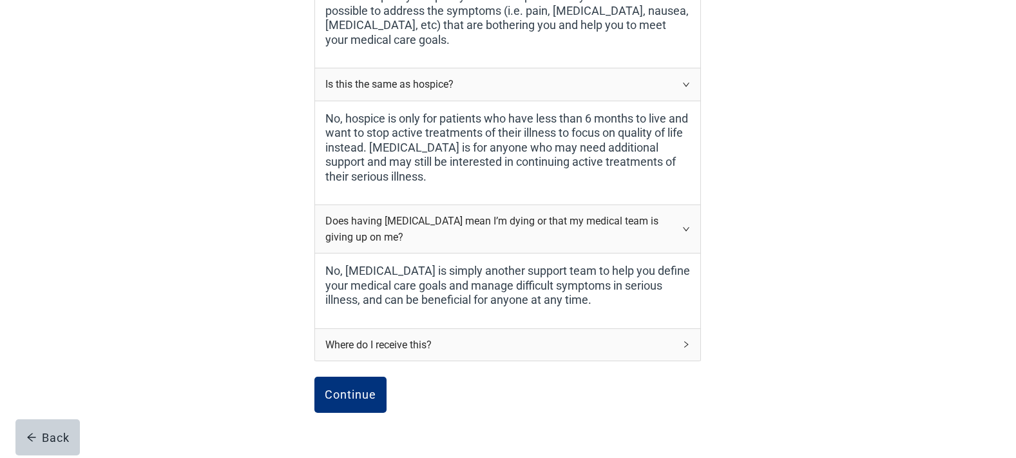
click at [412, 343] on div "Where do I receive this?" at bounding box center [499, 344] width 349 height 16
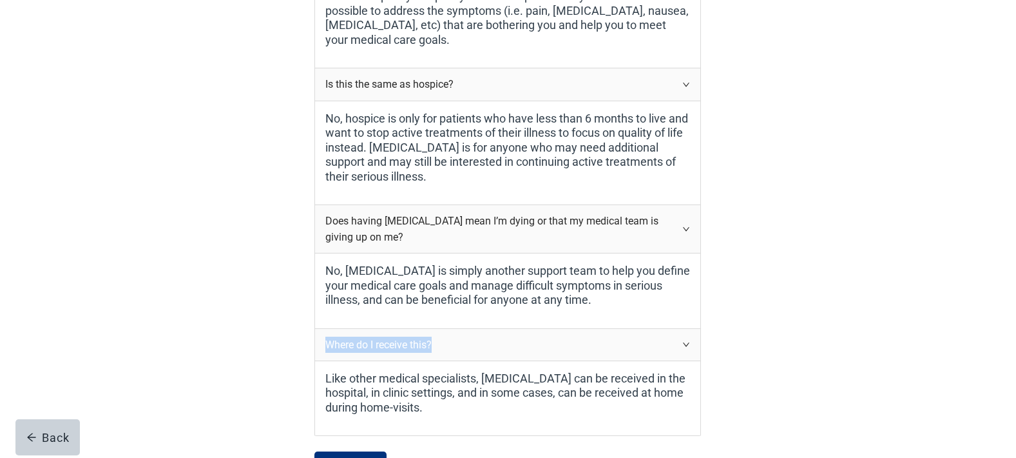
drag, startPoint x: 438, startPoint y: 346, endPoint x: 325, endPoint y: 347, distance: 113.4
click at [325, 347] on div "Where do I receive this?" at bounding box center [507, 345] width 385 height 32
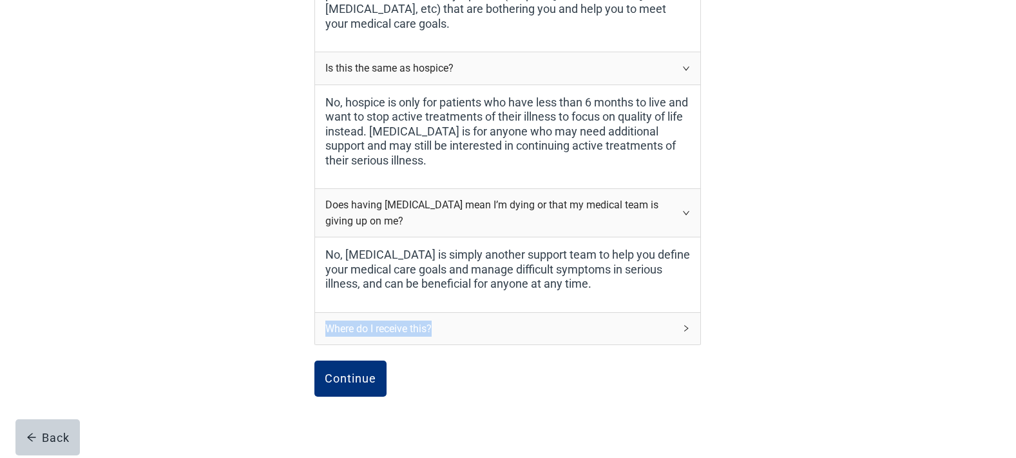
scroll to position [529, 0]
click at [483, 331] on div "Where do I receive this?" at bounding box center [499, 328] width 349 height 16
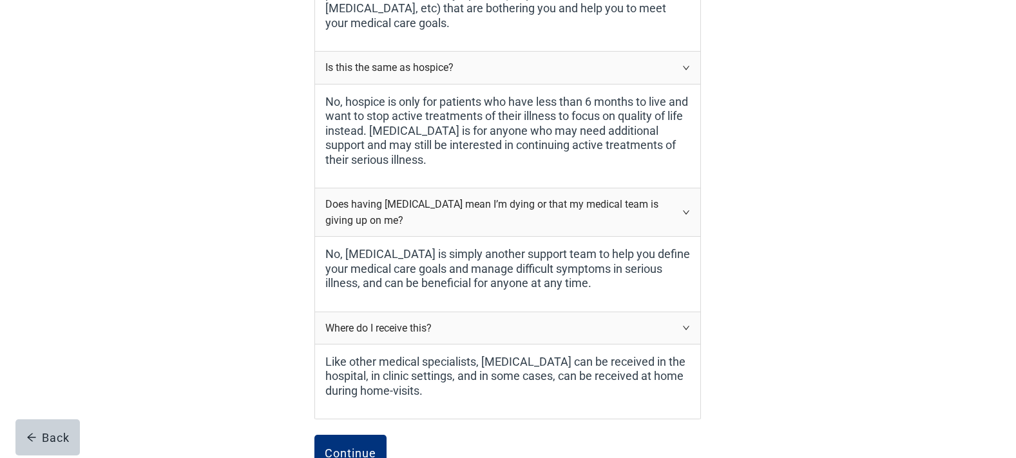
drag, startPoint x: 429, startPoint y: 390, endPoint x: 325, endPoint y: 364, distance: 106.3
click at [326, 364] on label "Like other medical specialists, [MEDICAL_DATA] can be received in the hospital,…" at bounding box center [507, 376] width 365 height 44
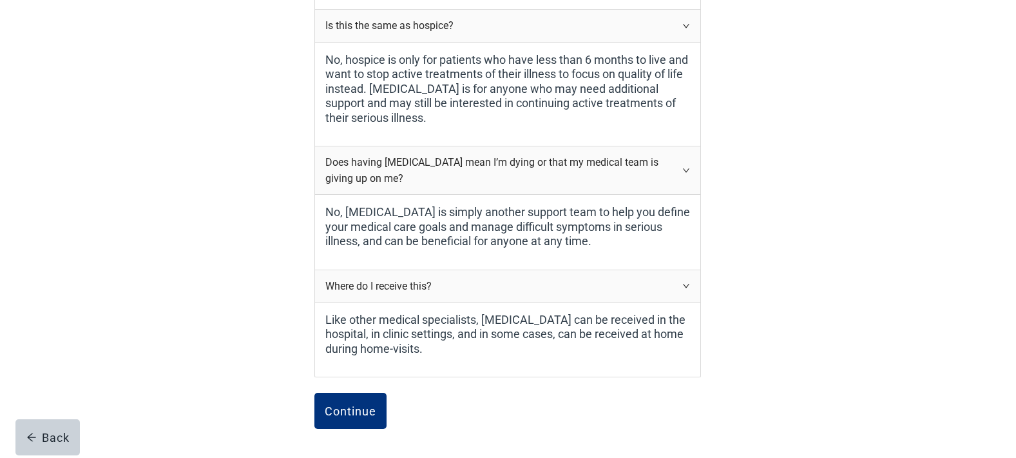
scroll to position [585, 0]
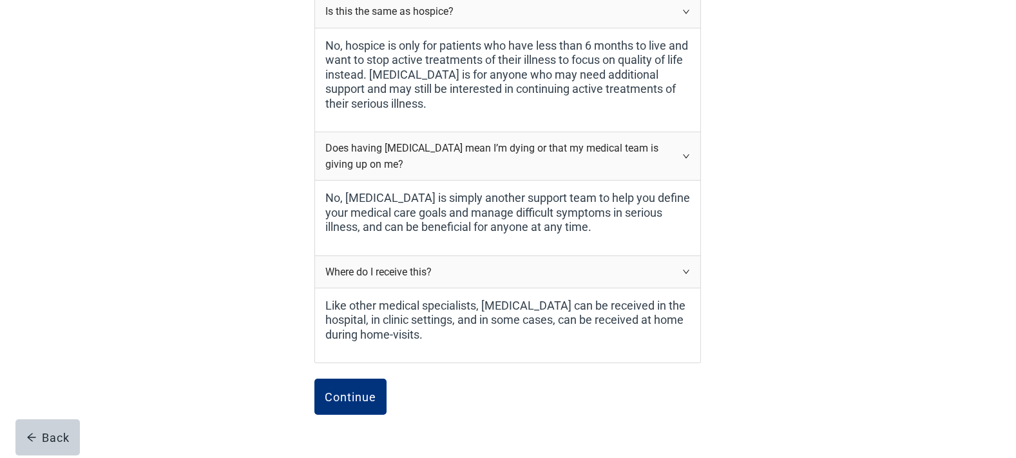
click at [404, 395] on div "Continue" at bounding box center [507, 410] width 387 height 64
click at [369, 395] on div "Continue" at bounding box center [351, 396] width 52 height 13
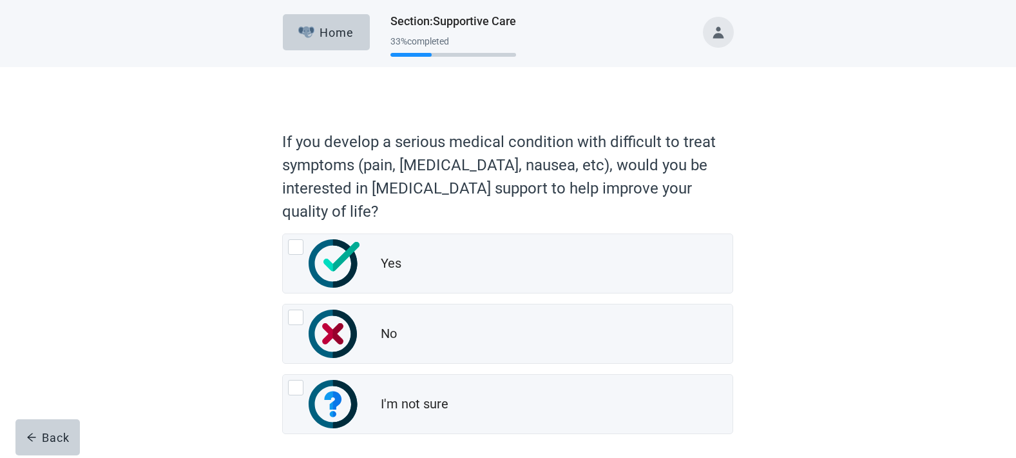
drag, startPoint x: 332, startPoint y: 210, endPoint x: 269, endPoint y: 139, distance: 95.0
click at [269, 139] on div "If you develop a serious medical condition with difficult to treat symptoms (pa…" at bounding box center [507, 303] width 541 height 421
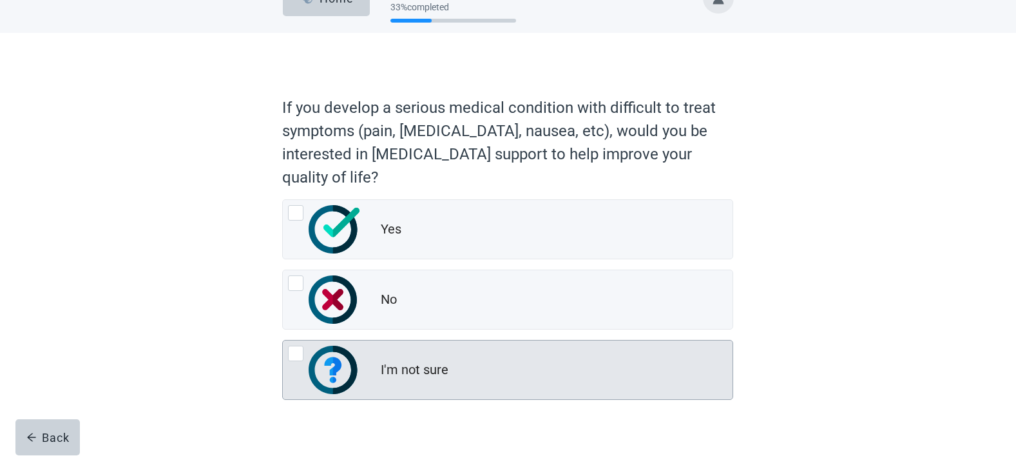
click at [429, 367] on div "I'm not sure" at bounding box center [415, 369] width 68 height 19
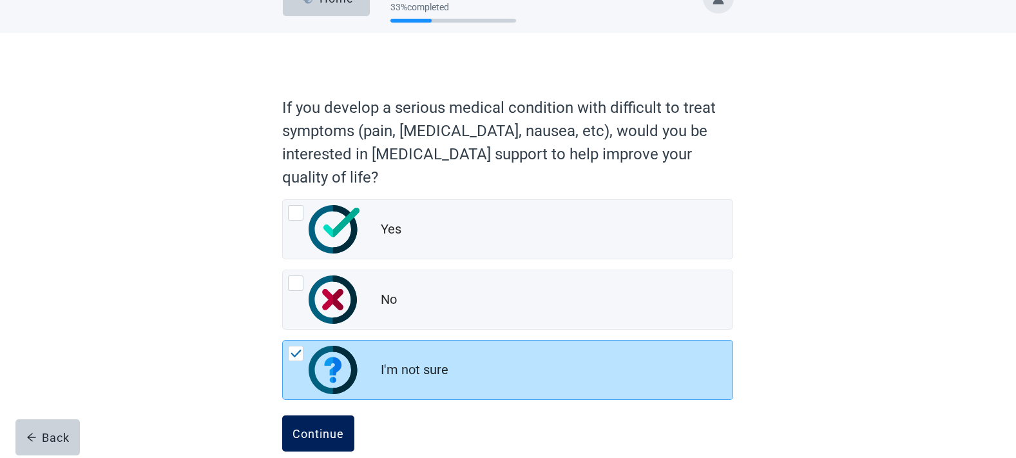
click at [334, 420] on button "Continue" at bounding box center [318, 433] width 72 height 36
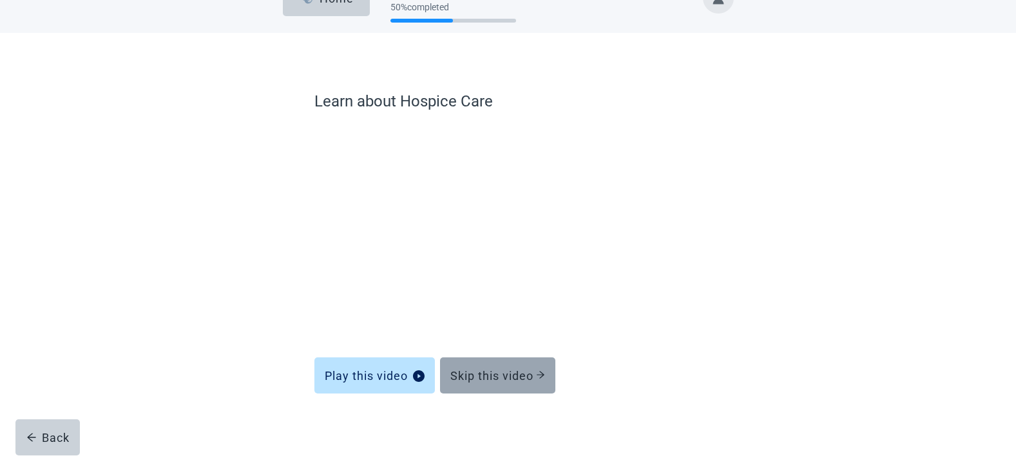
click at [477, 372] on div "Skip this video" at bounding box center [497, 375] width 95 height 13
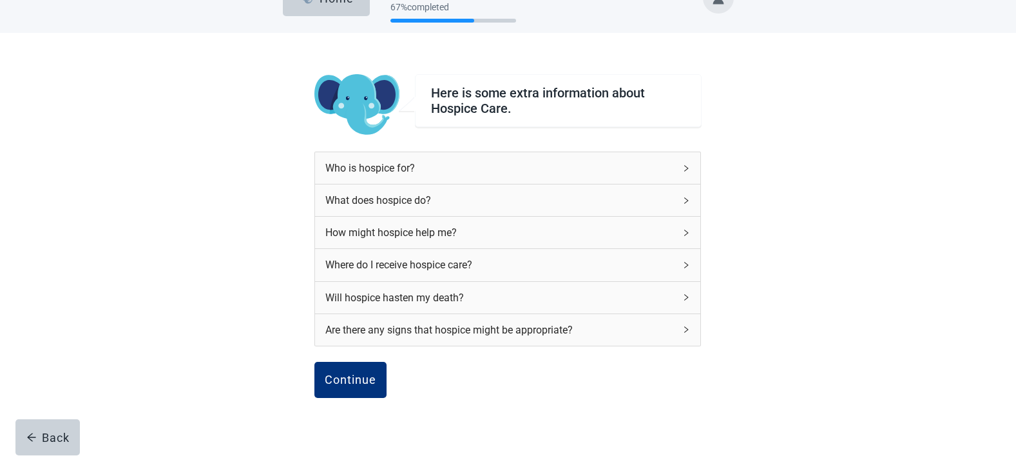
click at [412, 170] on div "Who is hospice for?" at bounding box center [499, 168] width 349 height 16
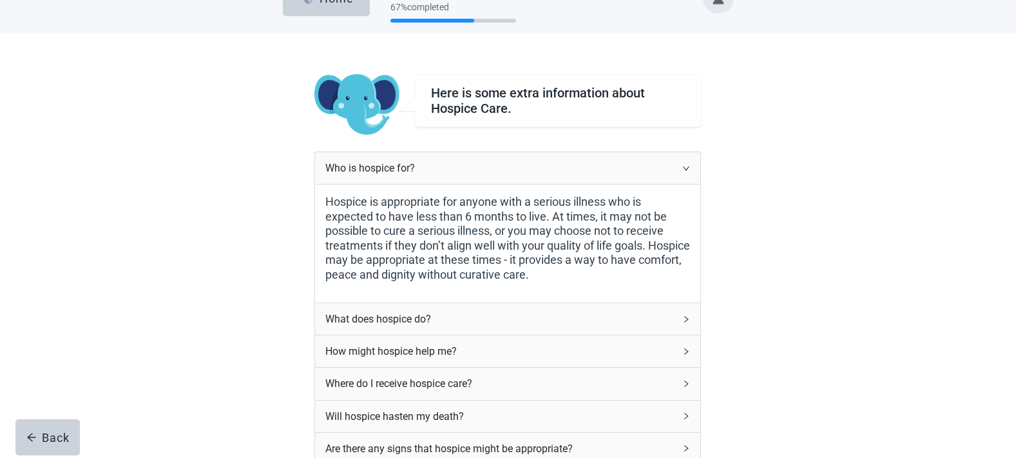
click at [414, 321] on div "What does hospice do?" at bounding box center [499, 319] width 349 height 16
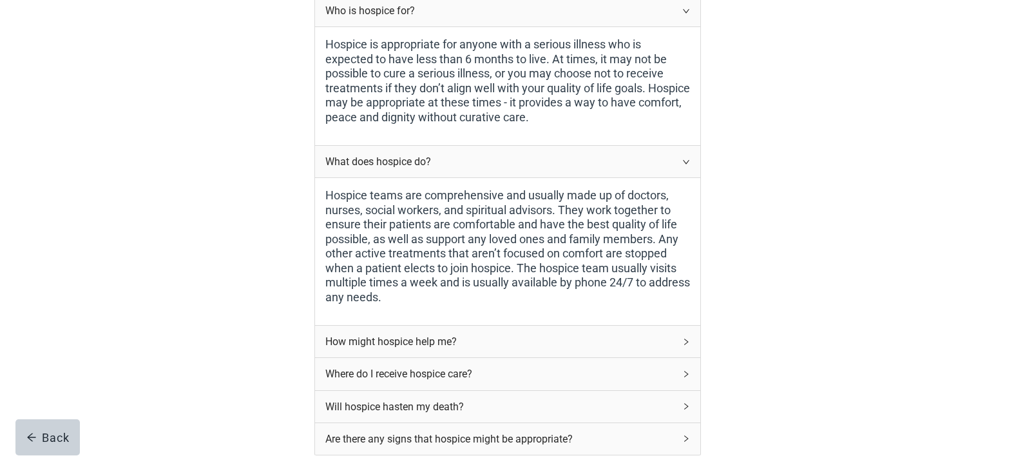
scroll to position [210, 0]
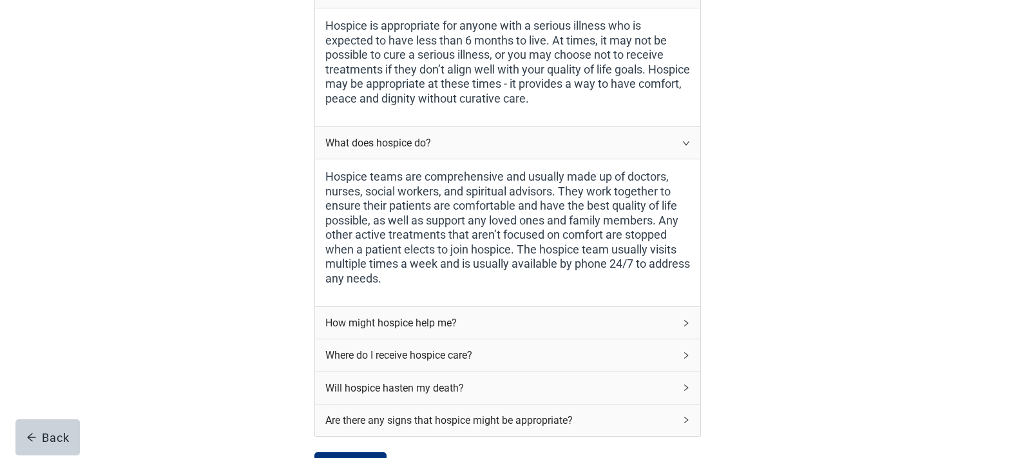
click at [412, 324] on div "How might hospice help me?" at bounding box center [499, 322] width 349 height 16
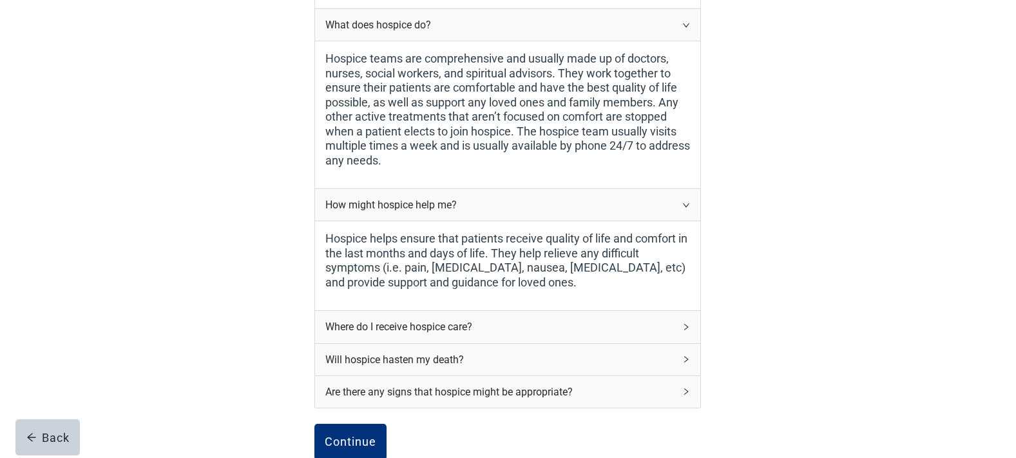
scroll to position [333, 0]
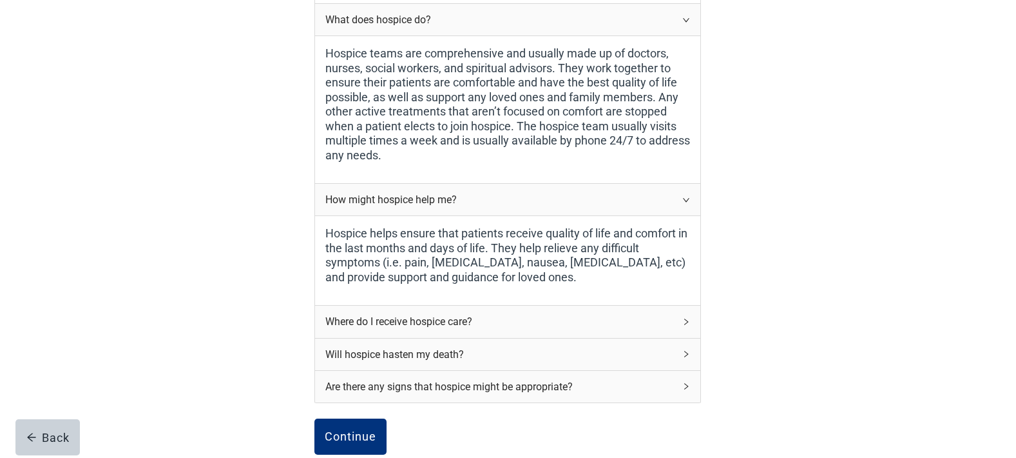
click at [412, 324] on div "Where do I receive hospice care?" at bounding box center [499, 321] width 349 height 16
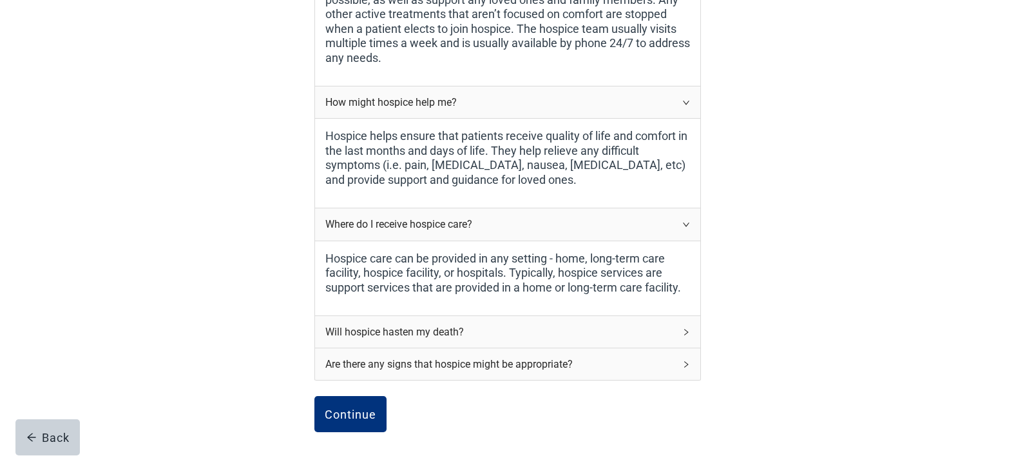
scroll to position [438, 0]
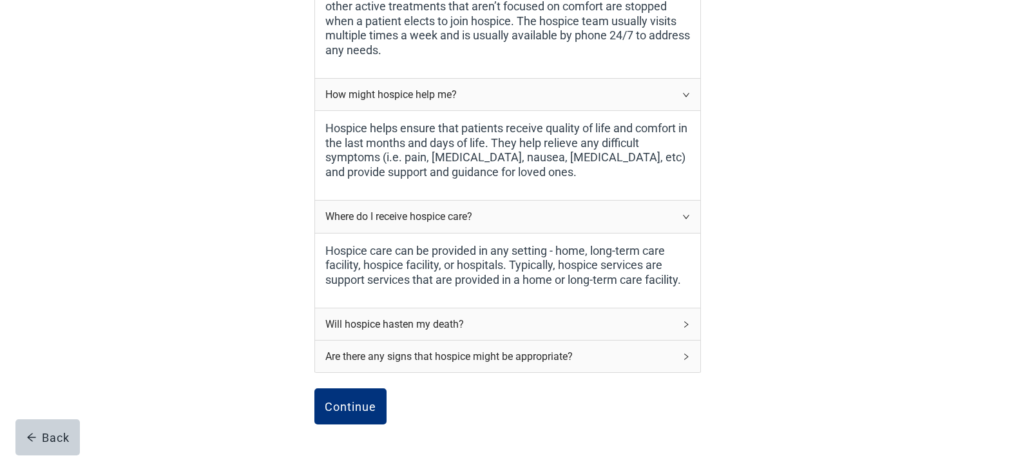
click at [412, 324] on div "Will hospice hasten my death?" at bounding box center [499, 324] width 349 height 16
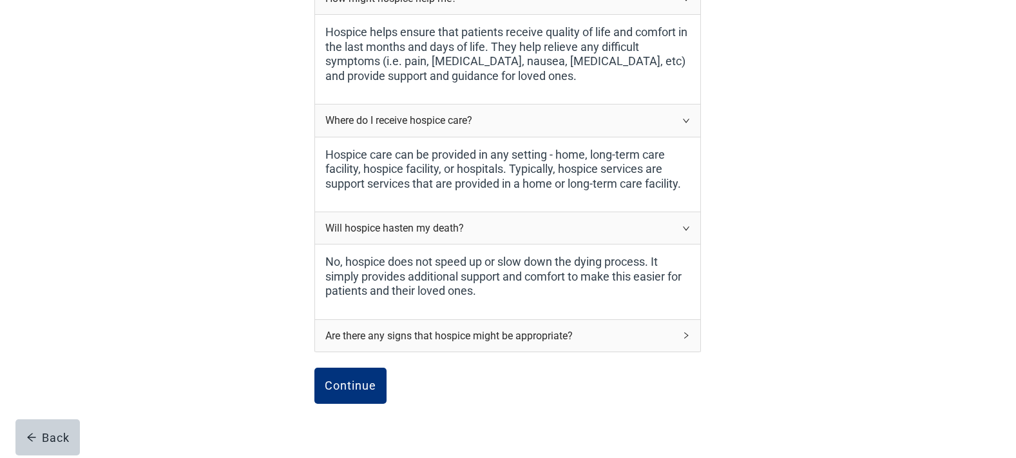
scroll to position [535, 0]
click at [412, 338] on div "Are there any signs that hospice might be appropriate?" at bounding box center [499, 334] width 349 height 16
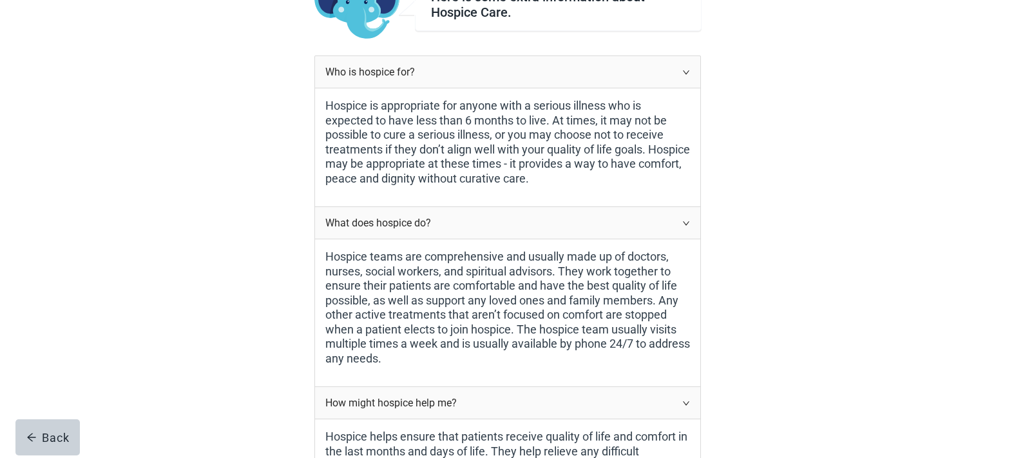
scroll to position [134, 0]
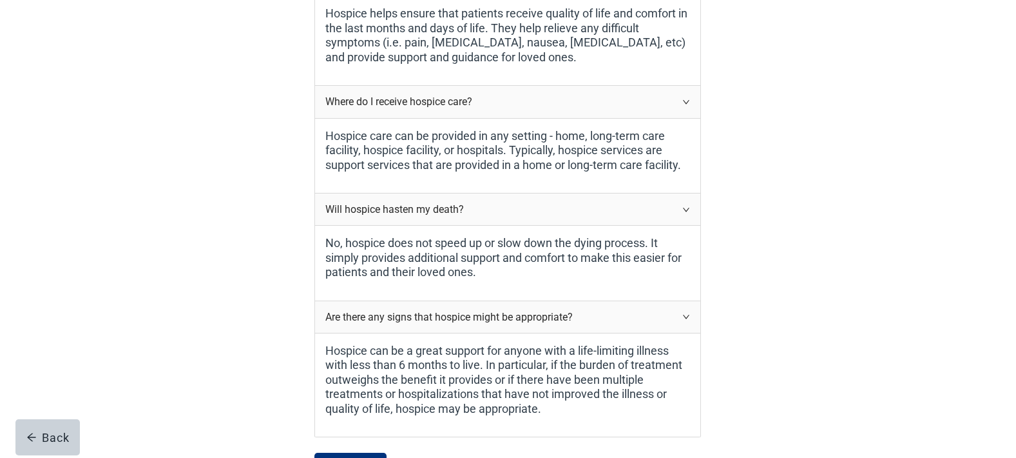
scroll to position [702, 0]
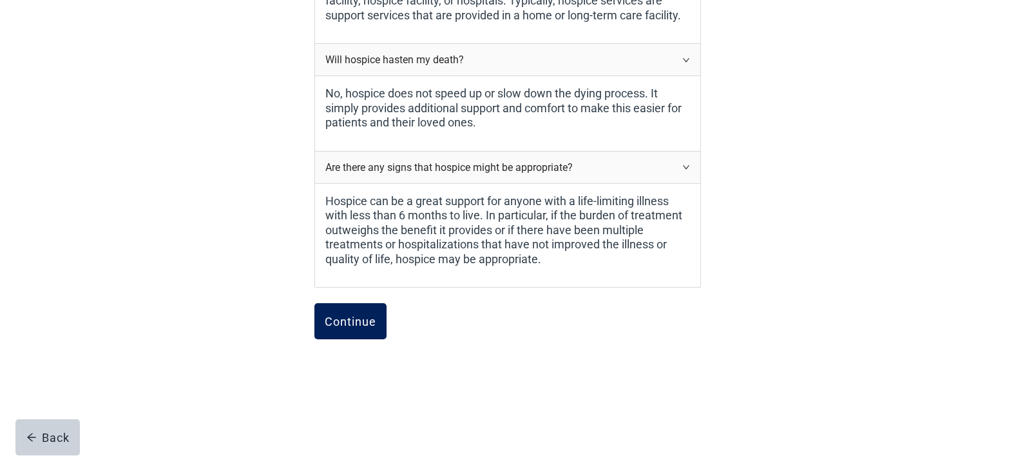
click at [359, 329] on button "Continue" at bounding box center [350, 321] width 72 height 36
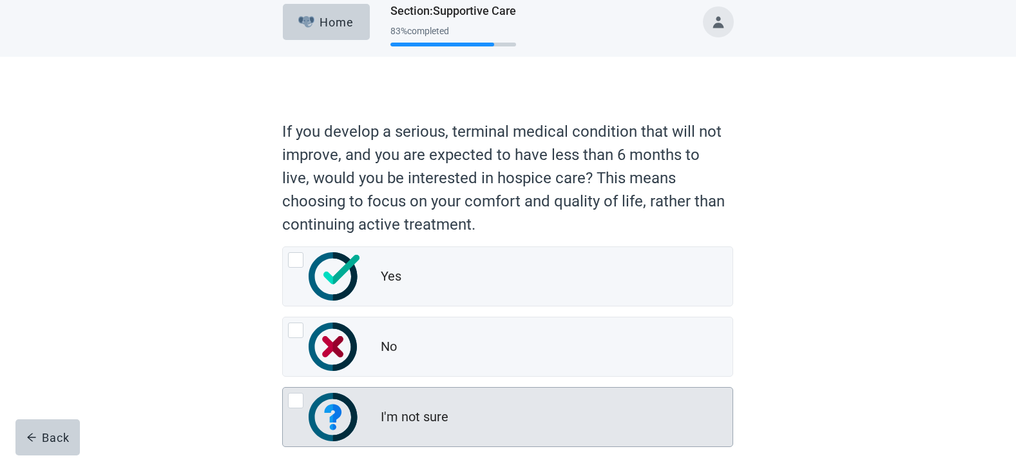
scroll to position [79, 0]
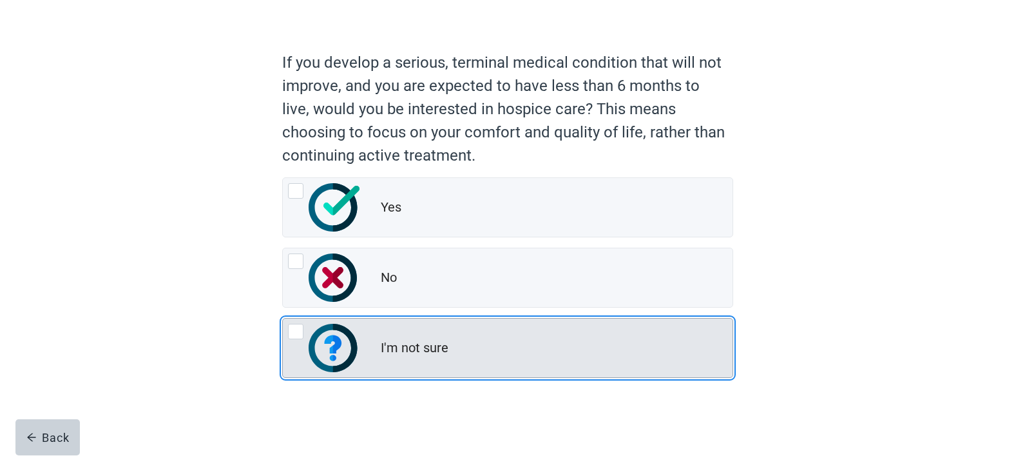
click at [427, 356] on div "I'm not sure" at bounding box center [415, 347] width 68 height 19
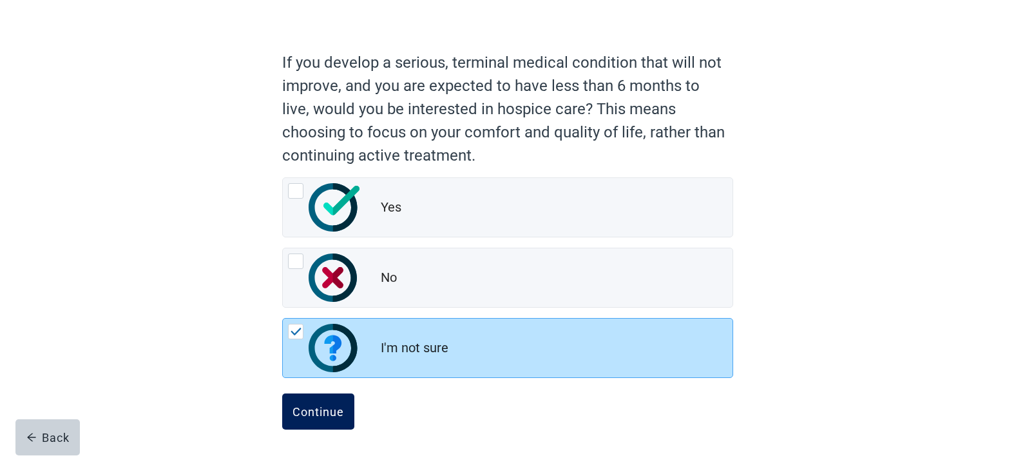
click at [323, 407] on div "Continue" at bounding box center [319, 411] width 52 height 13
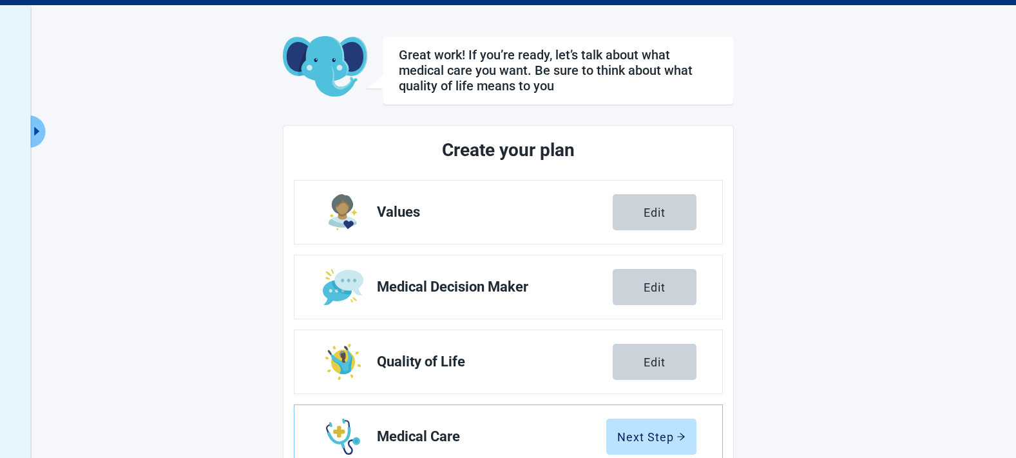
scroll to position [50, 0]
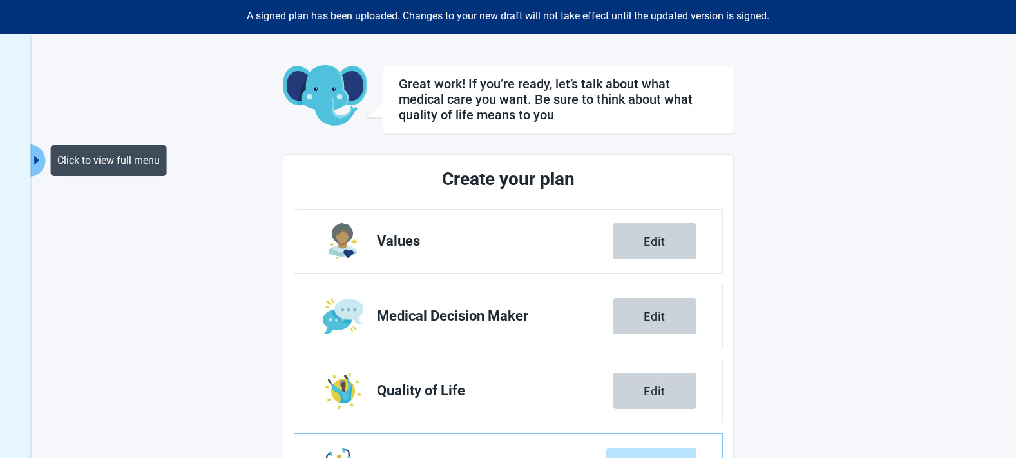
drag, startPoint x: 35, startPoint y: 157, endPoint x: 39, endPoint y: 150, distance: 7.9
click at [35, 157] on icon "caret-right" at bounding box center [36, 160] width 5 height 8
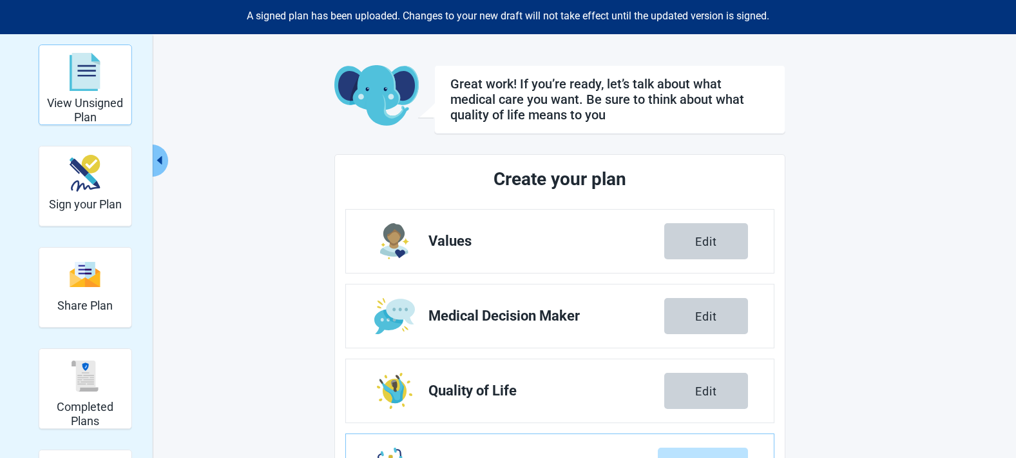
click at [73, 109] on h2 "View Unsigned Plan" at bounding box center [85, 110] width 82 height 28
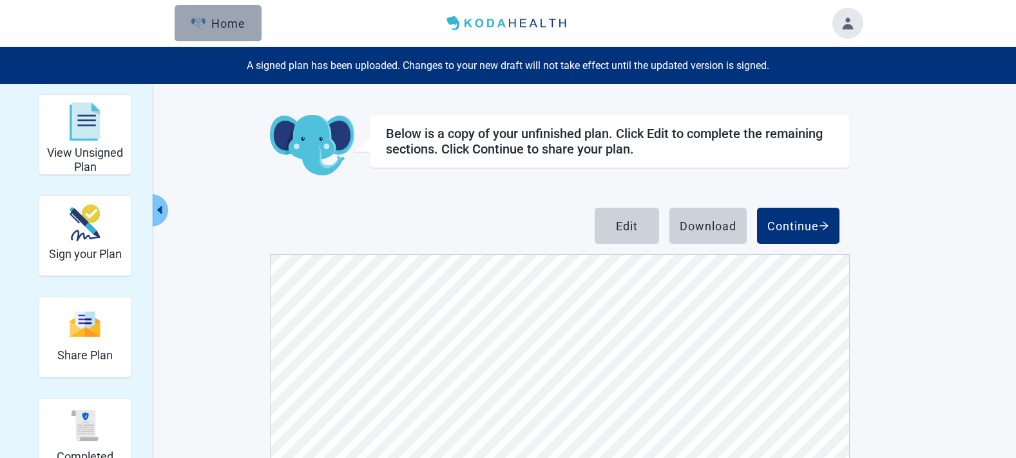
click at [215, 28] on div "Home" at bounding box center [218, 23] width 55 height 13
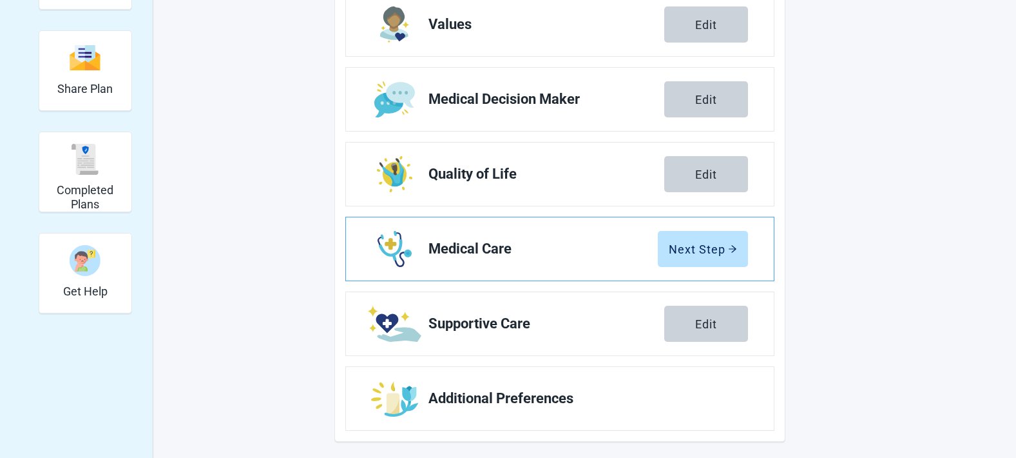
scroll to position [271, 0]
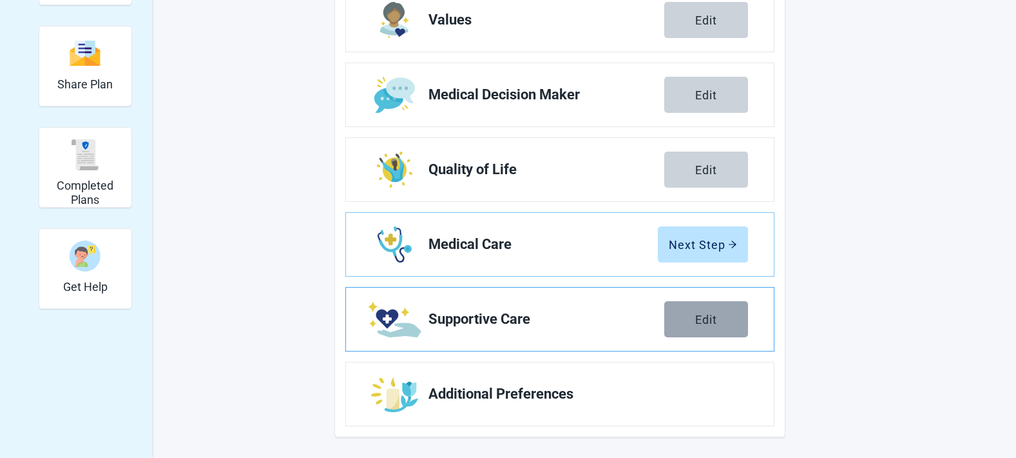
click at [717, 322] on button "Edit" at bounding box center [706, 319] width 84 height 36
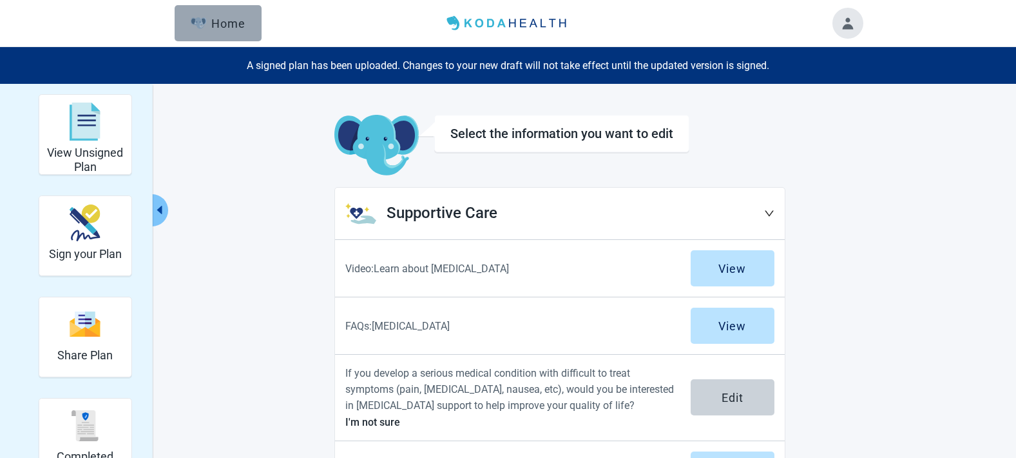
click at [209, 27] on div "Home" at bounding box center [218, 23] width 55 height 13
